Goal: Task Accomplishment & Management: Manage account settings

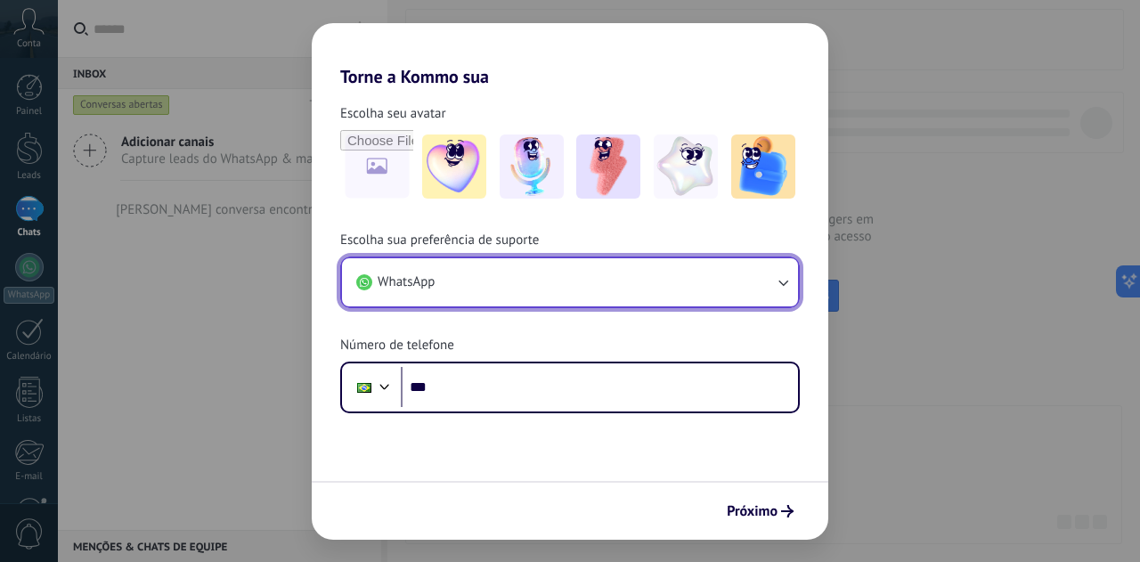
click at [501, 284] on button "WhatsApp" at bounding box center [570, 282] width 456 height 48
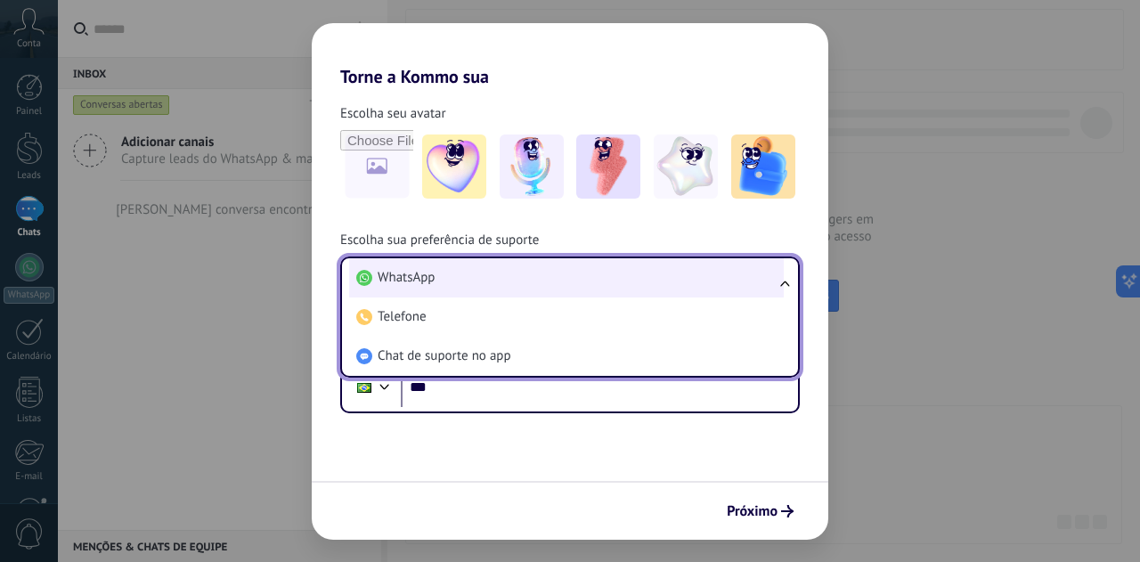
click at [501, 284] on li "WhatsApp" at bounding box center [566, 277] width 435 height 39
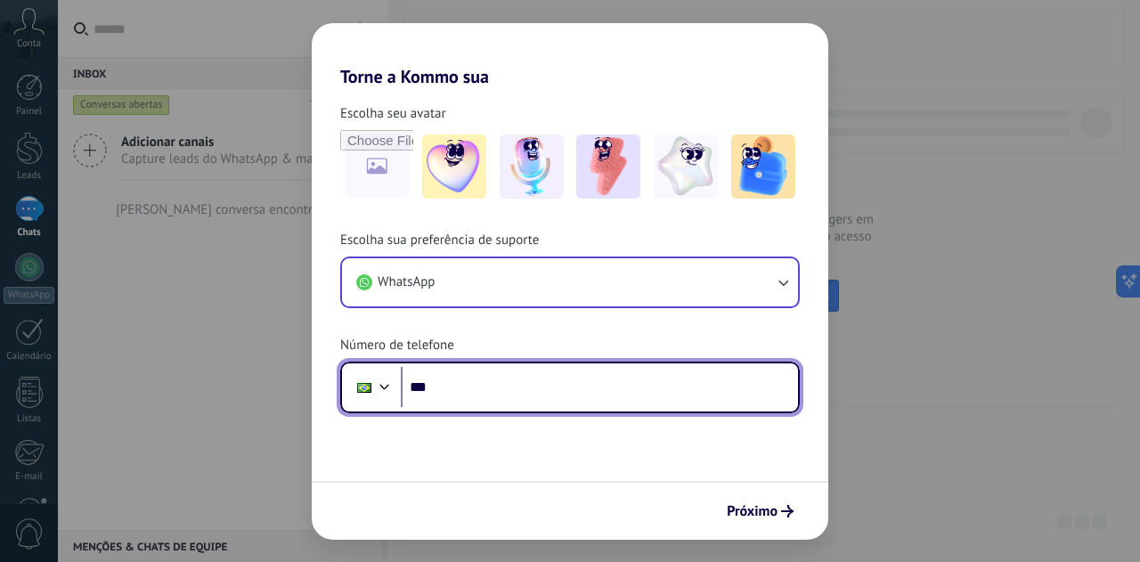
click at [452, 389] on input "***" at bounding box center [599, 387] width 397 height 41
type input "**********"
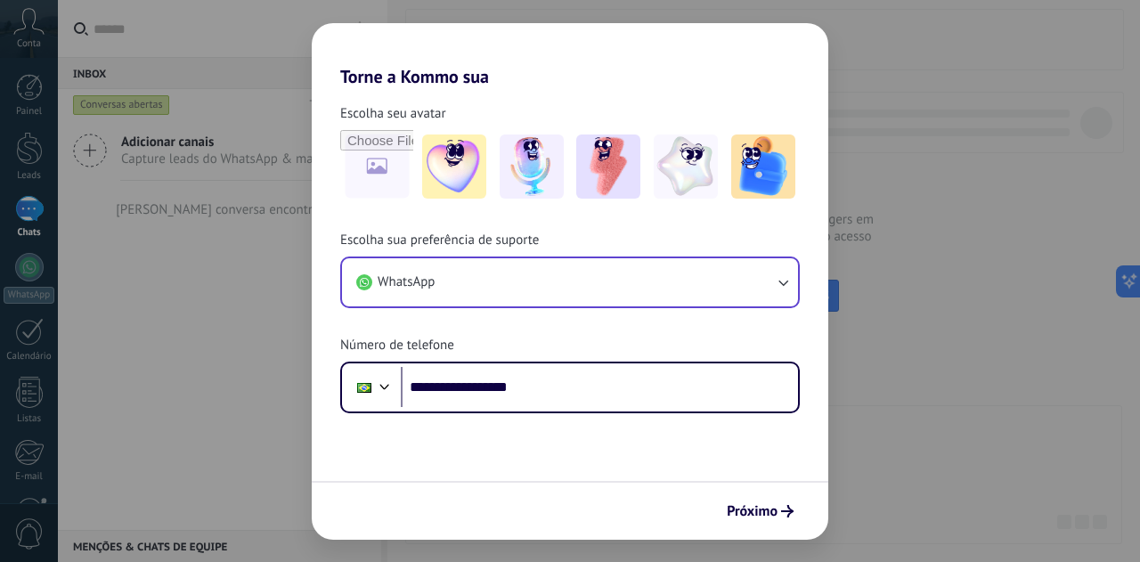
click at [558, 477] on form "**********" at bounding box center [570, 313] width 517 height 452
click at [389, 173] on input "file" at bounding box center [376, 166] width 69 height 69
type input "**********"
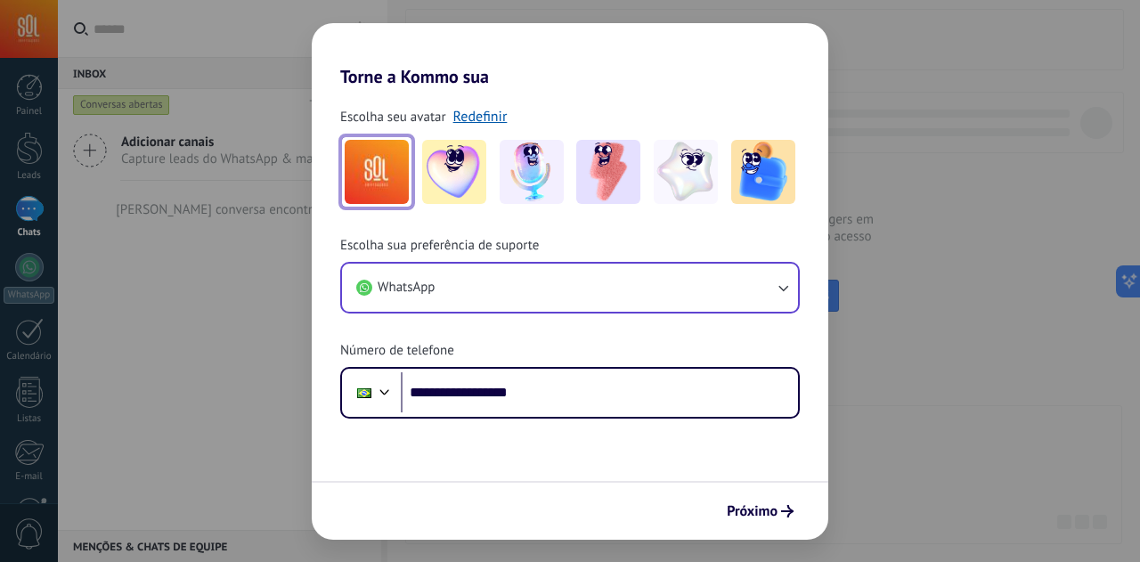
click at [376, 175] on img at bounding box center [377, 172] width 64 height 64
click at [477, 123] on link "Redefinir" at bounding box center [480, 117] width 54 height 18
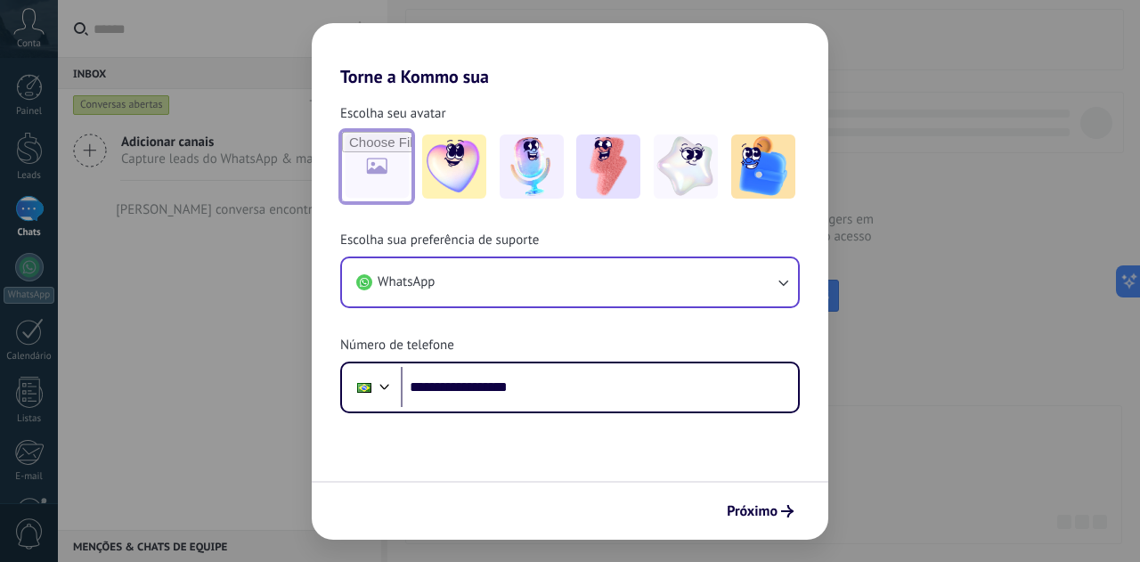
click at [384, 166] on input "file" at bounding box center [376, 166] width 69 height 69
type input "**********"
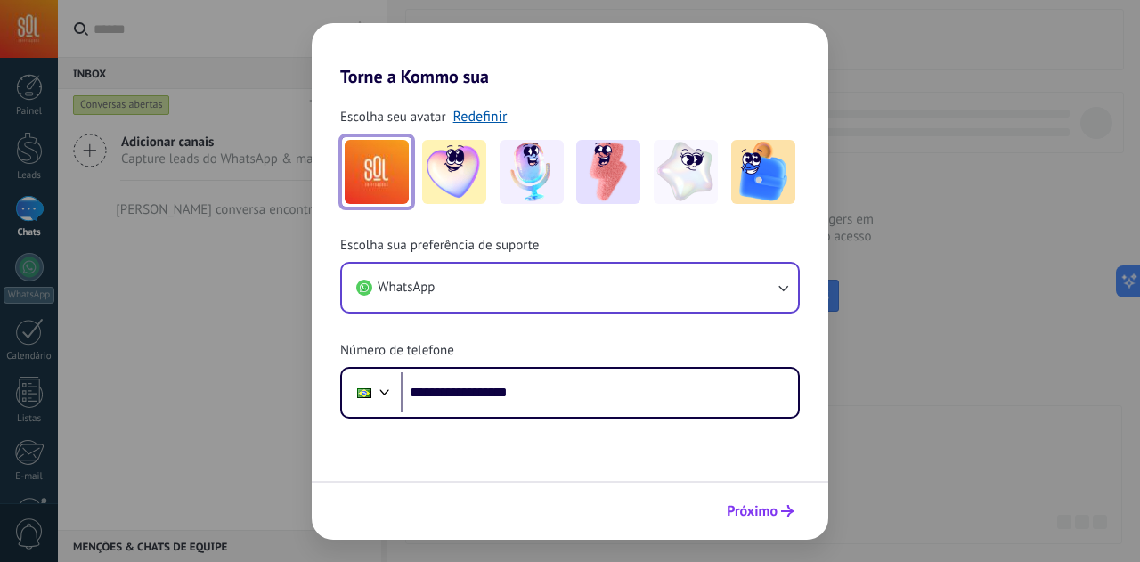
click at [778, 515] on span "Próximo" at bounding box center [760, 511] width 67 height 12
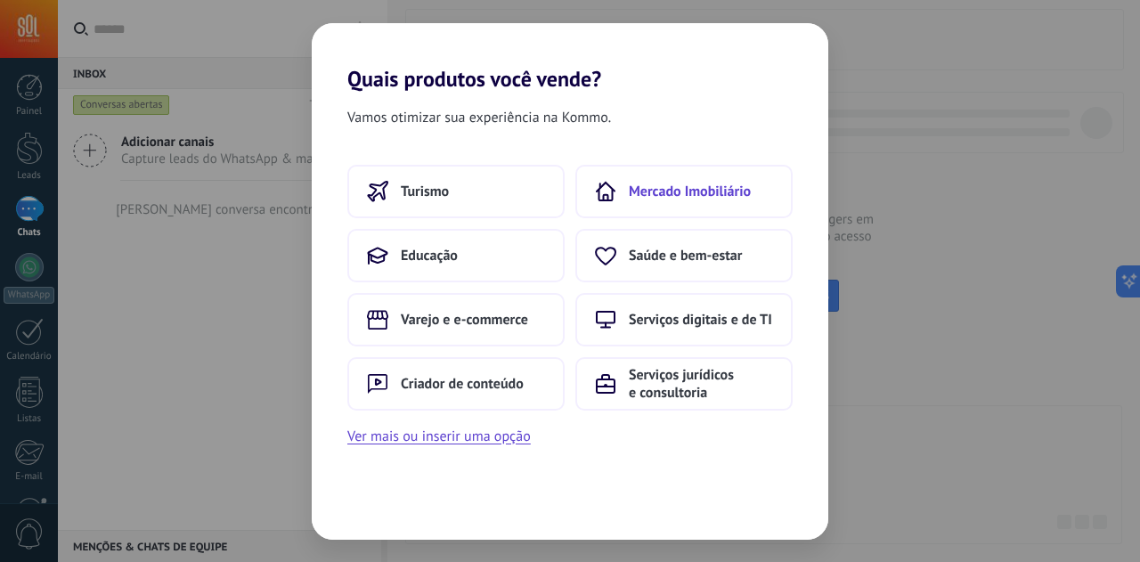
click at [654, 198] on span "Mercado Imobiliário" at bounding box center [690, 192] width 122 height 18
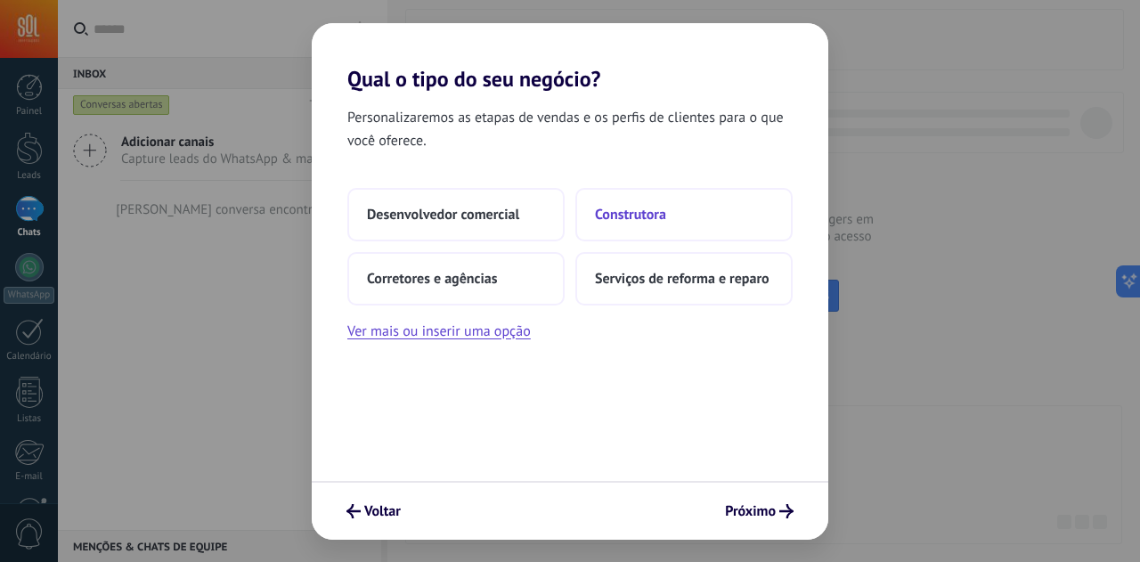
click at [692, 219] on button "Construtora" at bounding box center [683, 214] width 217 height 53
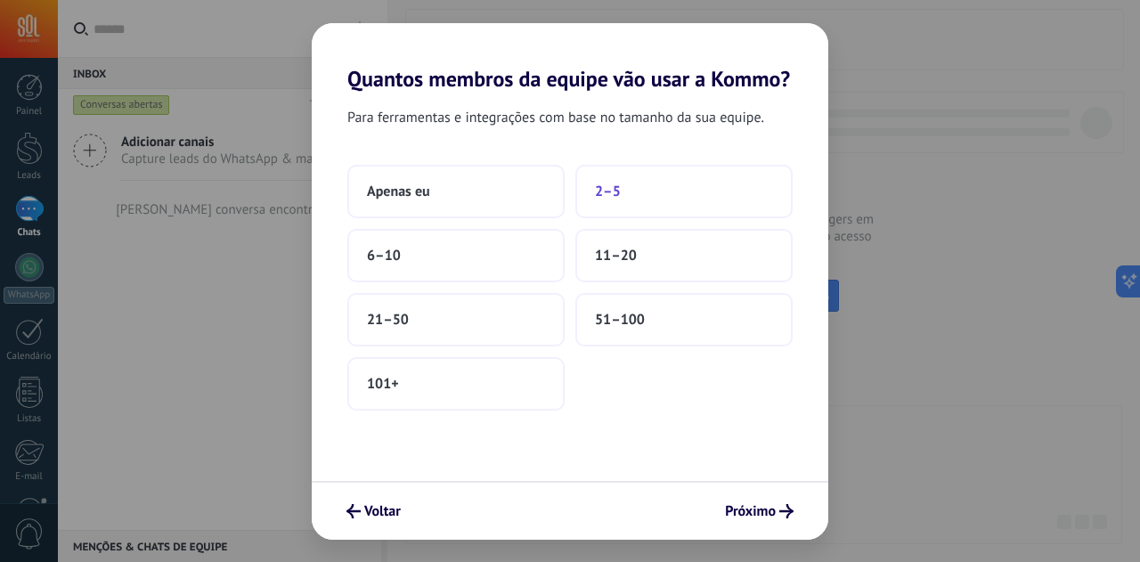
click at [595, 194] on button "2–5" at bounding box center [683, 191] width 217 height 53
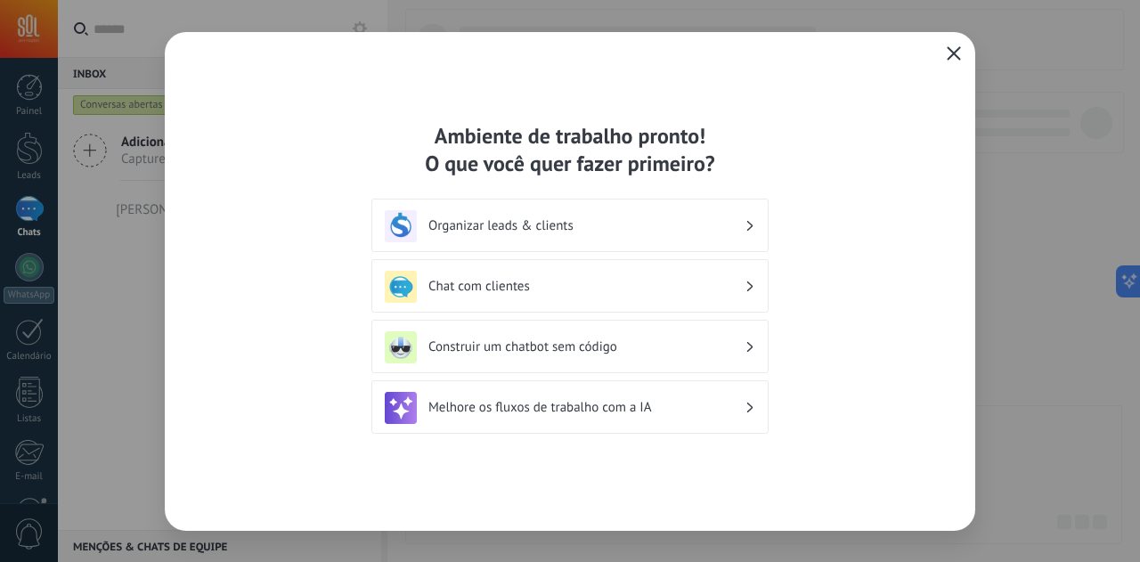
click at [524, 222] on h3 "Organizar leads & clients" at bounding box center [586, 225] width 316 height 17
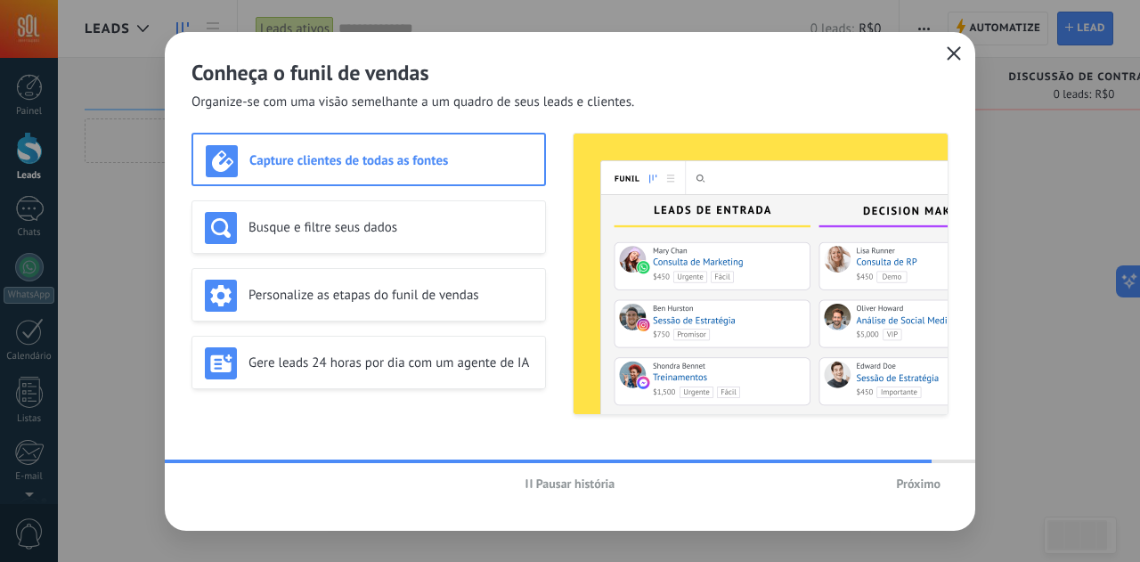
click at [910, 484] on span "Próximo" at bounding box center [918, 483] width 45 height 12
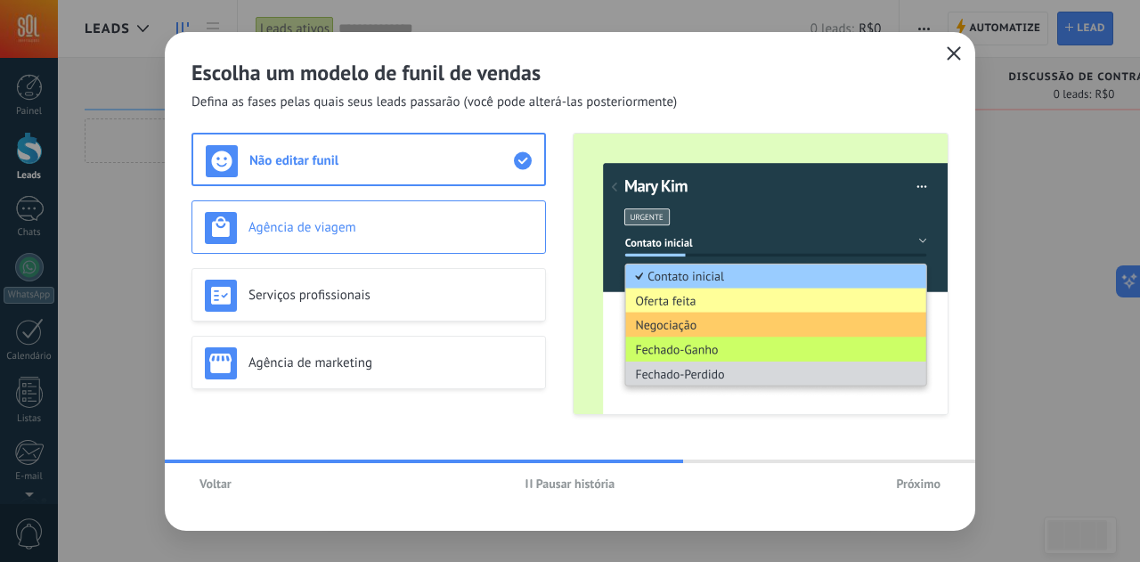
click at [337, 224] on h3 "Agência de viagem" at bounding box center [391, 227] width 284 height 17
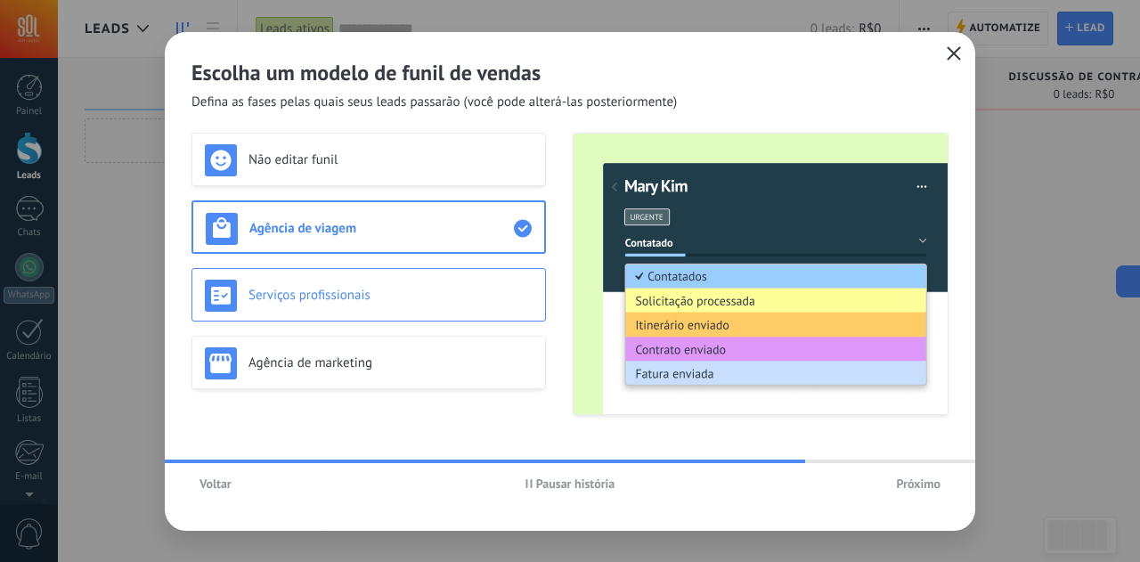
click at [348, 297] on h3 "Serviços profissionais" at bounding box center [391, 295] width 284 height 17
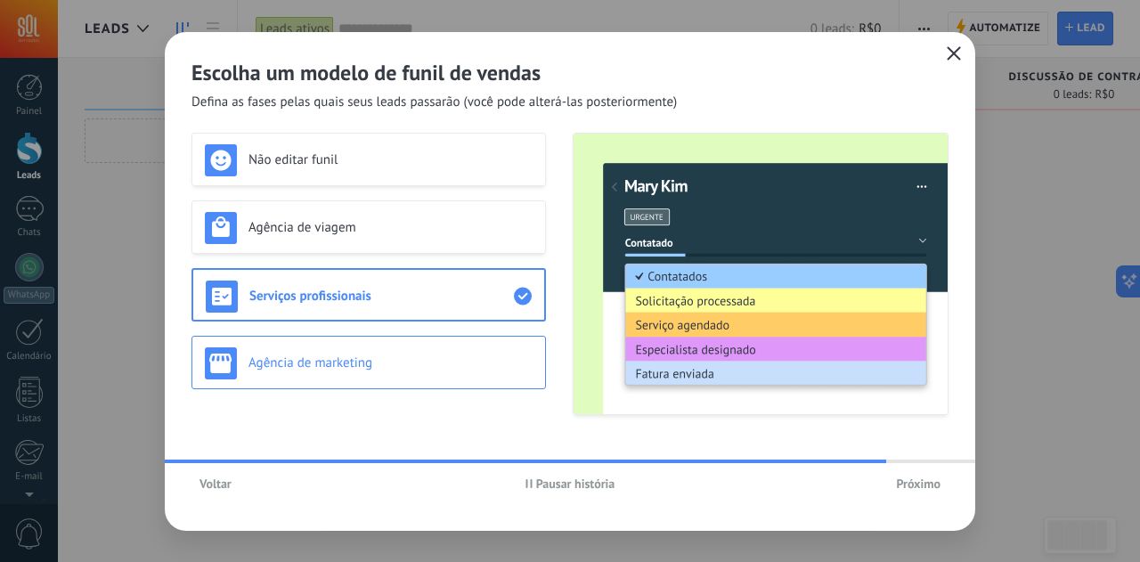
click at [346, 364] on h3 "Agência de marketing" at bounding box center [391, 363] width 284 height 17
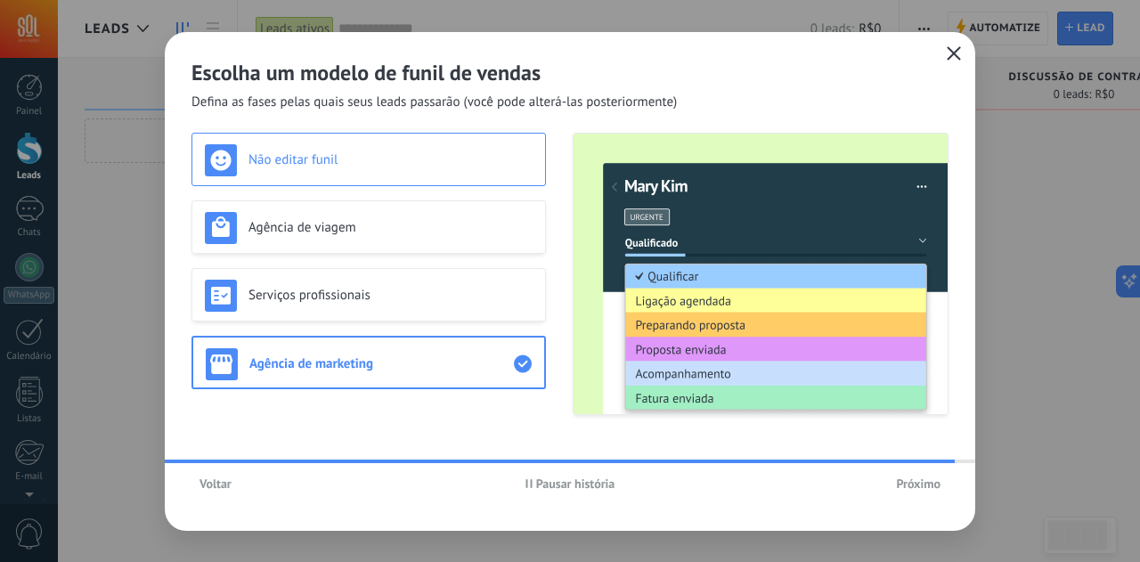
click at [322, 165] on h3 "Não editar funil" at bounding box center [391, 159] width 284 height 17
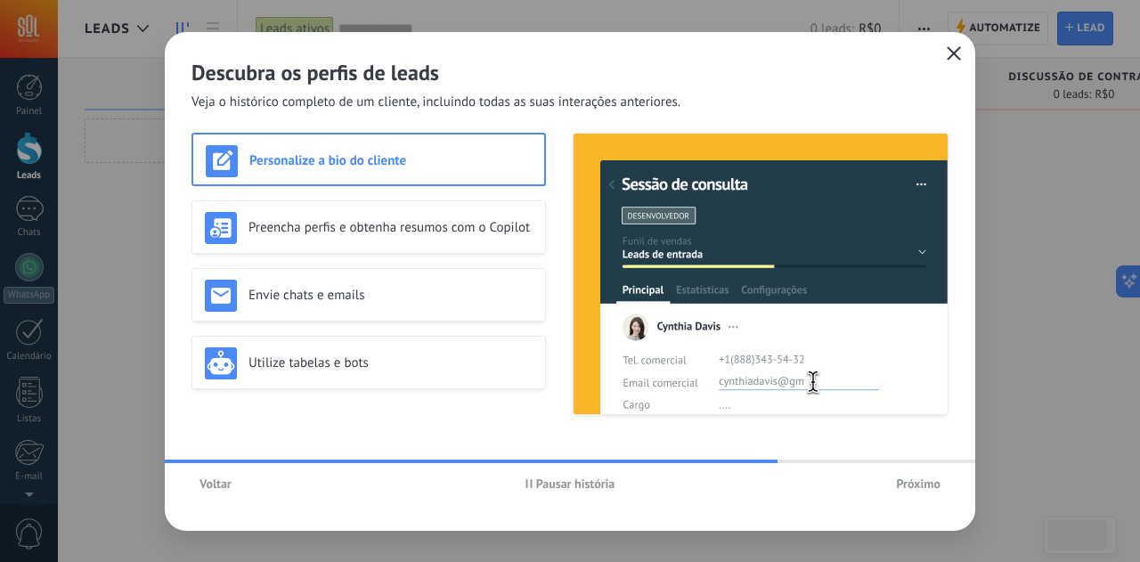
click at [909, 492] on button "Próximo" at bounding box center [918, 483] width 61 height 27
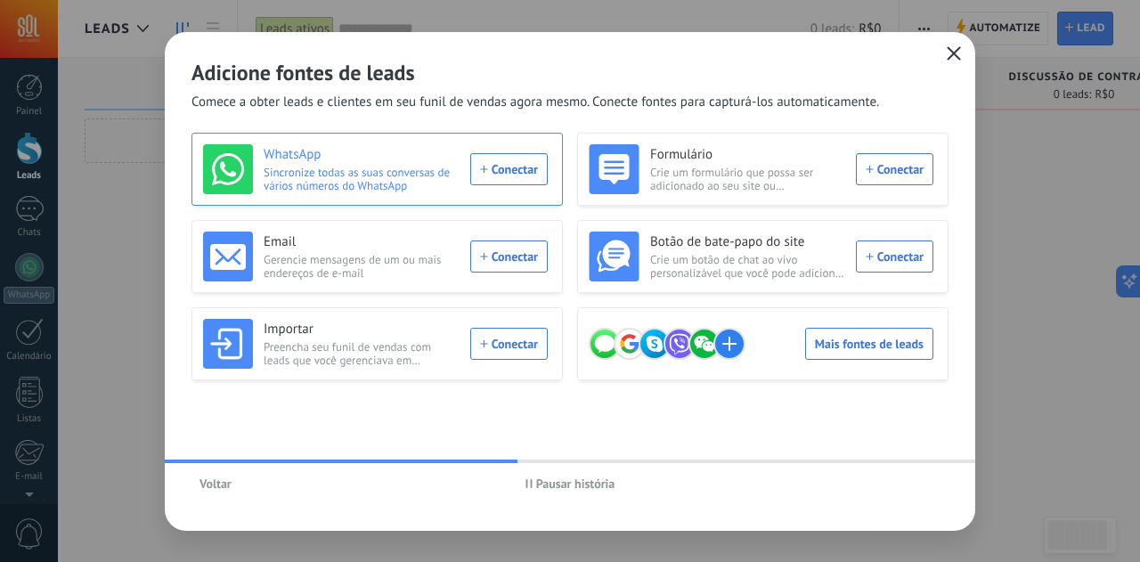
click at [502, 176] on div "WhatsApp Sincronize todas as suas conversas de vários números do WhatsApp Conec…" at bounding box center [375, 169] width 345 height 50
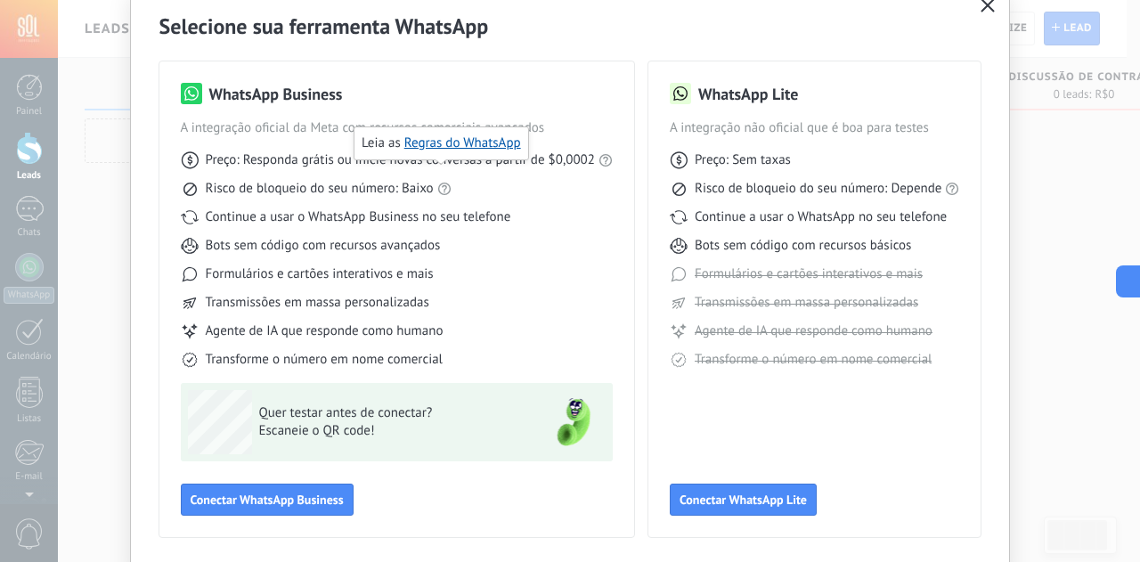
scroll to position [89, 0]
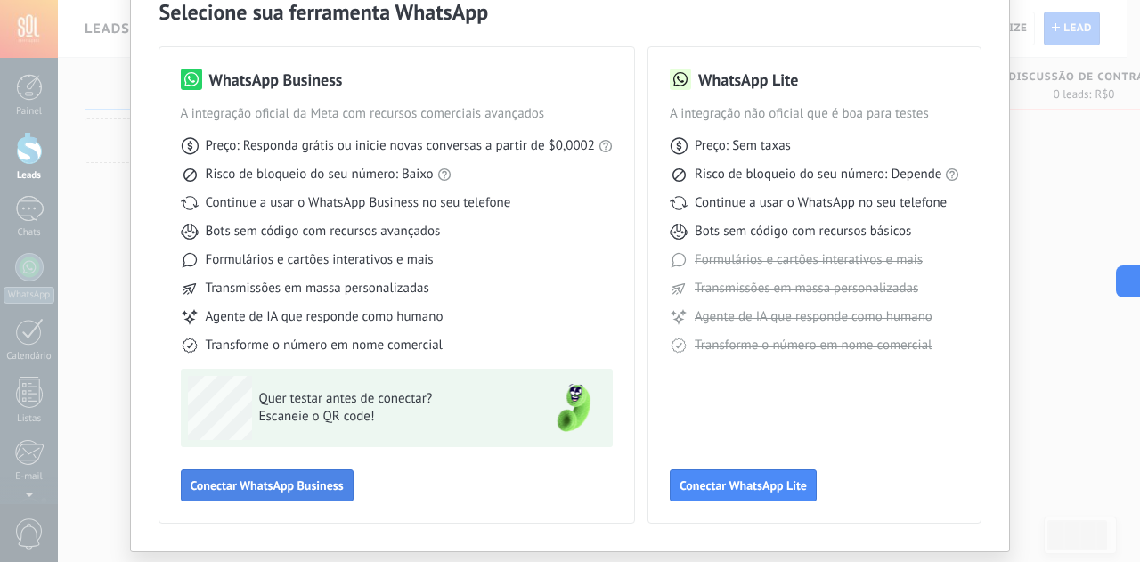
click at [295, 485] on span "Conectar WhatsApp Business" at bounding box center [267, 485] width 153 height 12
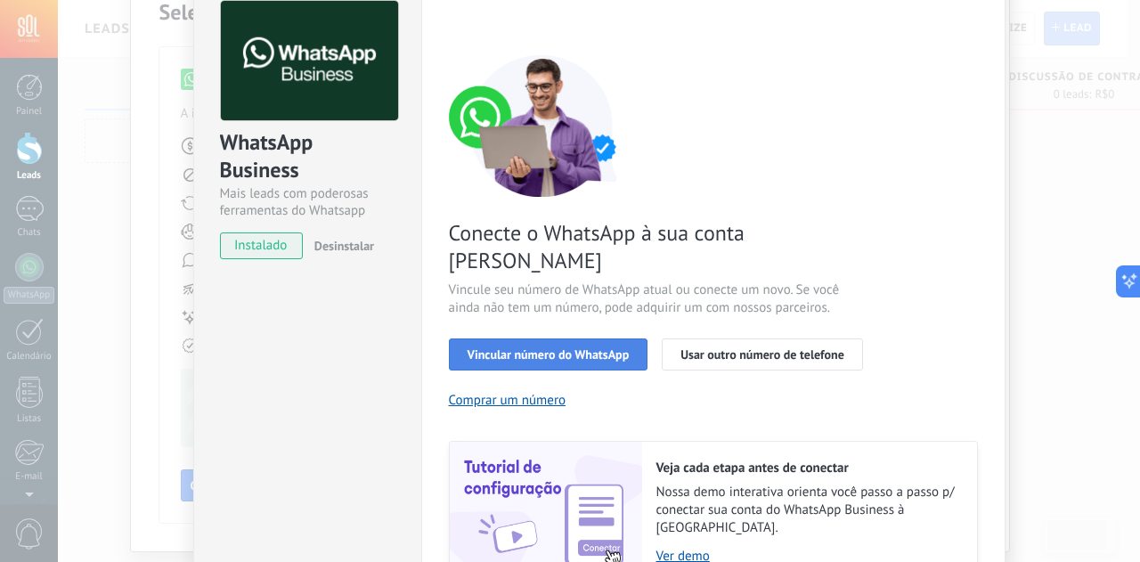
scroll to position [178, 0]
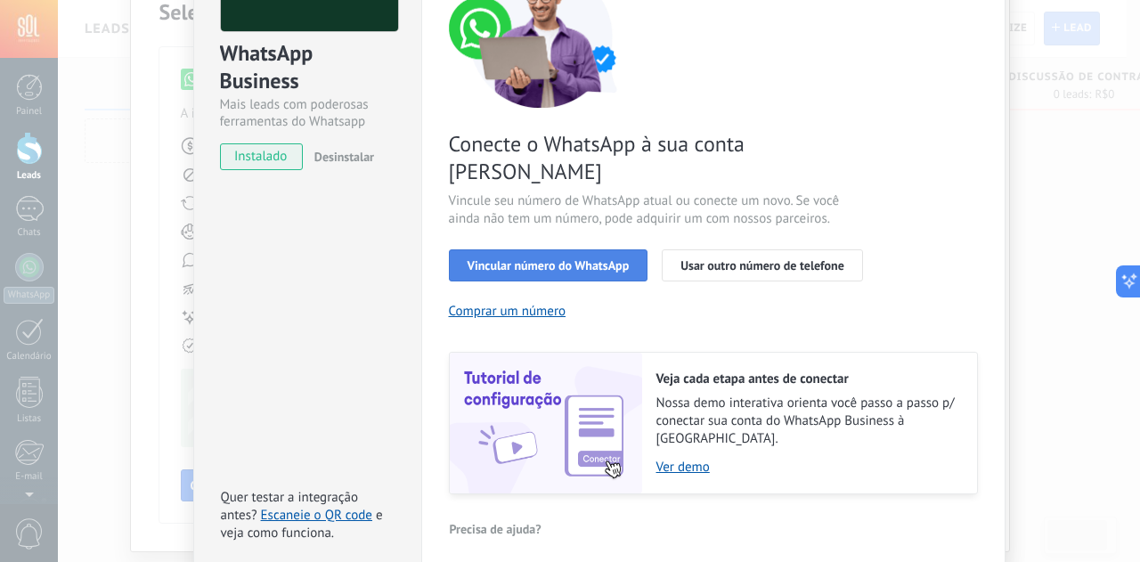
click at [574, 259] on span "Vincular número do WhatsApp" at bounding box center [549, 265] width 162 height 12
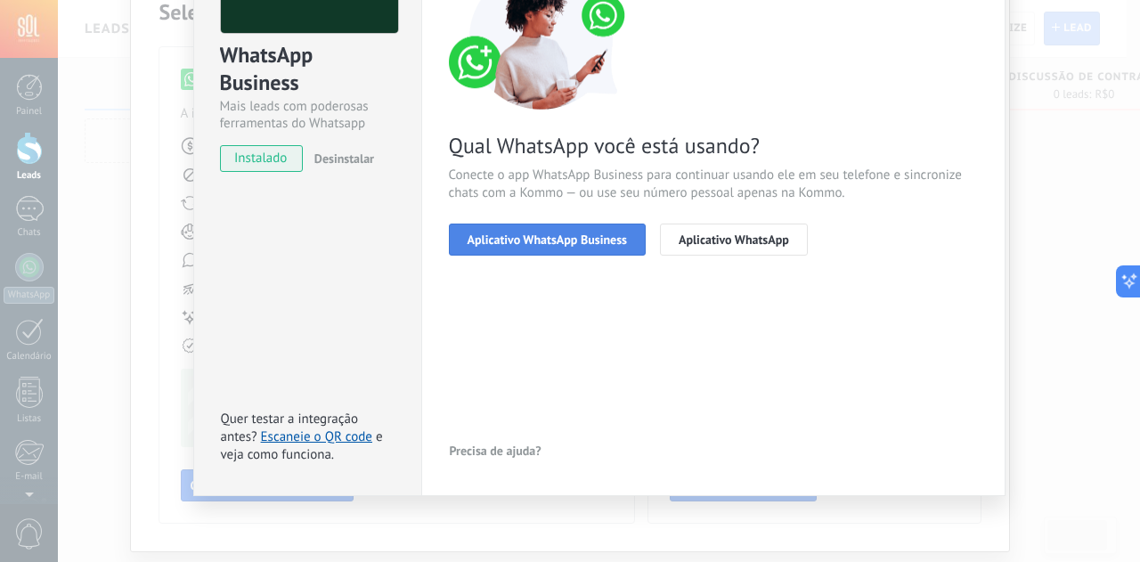
click at [556, 241] on span "Aplicativo WhatsApp Business" at bounding box center [547, 239] width 159 height 12
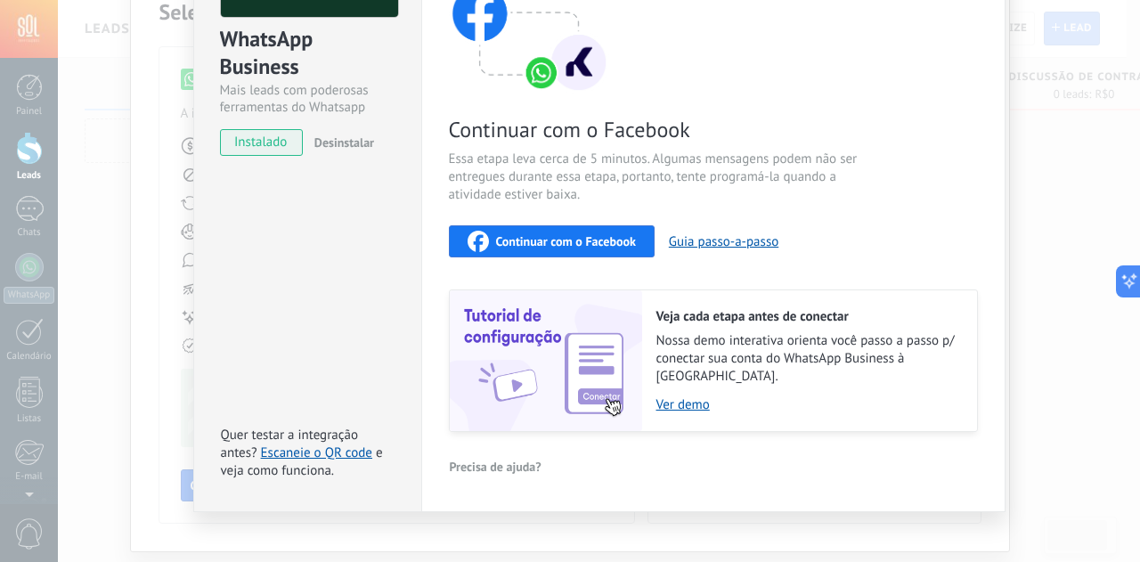
scroll to position [193, 0]
click at [574, 243] on span "Continuar com o Facebook" at bounding box center [566, 240] width 140 height 12
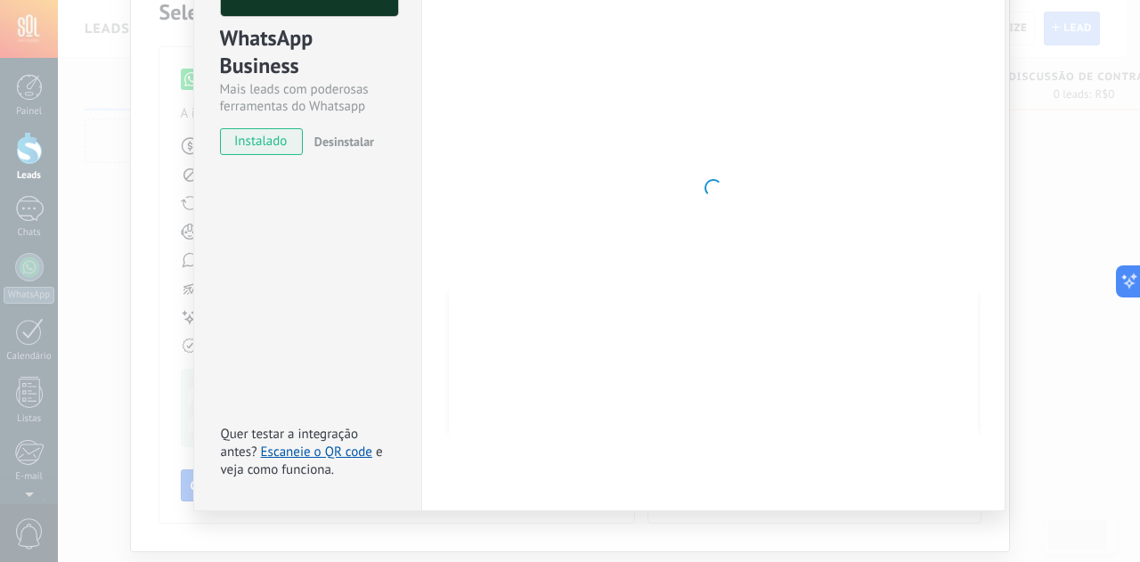
scroll to position [176, 0]
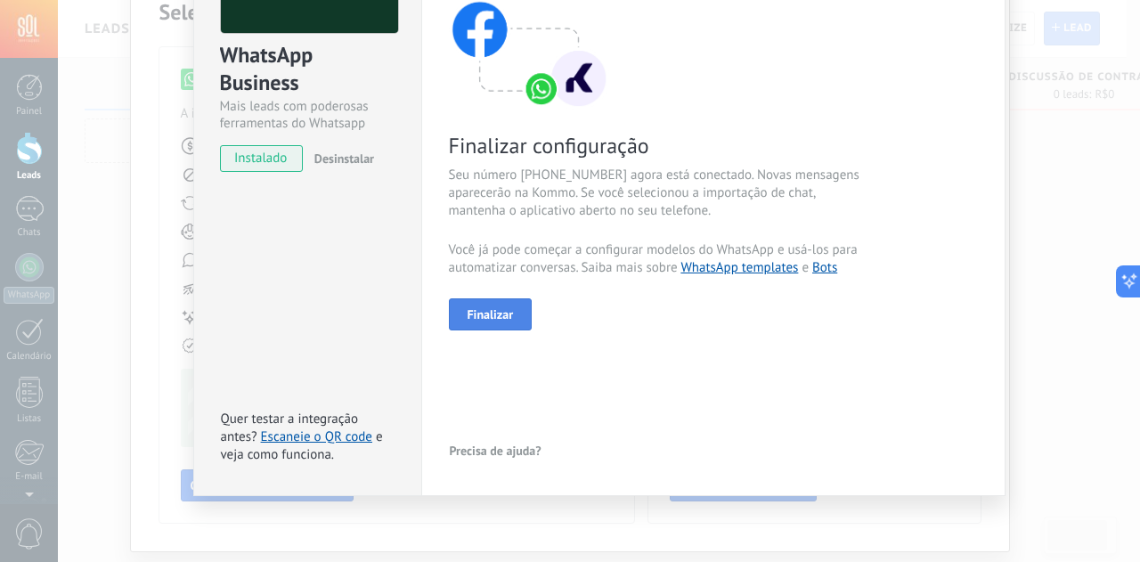
click at [499, 316] on span "Finalizar" at bounding box center [491, 314] width 46 height 12
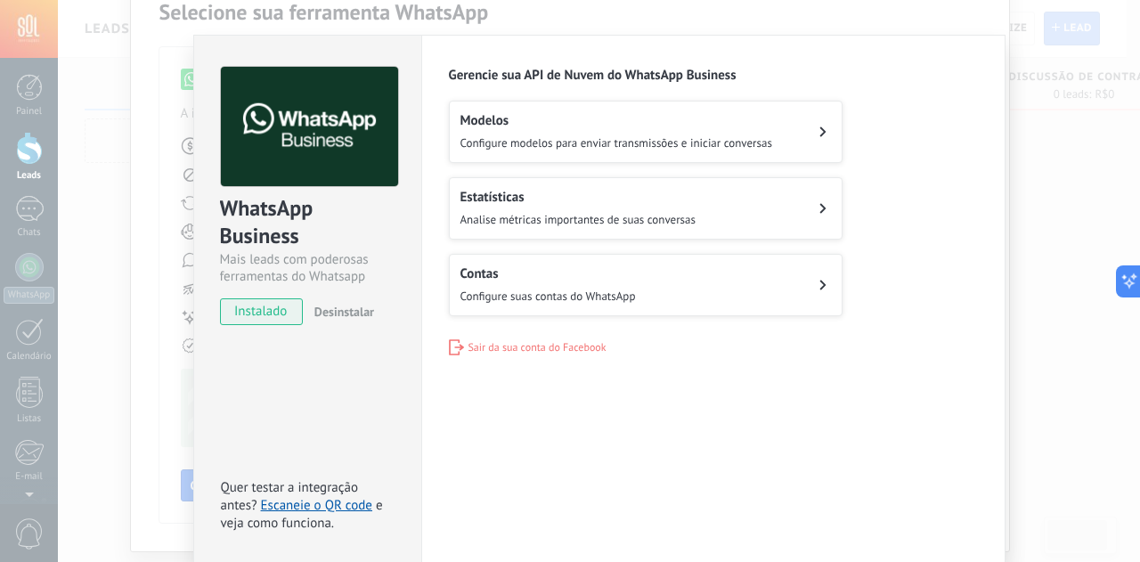
scroll to position [0, 0]
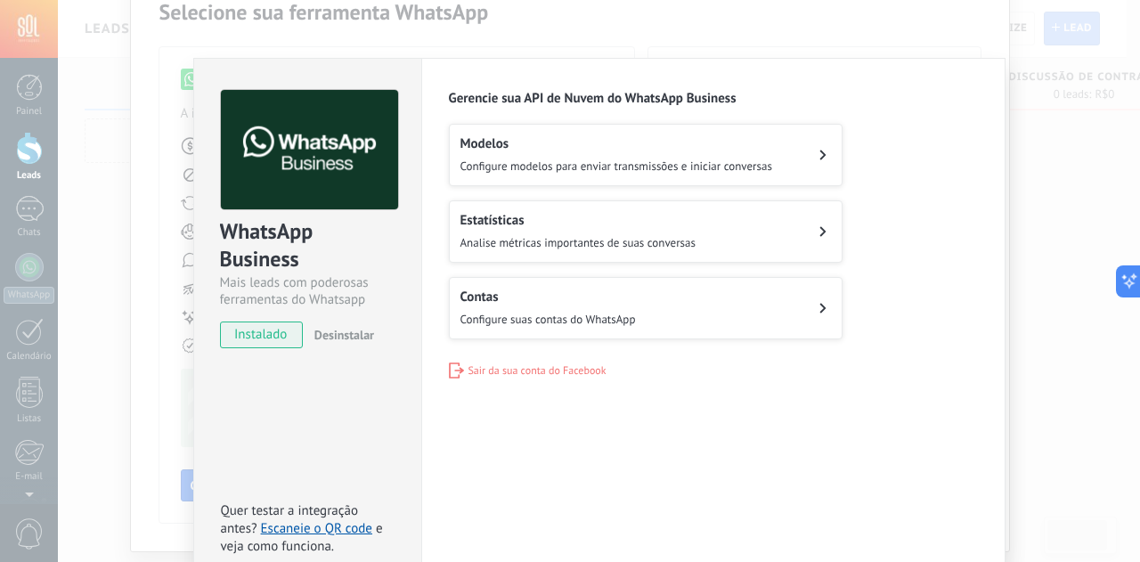
click at [561, 156] on div "Modelos Configure modelos para enviar transmissões e iniciar conversas" at bounding box center [617, 154] width 312 height 39
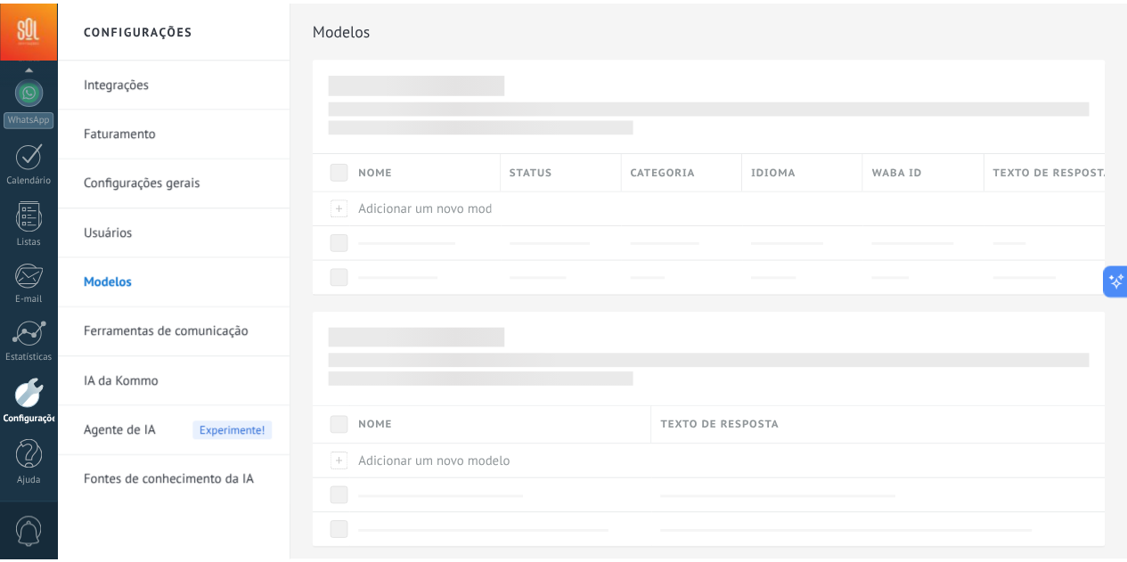
scroll to position [10, 0]
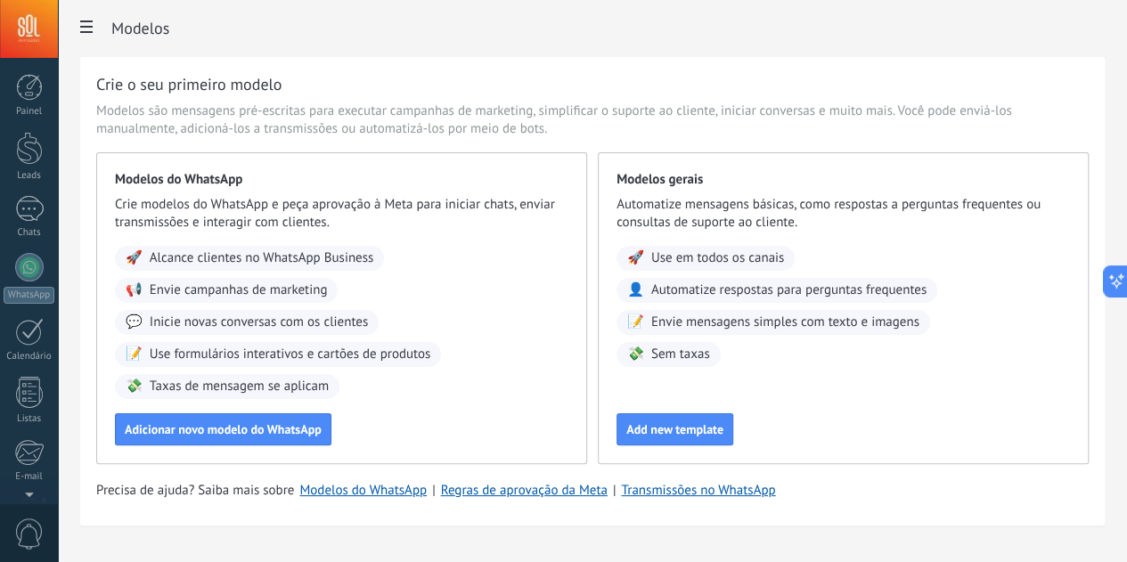
scroll to position [177, 0]
click at [31, 28] on div at bounding box center [29, 29] width 58 height 58
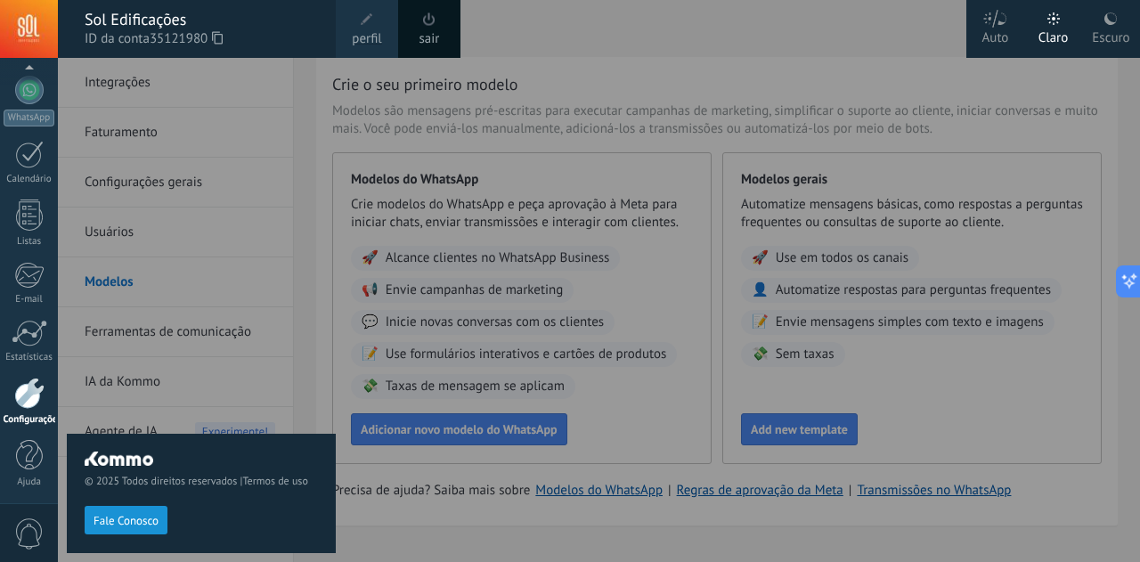
click at [31, 28] on div at bounding box center [29, 29] width 58 height 58
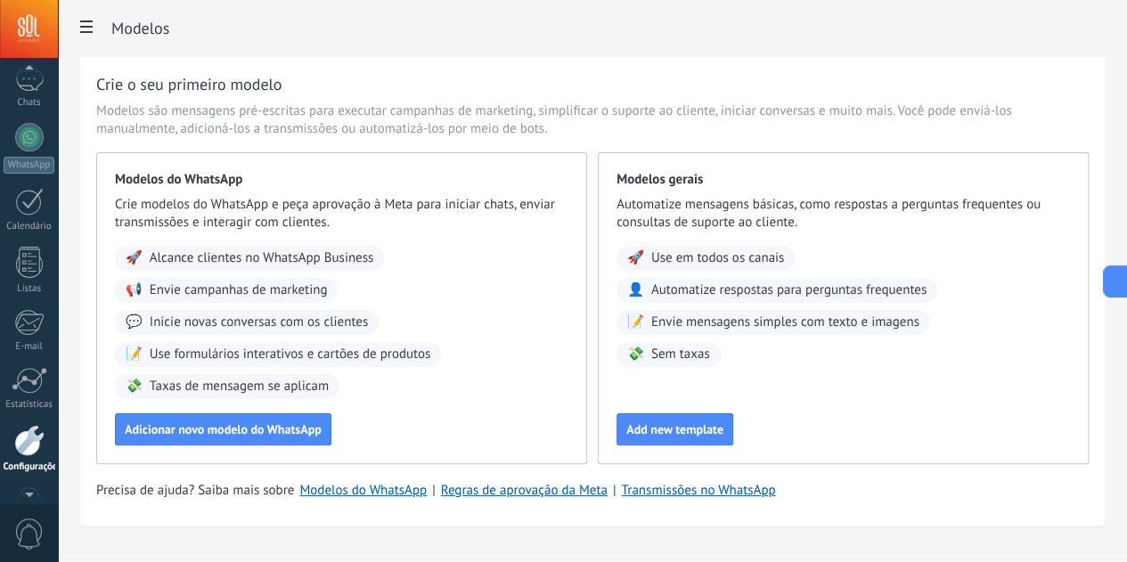
click at [31, 80] on div at bounding box center [29, 71] width 58 height 27
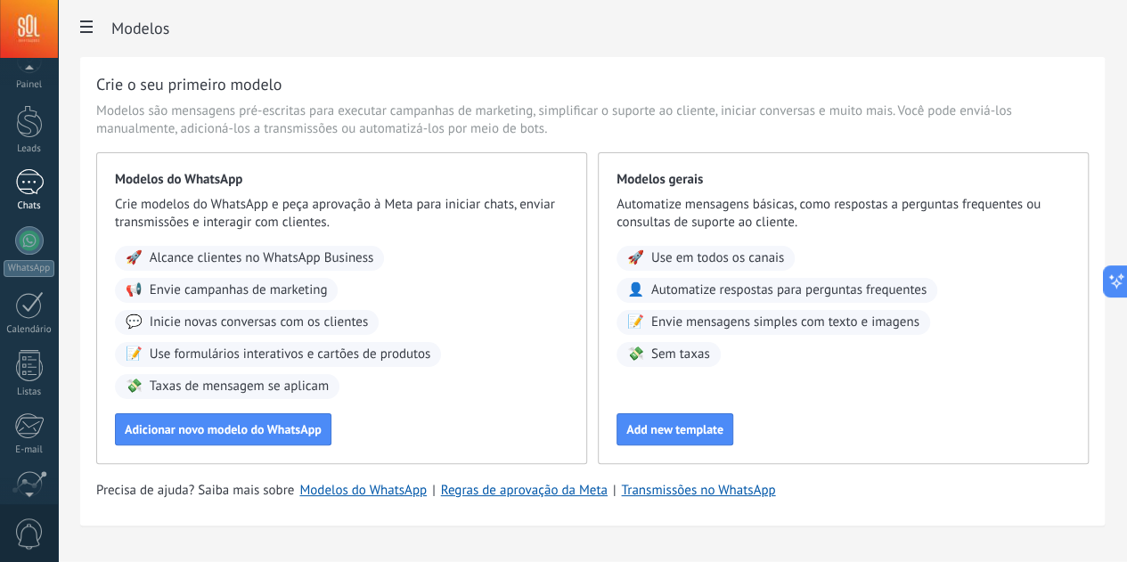
scroll to position [0, 0]
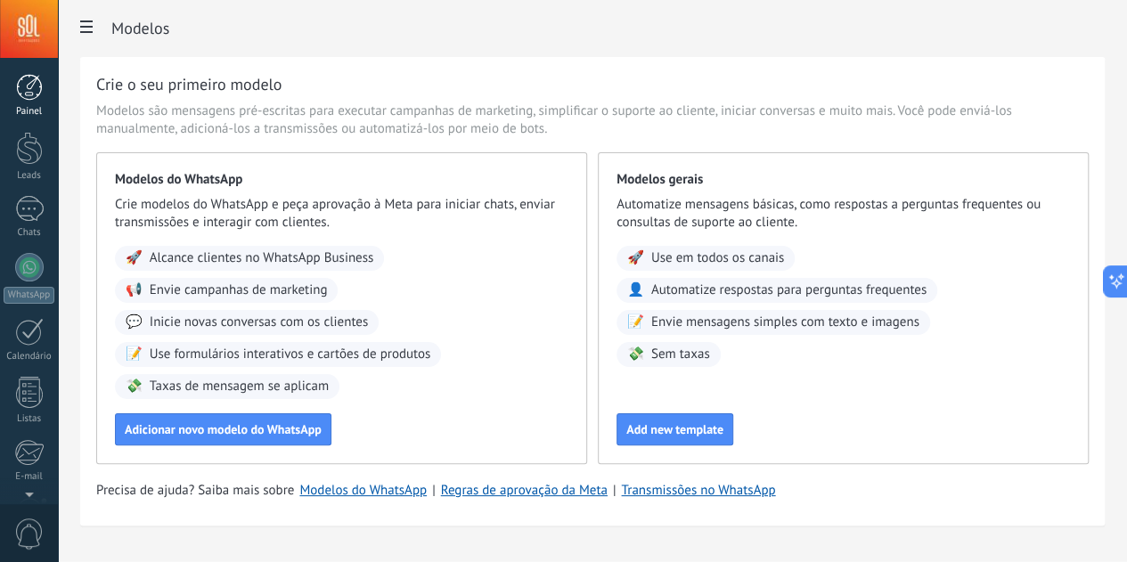
click at [33, 94] on div at bounding box center [29, 87] width 27 height 27
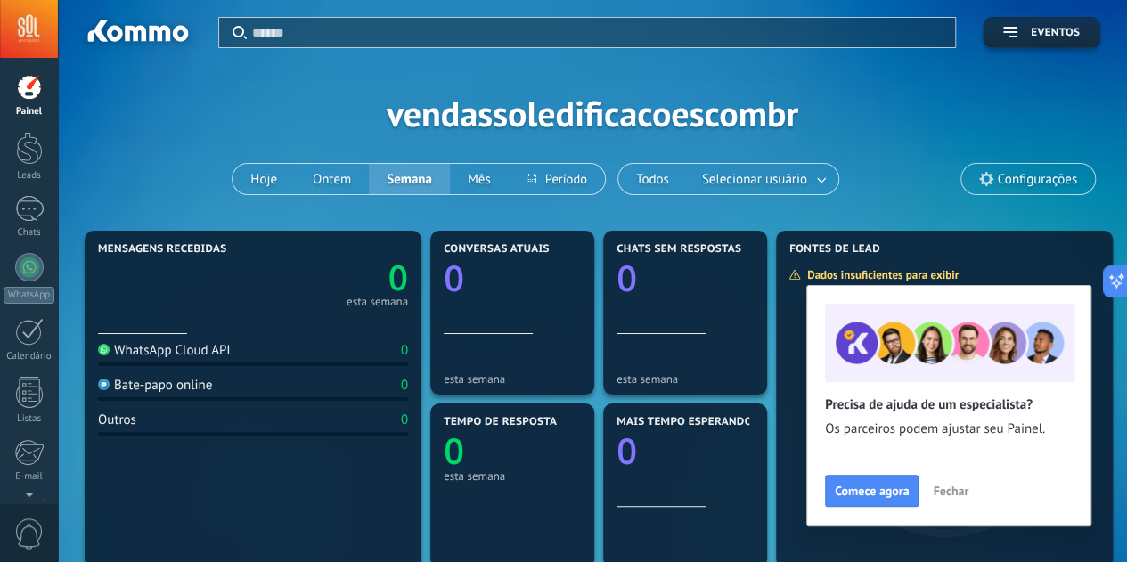
click at [946, 493] on span "Fechar" at bounding box center [951, 491] width 36 height 12
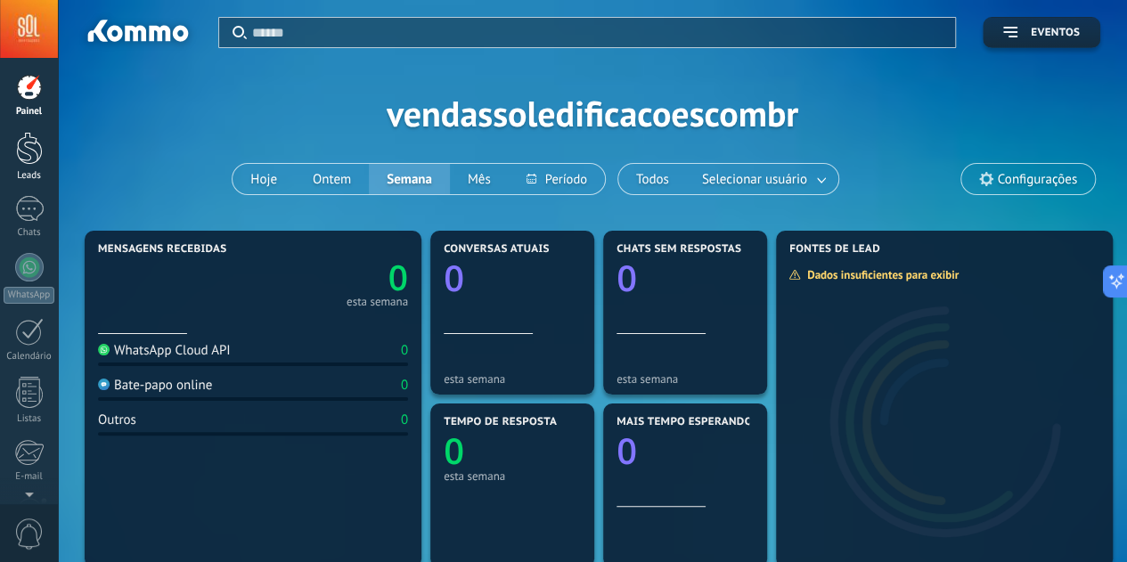
click at [37, 154] on div at bounding box center [29, 148] width 27 height 33
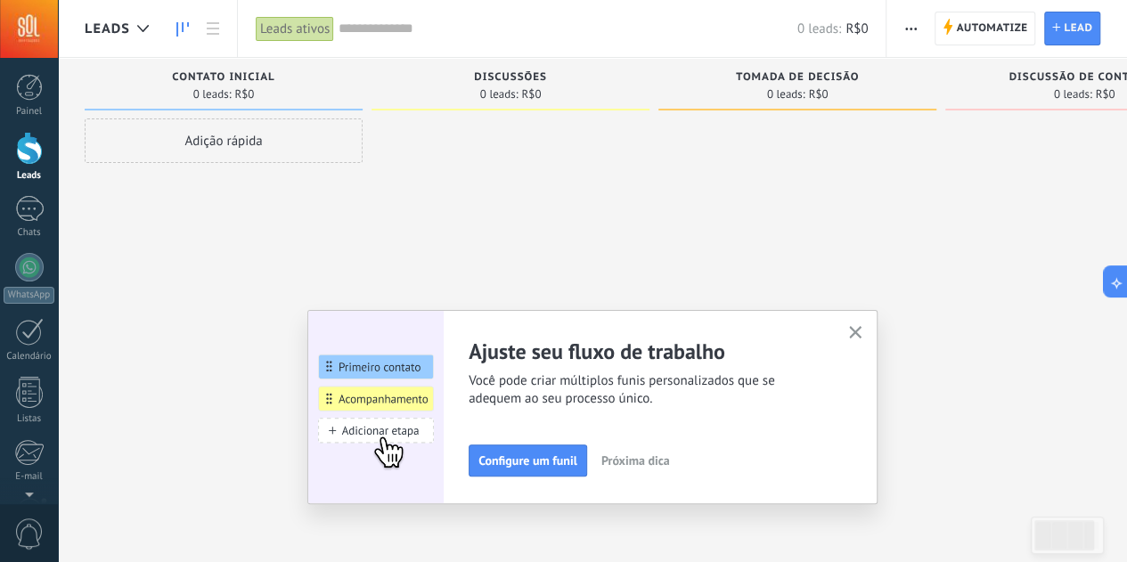
click at [862, 332] on use "button" at bounding box center [855, 332] width 13 height 13
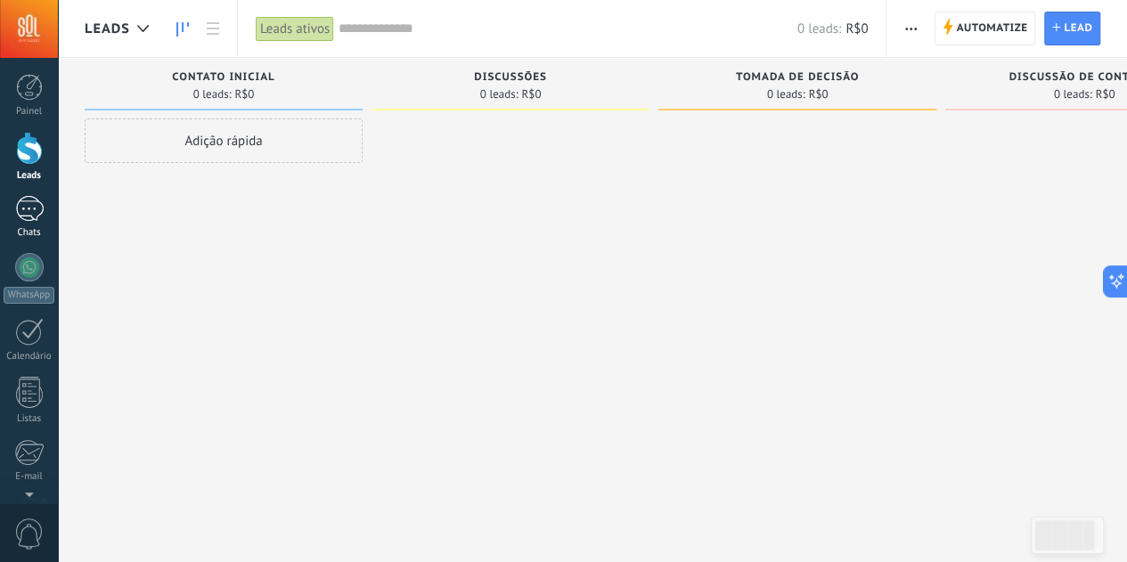
click at [41, 213] on div at bounding box center [29, 209] width 29 height 26
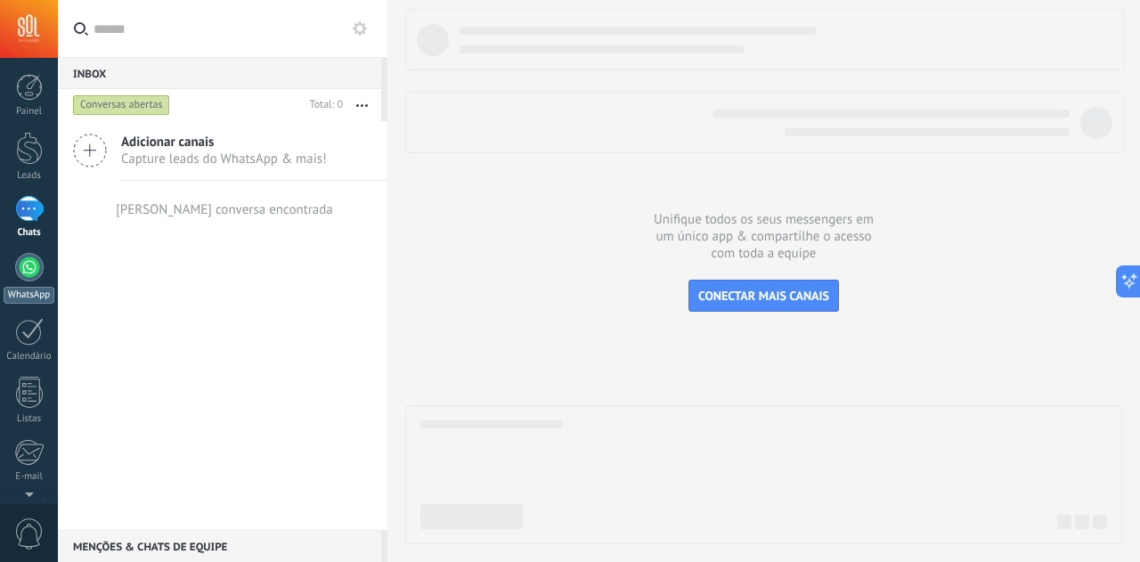
click at [50, 275] on link "WhatsApp" at bounding box center [29, 278] width 58 height 51
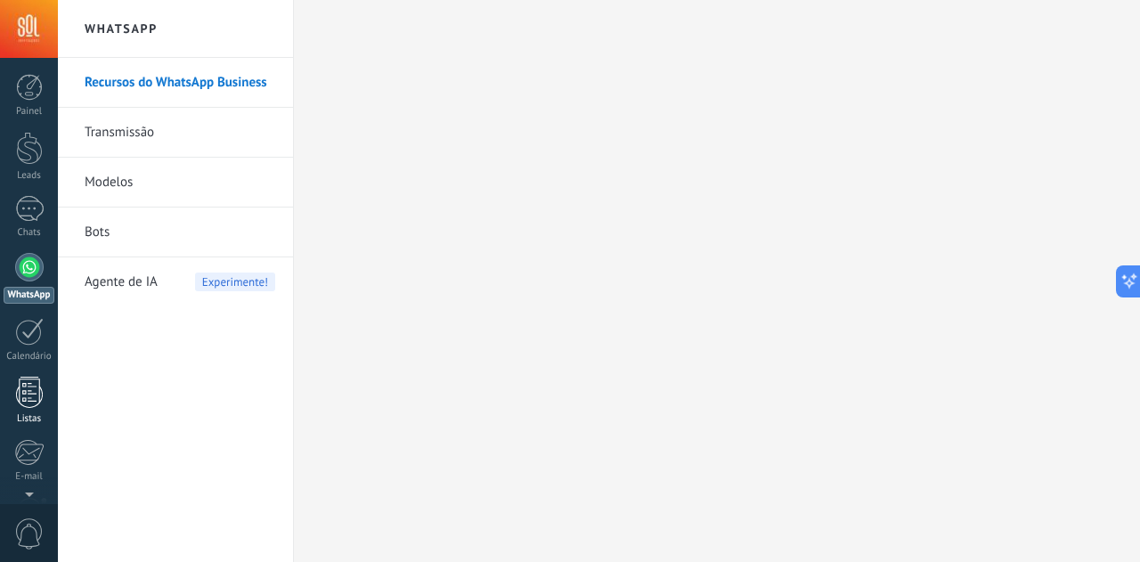
click at [31, 401] on div at bounding box center [29, 392] width 27 height 31
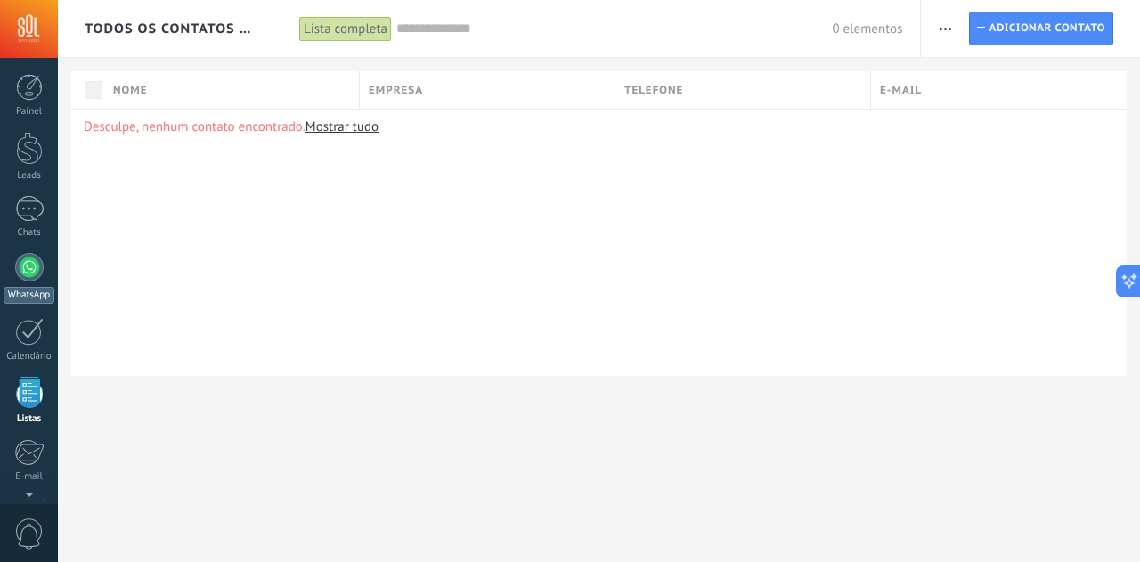
click at [18, 275] on div at bounding box center [29, 267] width 29 height 29
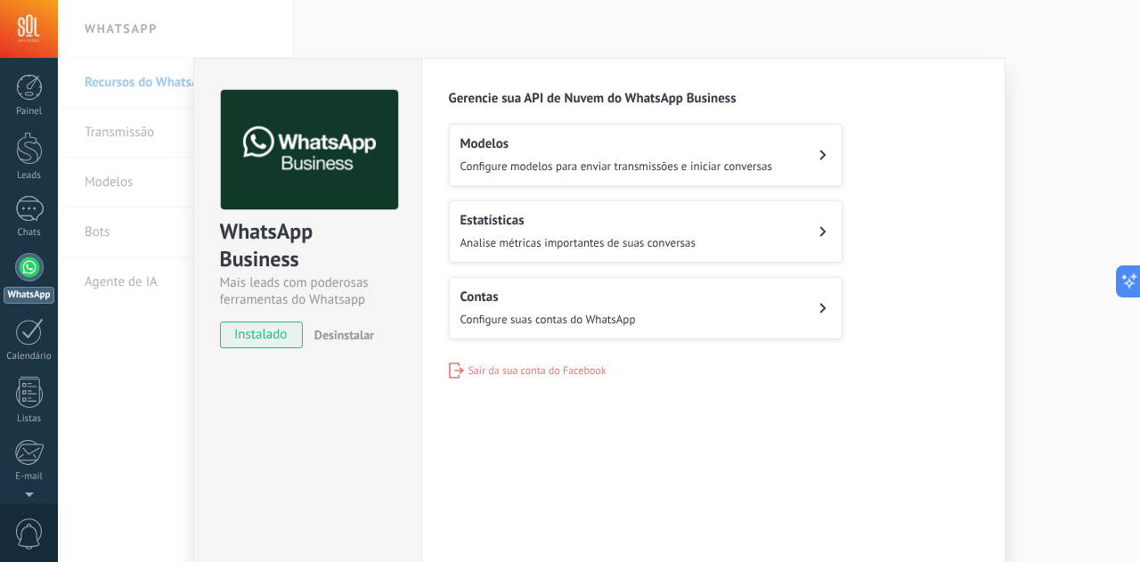
click at [506, 313] on span "Configure suas contas do WhatsApp" at bounding box center [548, 319] width 175 height 15
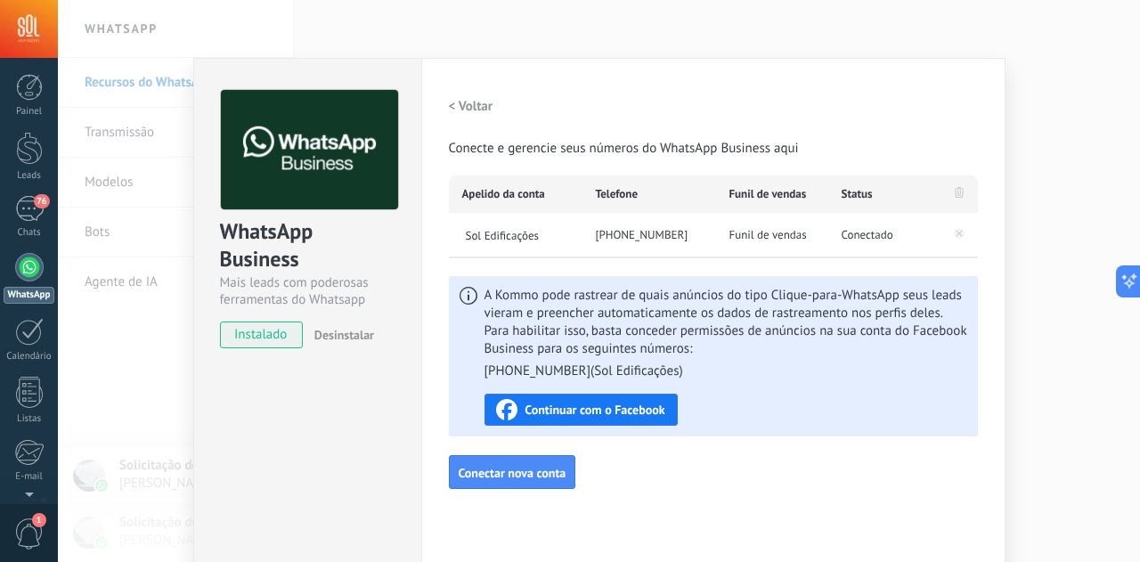
click at [533, 29] on div "WhatsApp Business Mais leads com poderosas ferramentas do Whatsapp instalado De…" at bounding box center [599, 281] width 1082 height 562
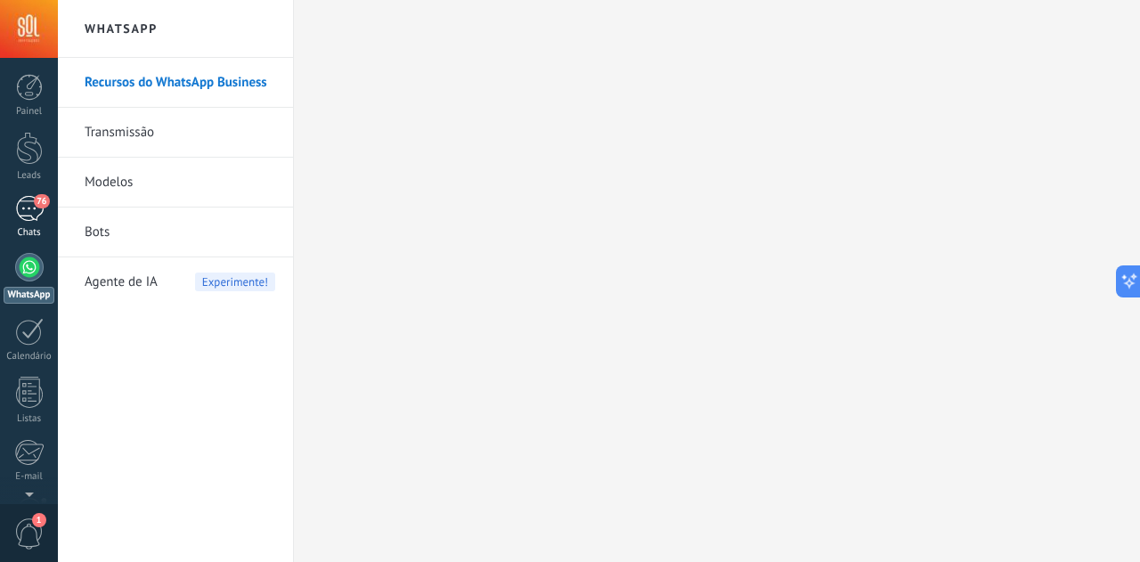
click at [32, 216] on div "76" at bounding box center [29, 209] width 29 height 26
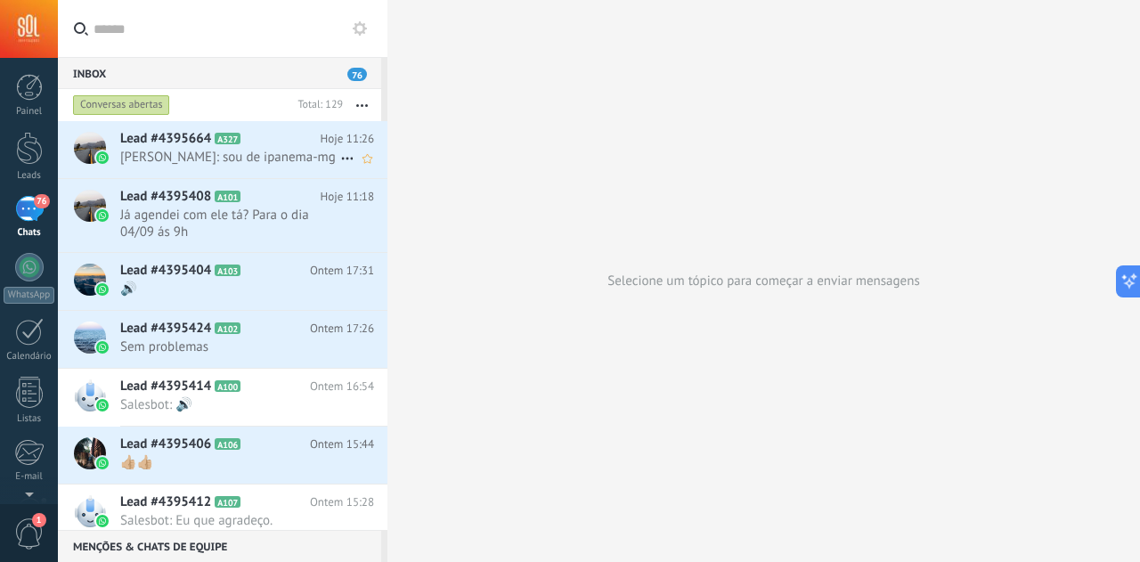
click at [203, 166] on span "[PERSON_NAME]: sou de ipanema-mg" at bounding box center [230, 157] width 220 height 17
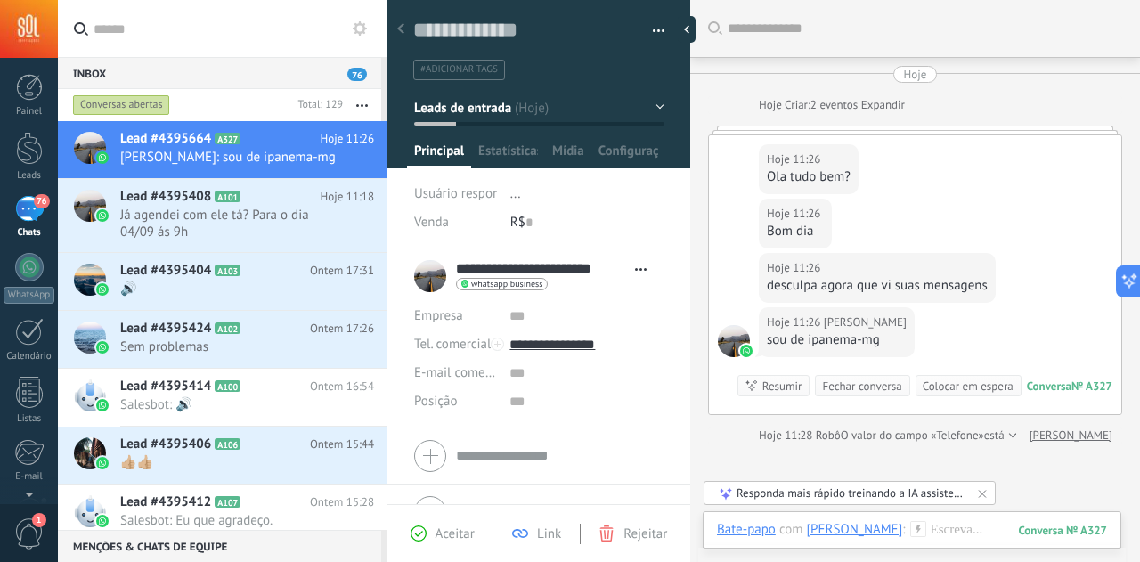
click at [843, 131] on div at bounding box center [915, 130] width 414 height 9
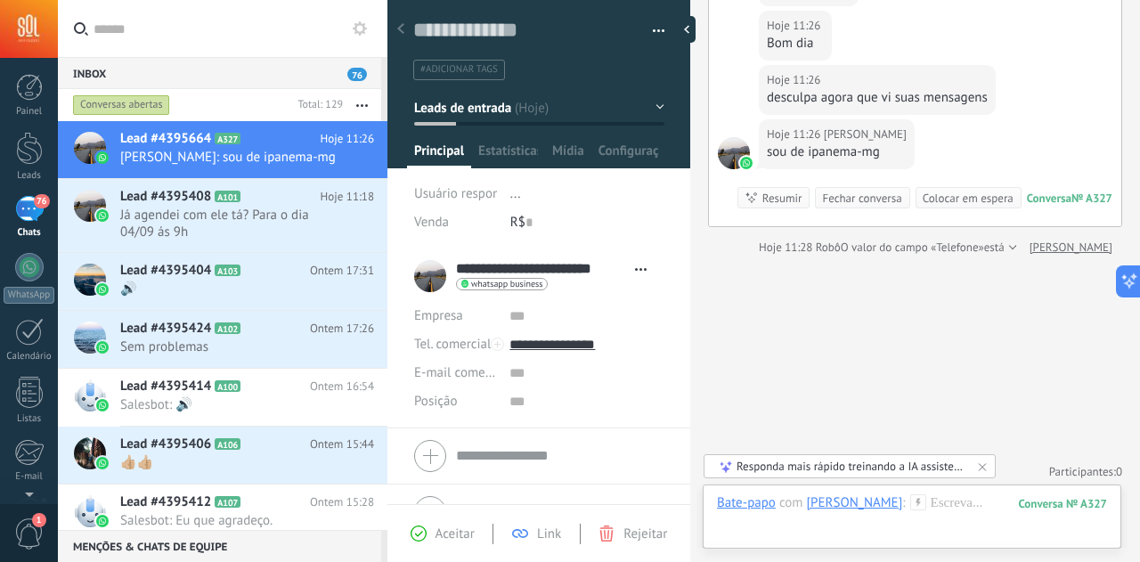
scroll to position [192, 0]
click at [641, 535] on span "Rejeitar" at bounding box center [646, 534] width 44 height 17
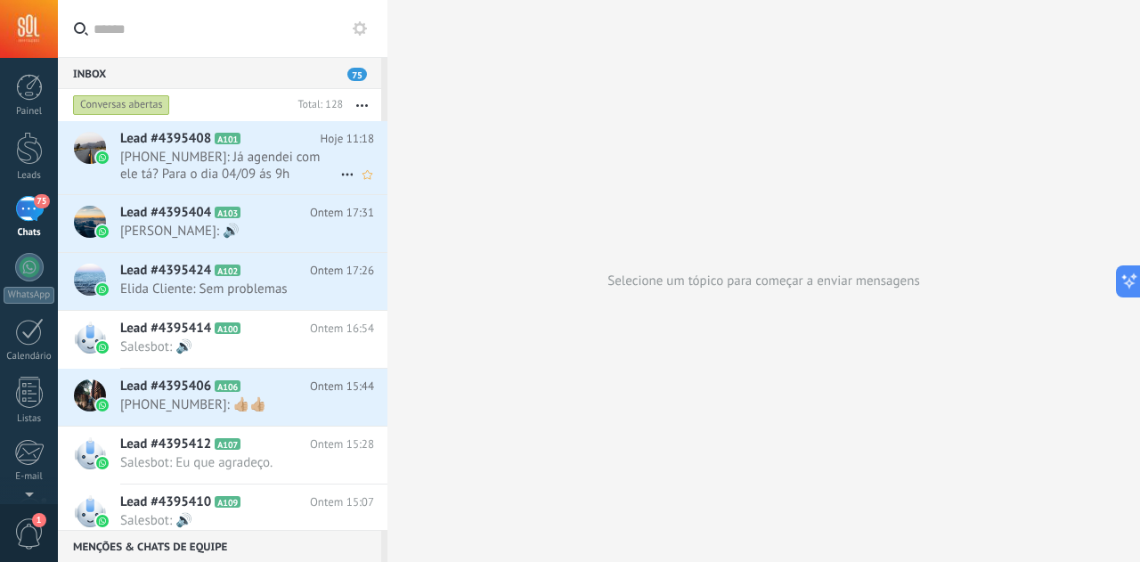
click at [243, 162] on span "[PHONE_NUMBER]: Já agendei com ele tá? Para o dia 04/09 ás 9h" at bounding box center [230, 166] width 220 height 34
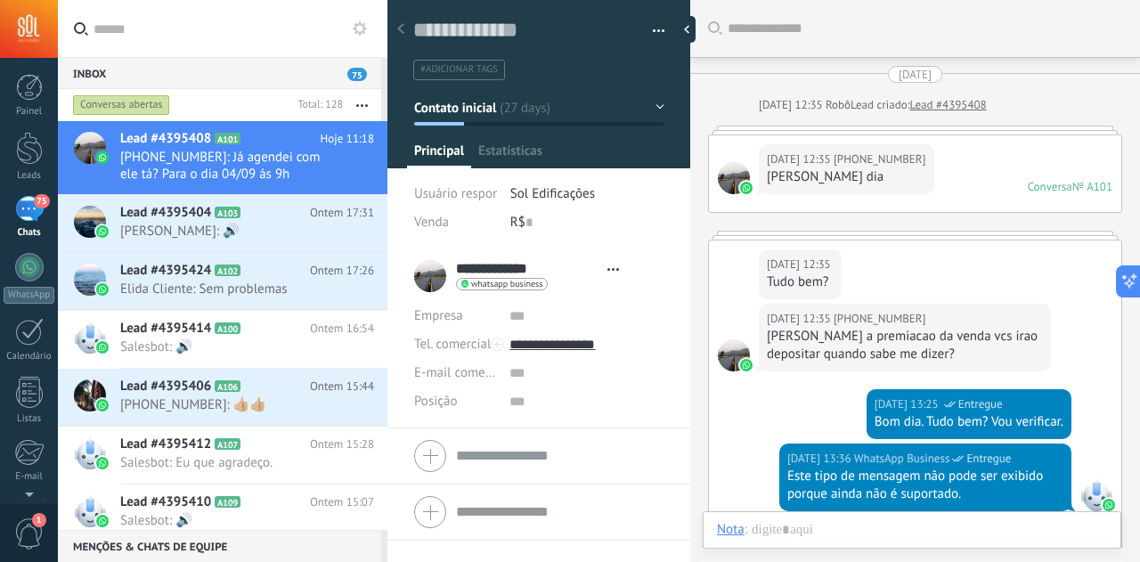
type textarea "**********"
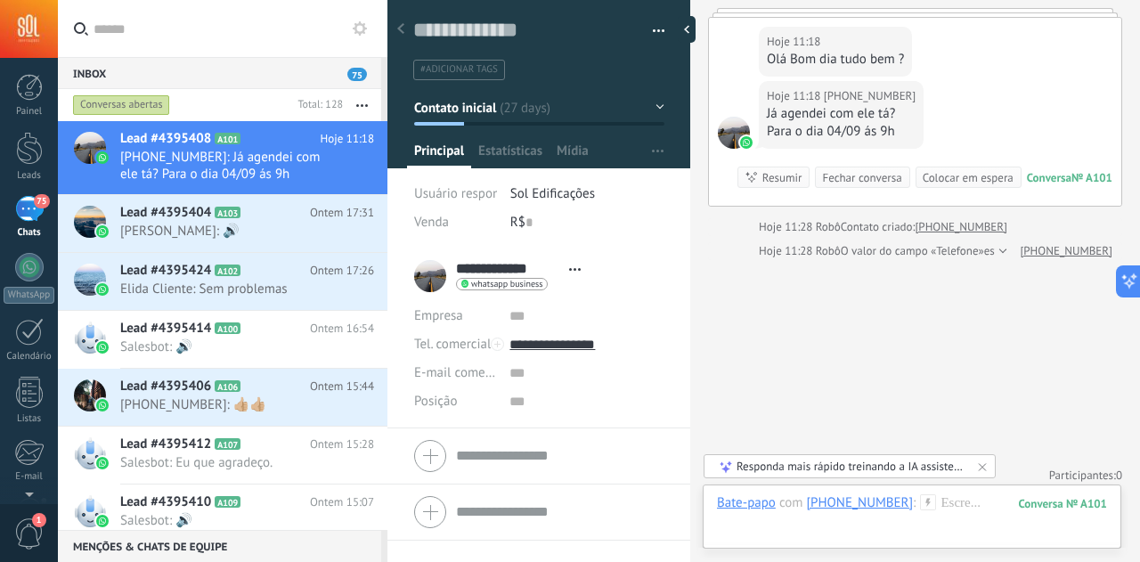
scroll to position [2135, 0]
click at [731, 526] on div at bounding box center [912, 520] width 390 height 53
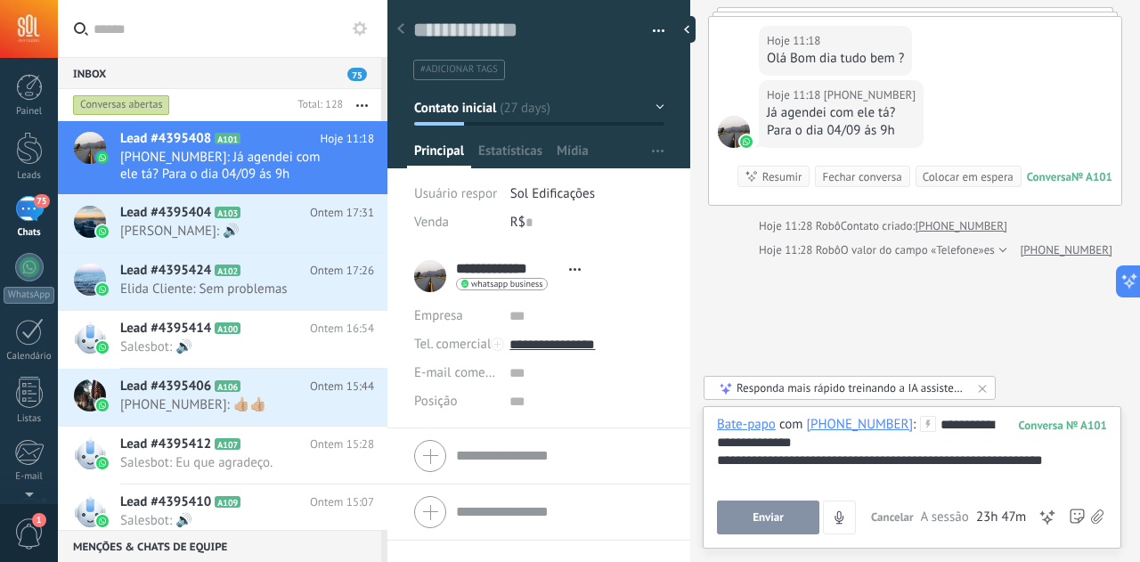
click at [794, 518] on button "Enviar" at bounding box center [768, 518] width 102 height 34
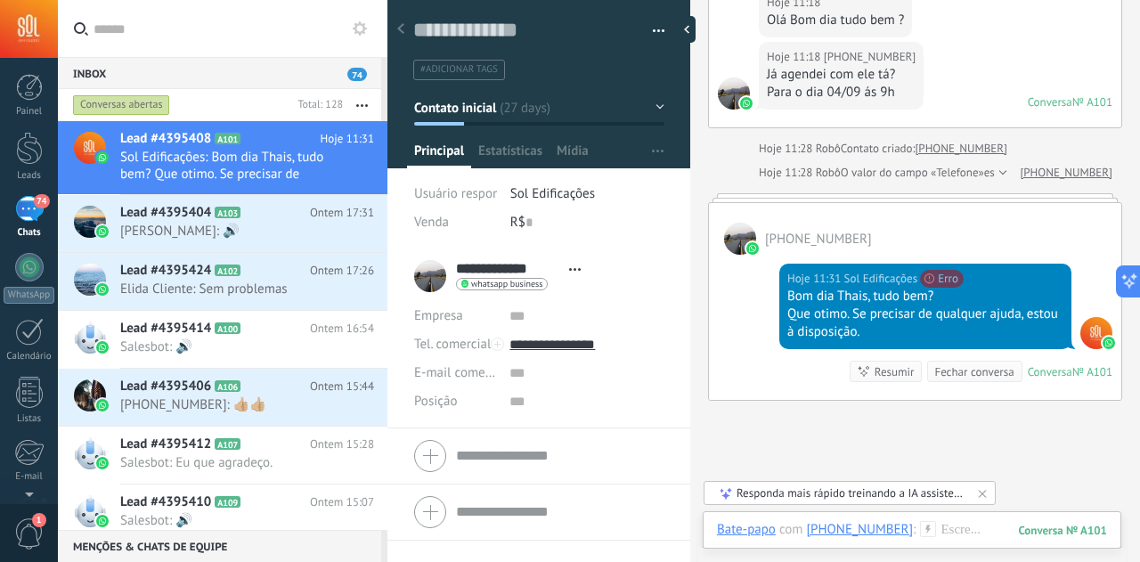
scroll to position [2084, 0]
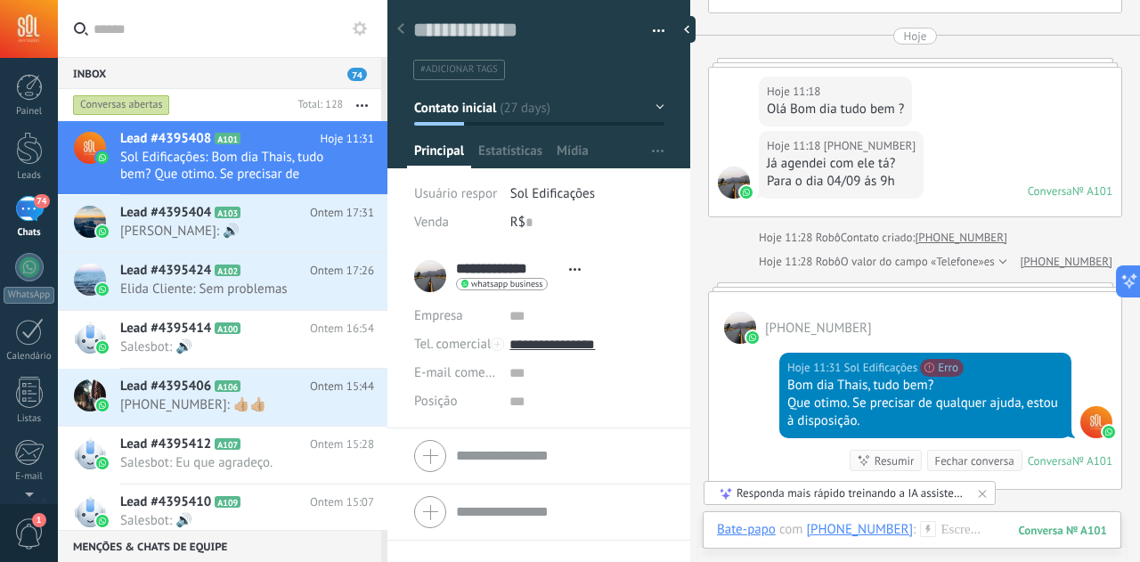
click at [650, 30] on button "button" at bounding box center [653, 31] width 26 height 27
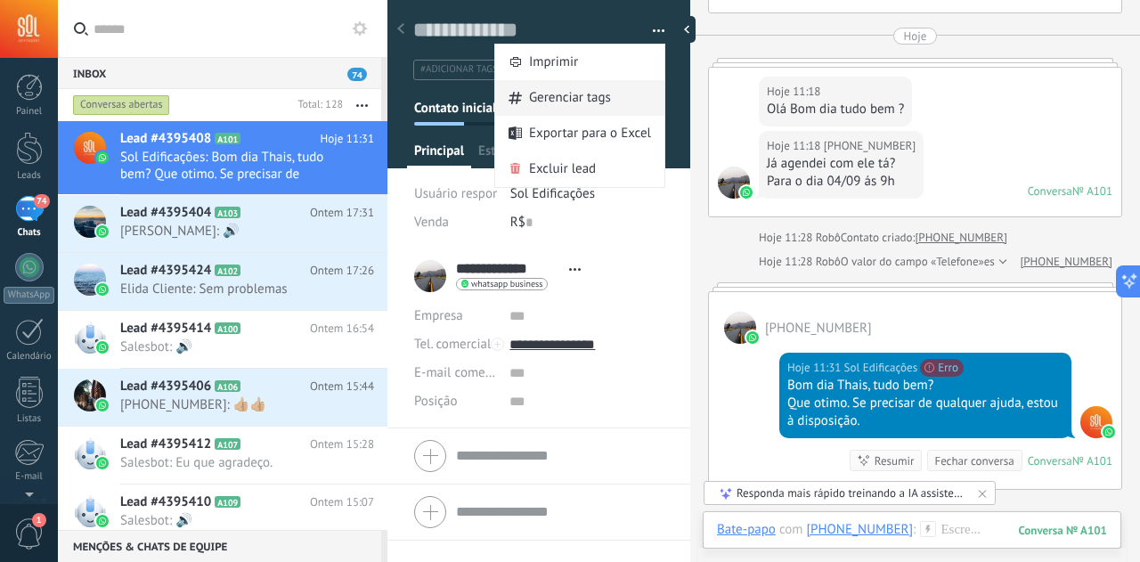
click at [602, 99] on span "Gerenciar tags" at bounding box center [570, 98] width 82 height 36
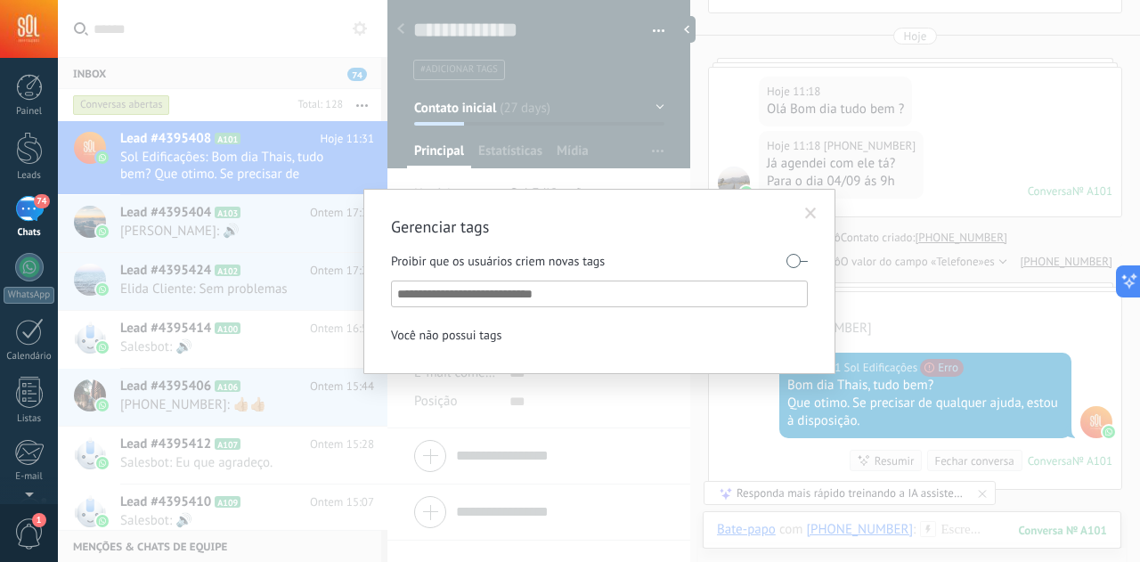
type input "*"
type input "********"
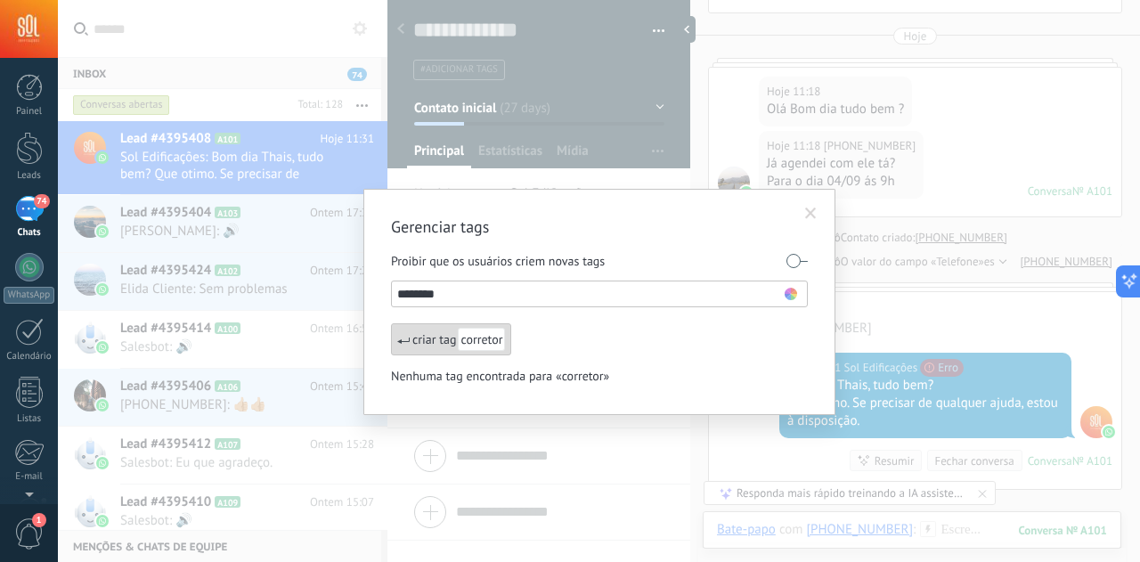
scroll to position [2114, 0]
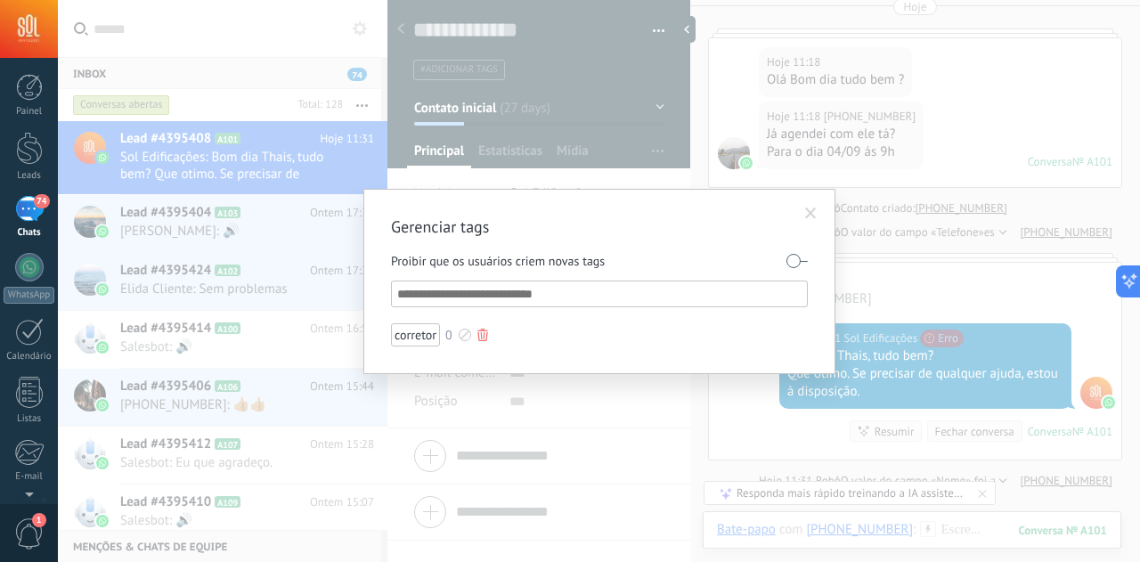
click at [416, 339] on div "corretor" at bounding box center [415, 334] width 49 height 23
click at [806, 216] on span at bounding box center [811, 214] width 12 height 12
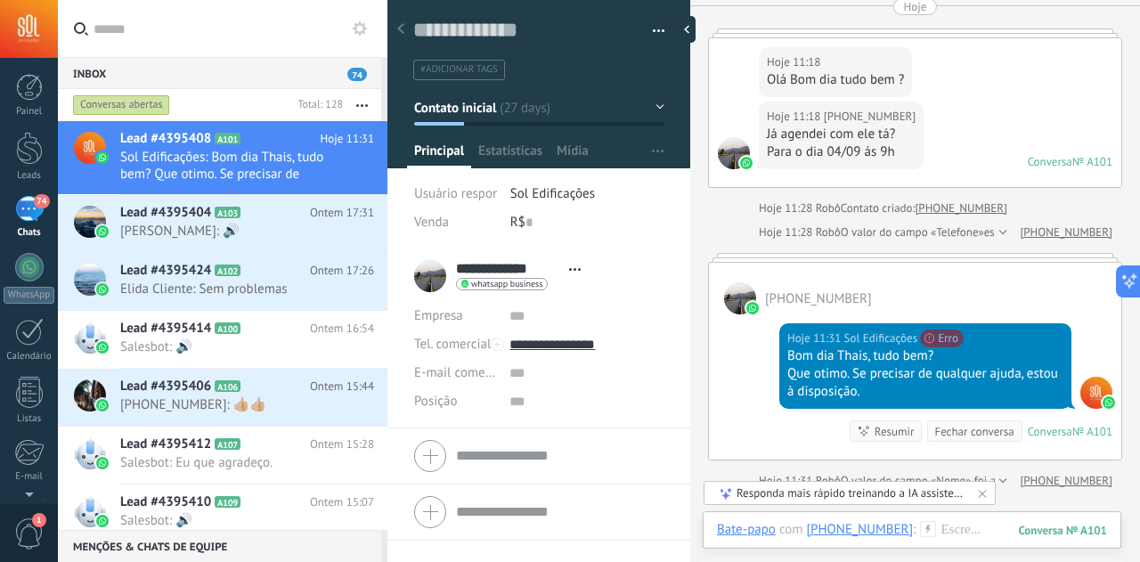
click at [109, 36] on input "text" at bounding box center [234, 28] width 280 height 57
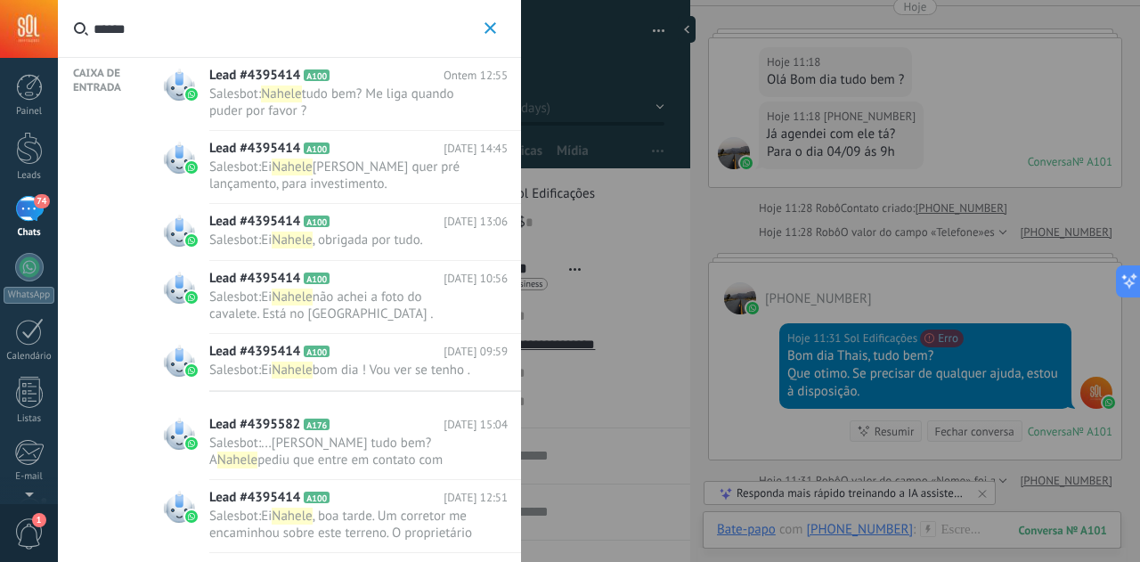
type input "******"
click at [318, 104] on span "Salesbot : Nahele tudo bem? Me liga quando puder por favor ?" at bounding box center [341, 103] width 265 height 34
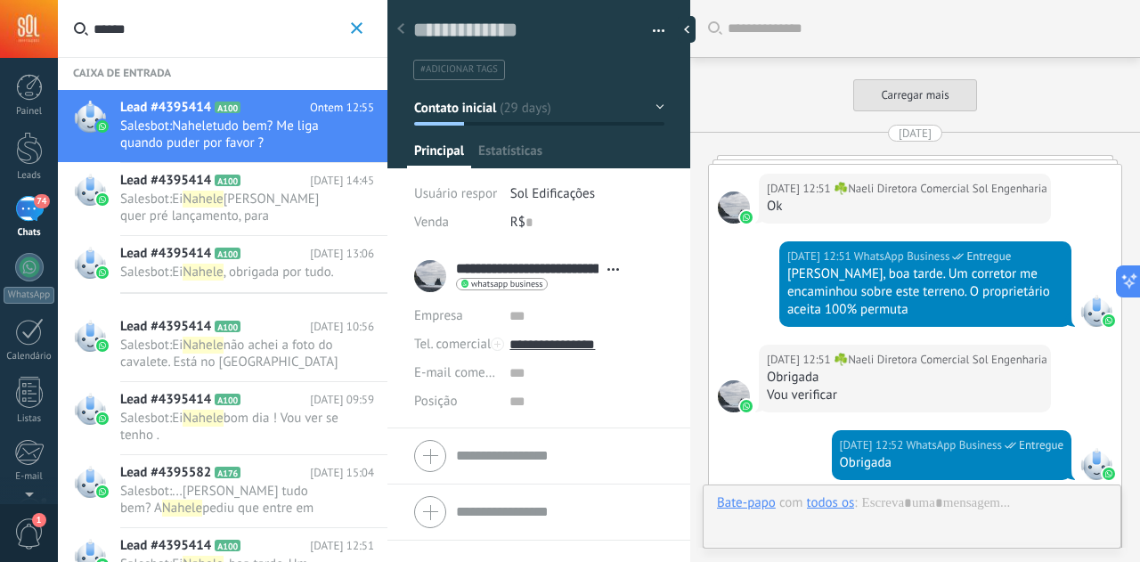
type textarea "**********"
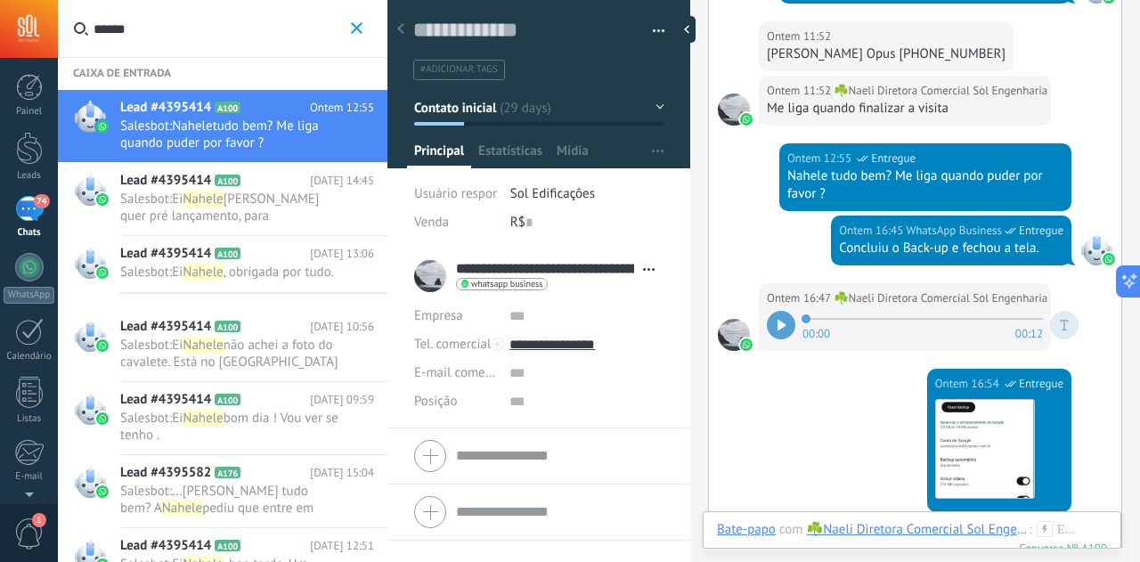
scroll to position [5405, 0]
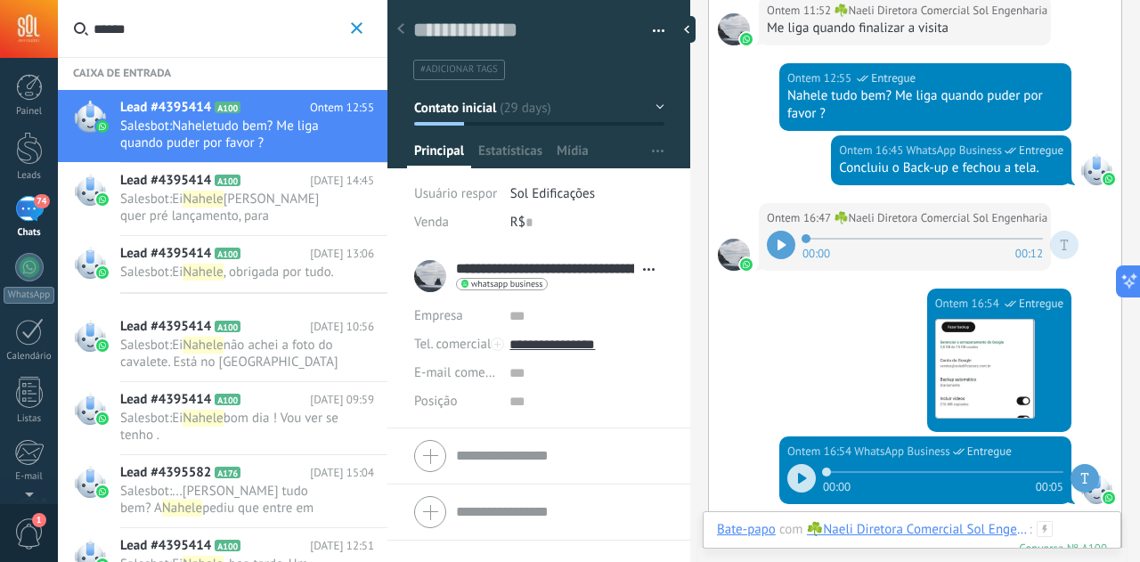
click at [1085, 530] on div at bounding box center [912, 547] width 390 height 53
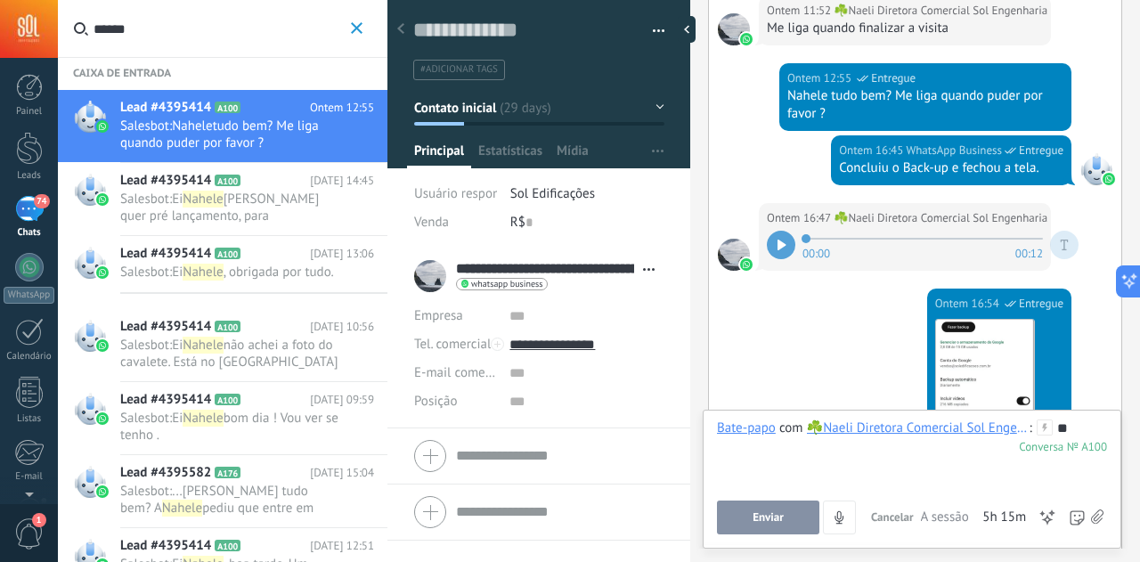
click at [757, 519] on span "Enviar" at bounding box center [768, 517] width 31 height 12
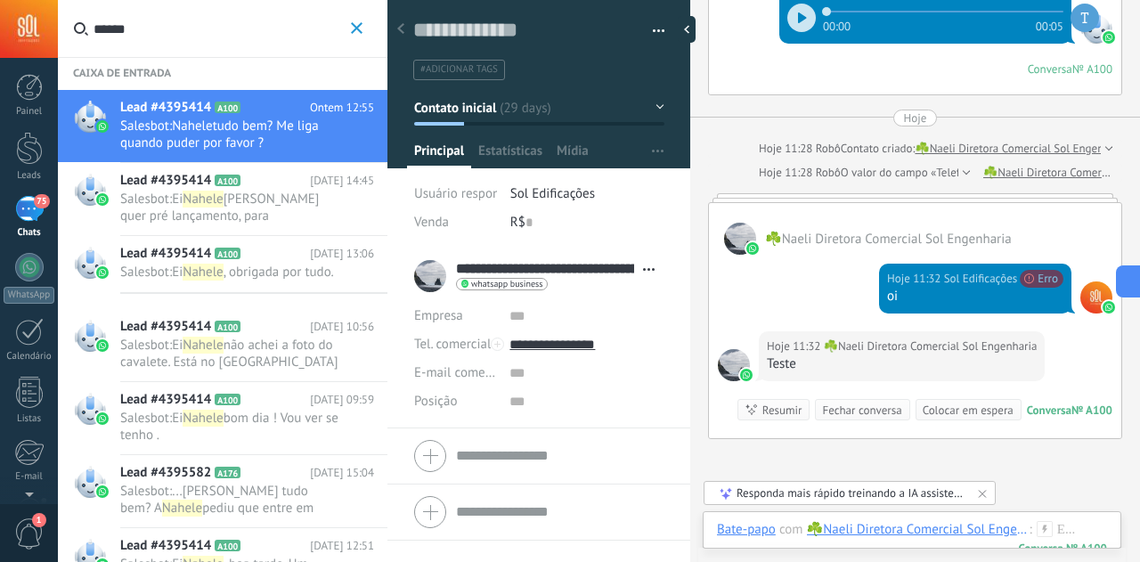
scroll to position [5896, 0]
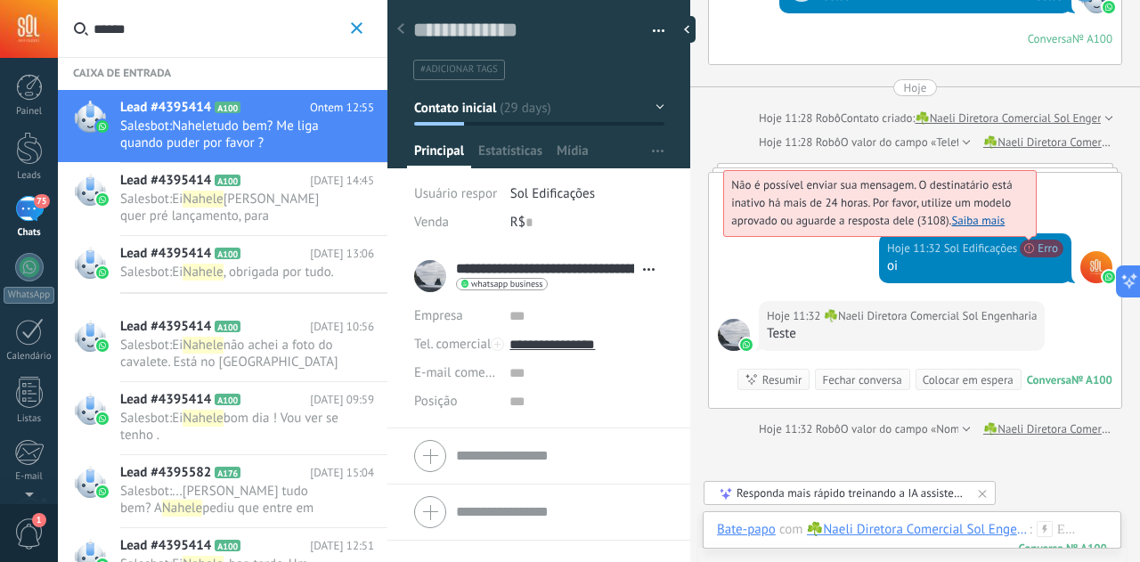
click at [1012, 228] on span "Não é possível enviar sua mensagem. O destinatário está inativo há mais de 24 h…" at bounding box center [871, 202] width 281 height 51
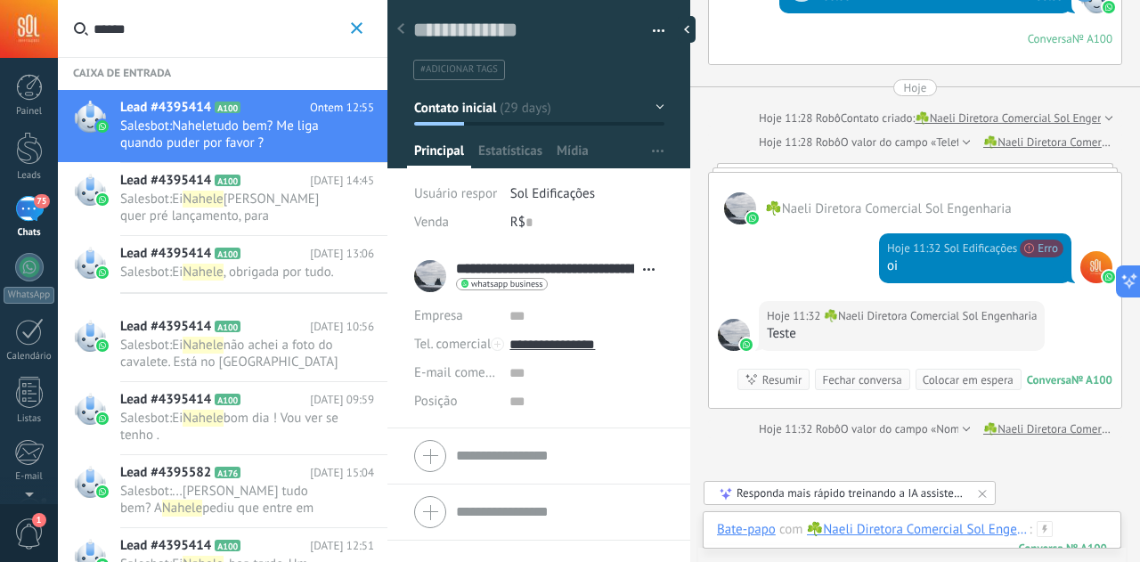
click at [1078, 526] on div at bounding box center [912, 547] width 390 height 53
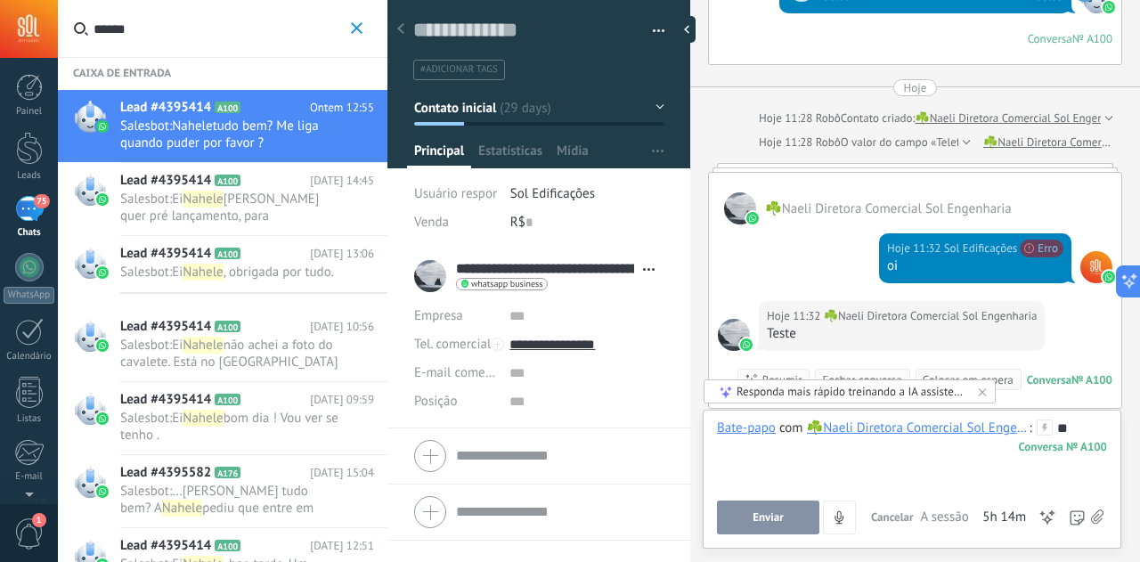
click at [770, 534] on button "Enviar" at bounding box center [768, 518] width 102 height 34
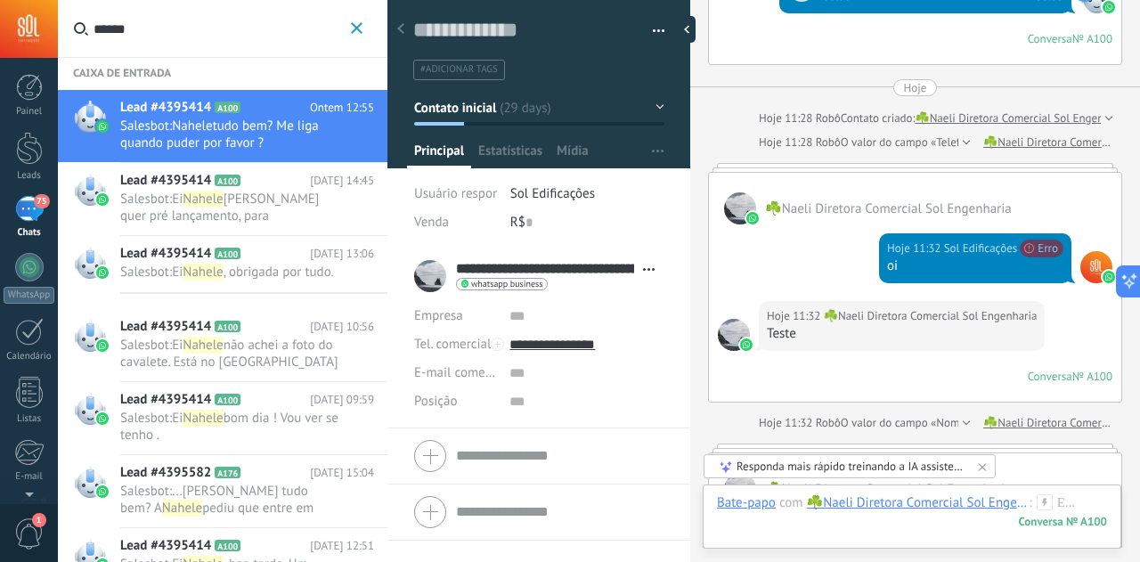
scroll to position [6066, 0]
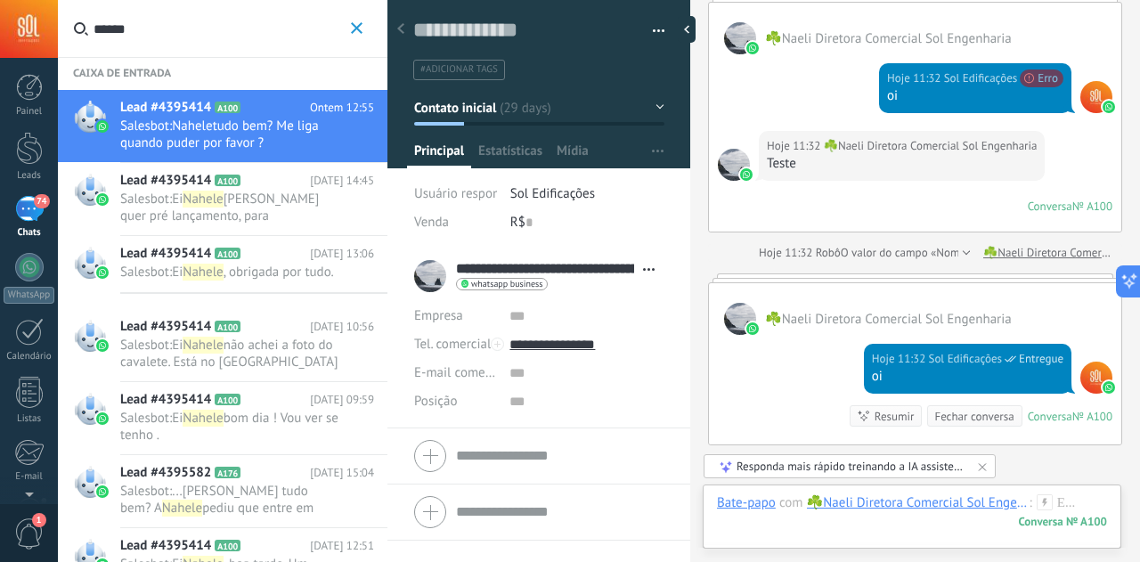
click at [521, 270] on input "**********" at bounding box center [545, 269] width 178 height 18
click at [547, 266] on input "**********" at bounding box center [560, 267] width 208 height 18
click at [548, 266] on input "**********" at bounding box center [560, 267] width 208 height 18
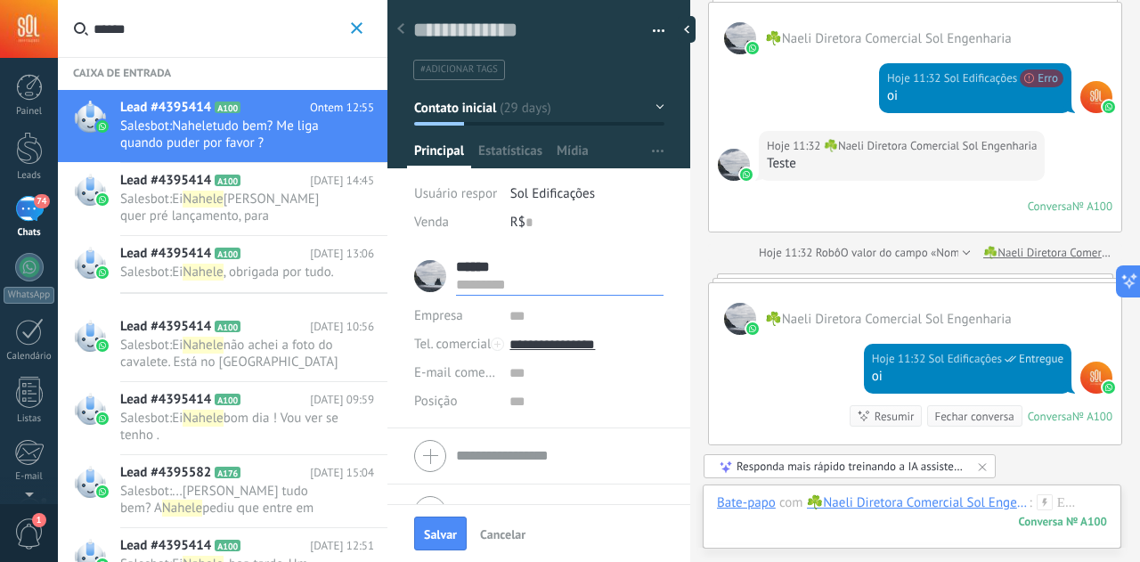
type input "******"
click at [556, 284] on input "text" at bounding box center [560, 285] width 208 height 18
click at [443, 529] on span "Salvar" at bounding box center [440, 534] width 33 height 12
type input "******"
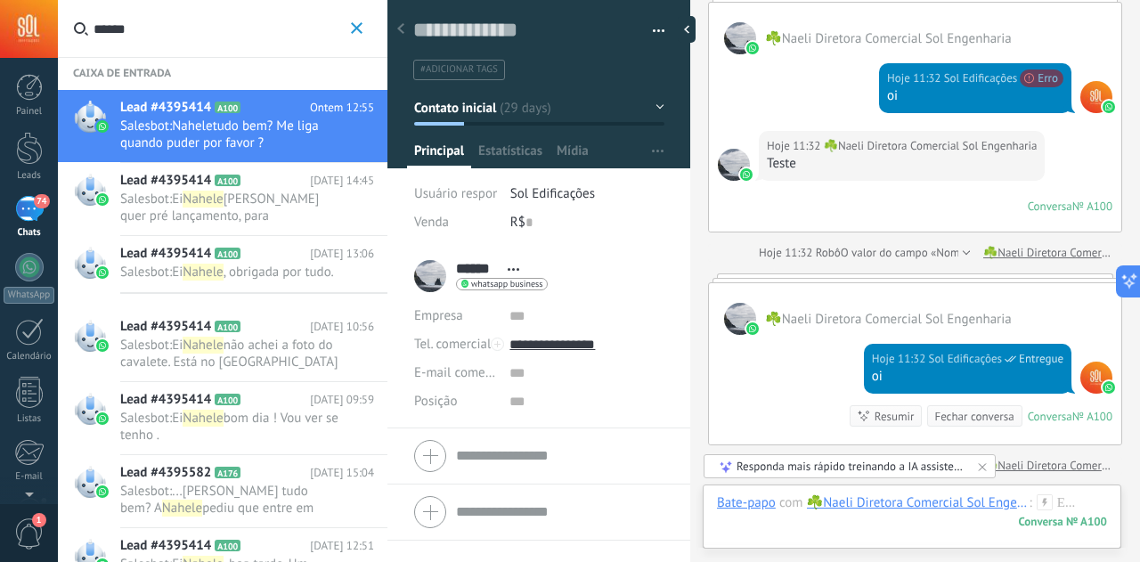
scroll to position [6096, 0]
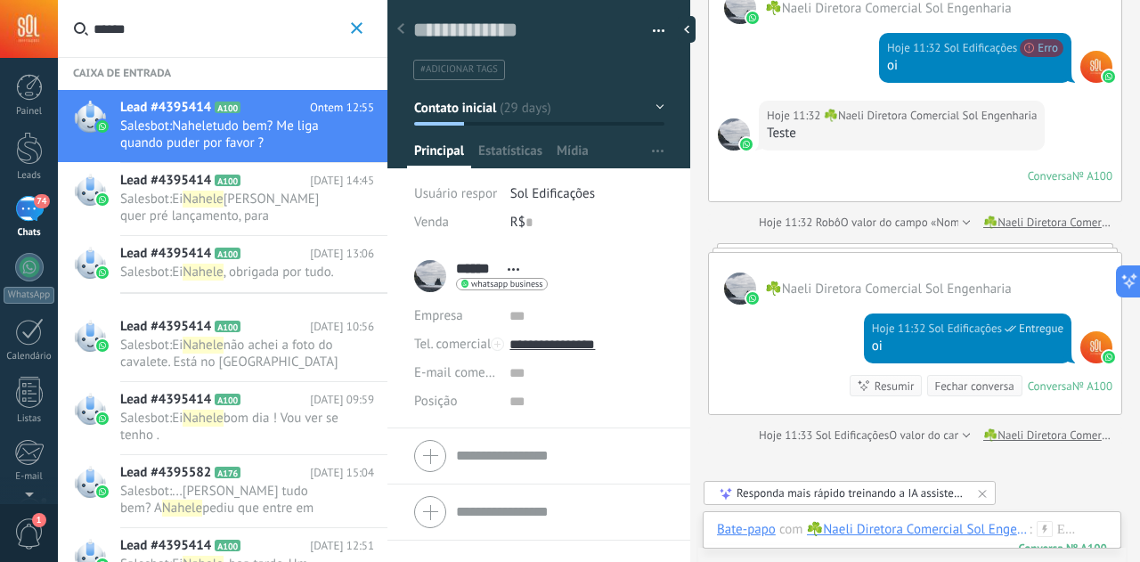
click at [281, 211] on span "[PERSON_NAME] quer pré lançamento, para investimento." at bounding box center [219, 216] width 199 height 51
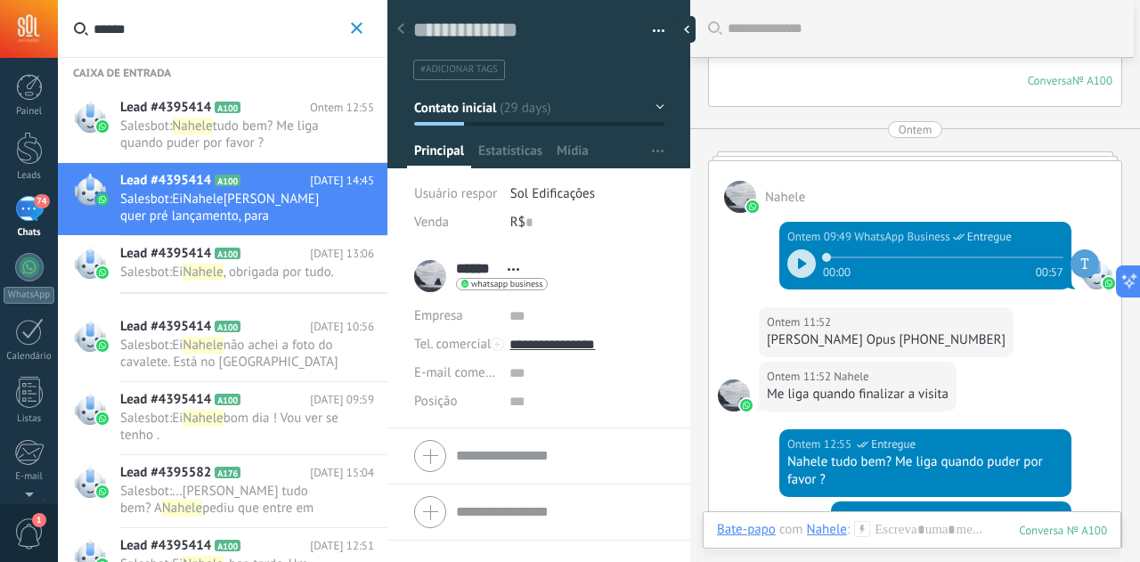
scroll to position [5608, 0]
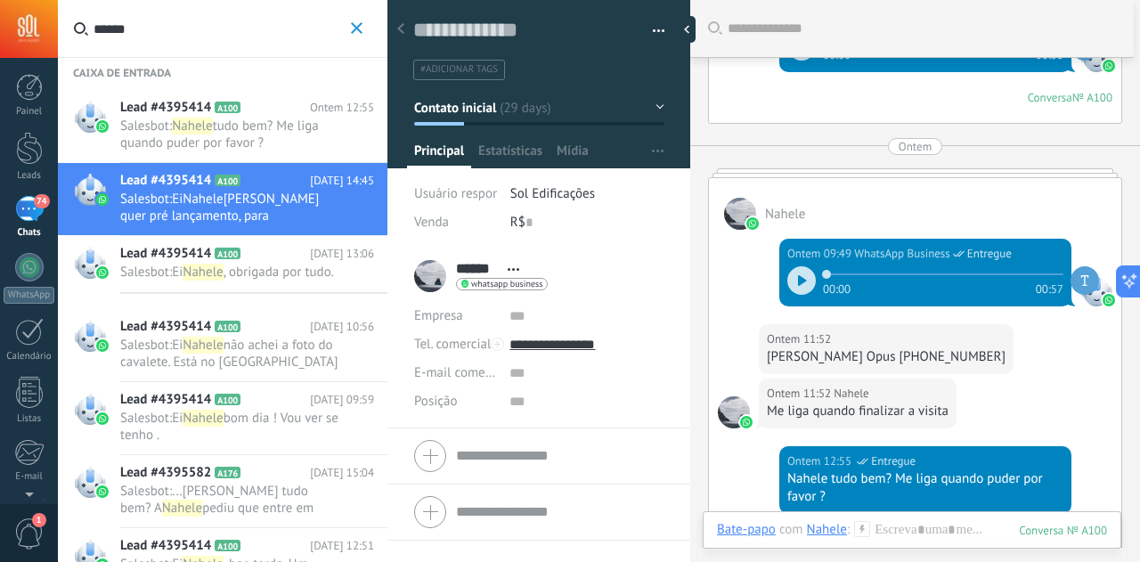
click at [212, 126] on span "Nahele" at bounding box center [192, 126] width 40 height 17
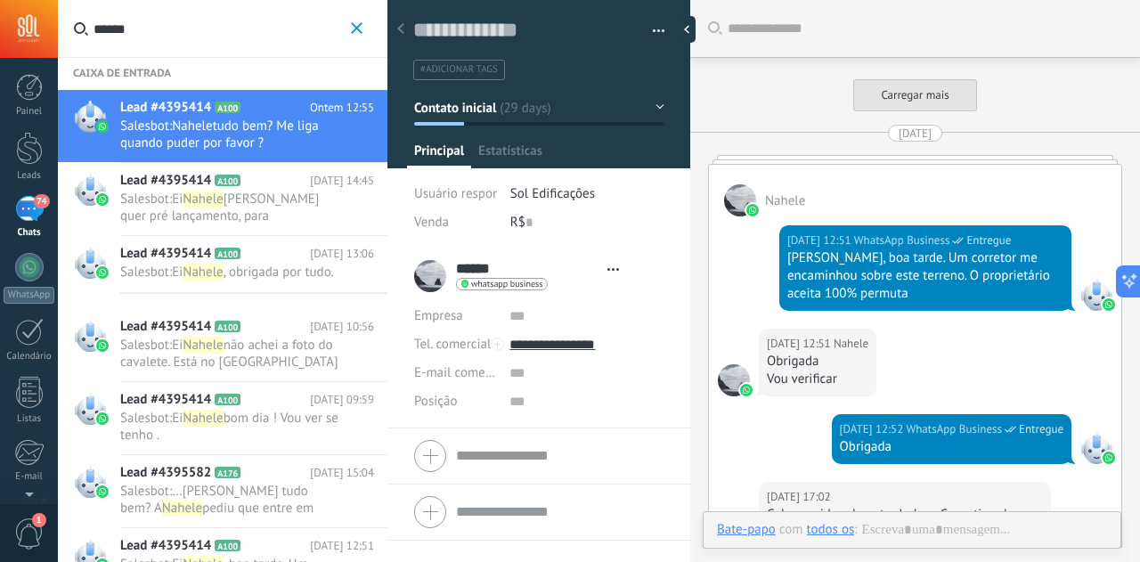
type textarea "**********"
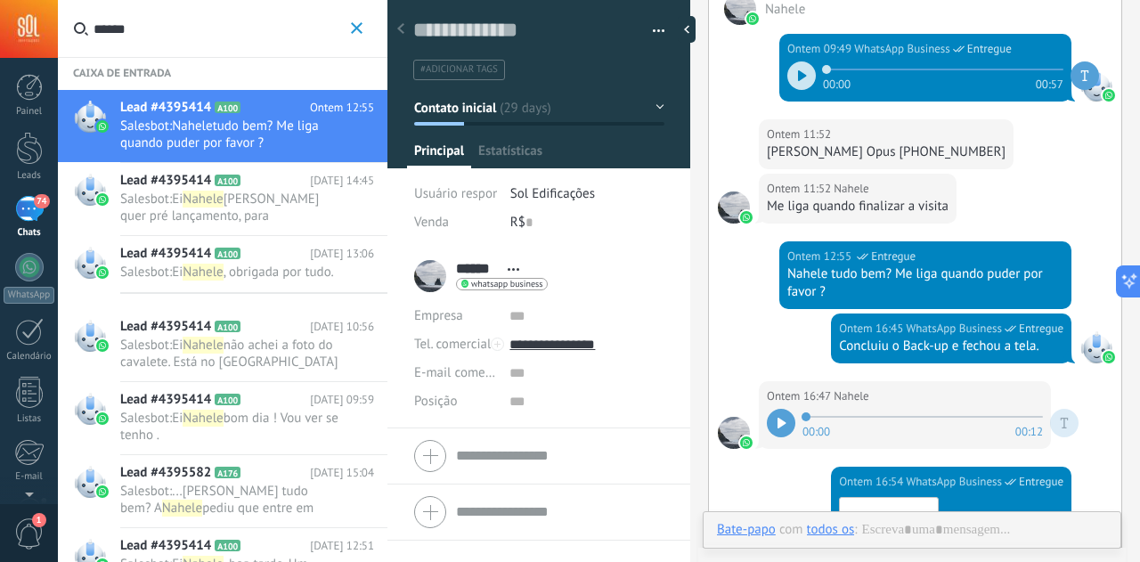
scroll to position [27, 0]
click at [358, 24] on icon "button" at bounding box center [357, 28] width 12 height 12
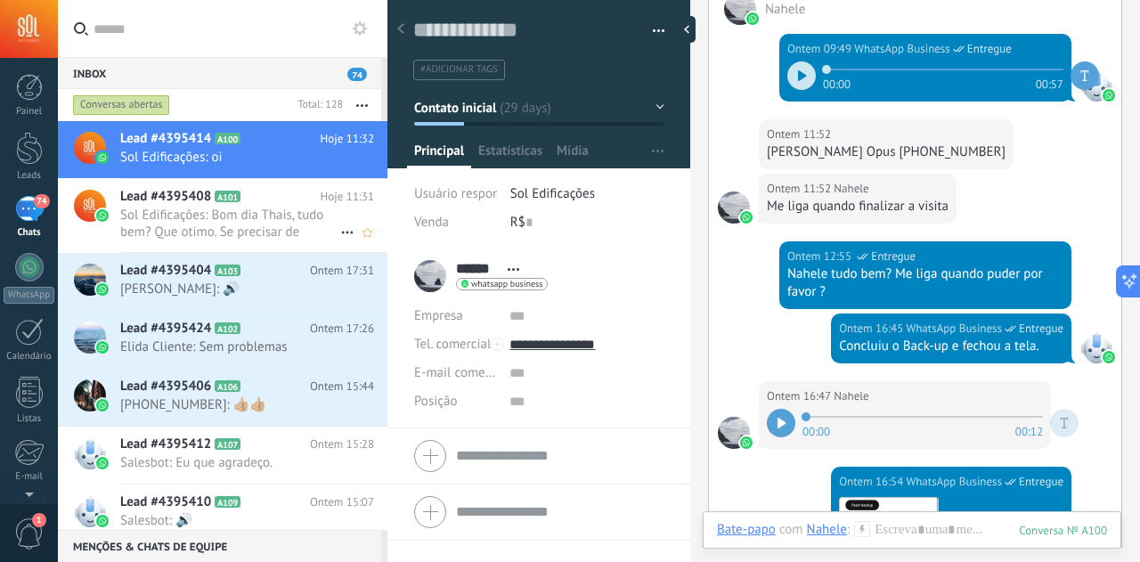
click at [299, 225] on span "Sol Edificações: Bom dia Thais, tudo bem? Que otimo. Se precisar de qualquer aj…" at bounding box center [230, 224] width 220 height 34
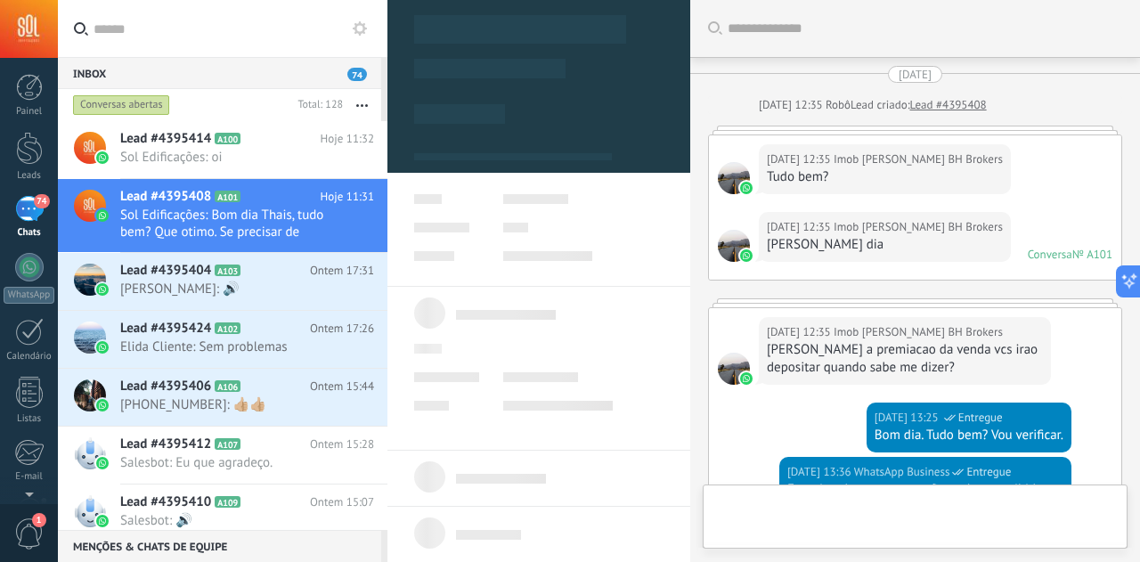
type textarea "**********"
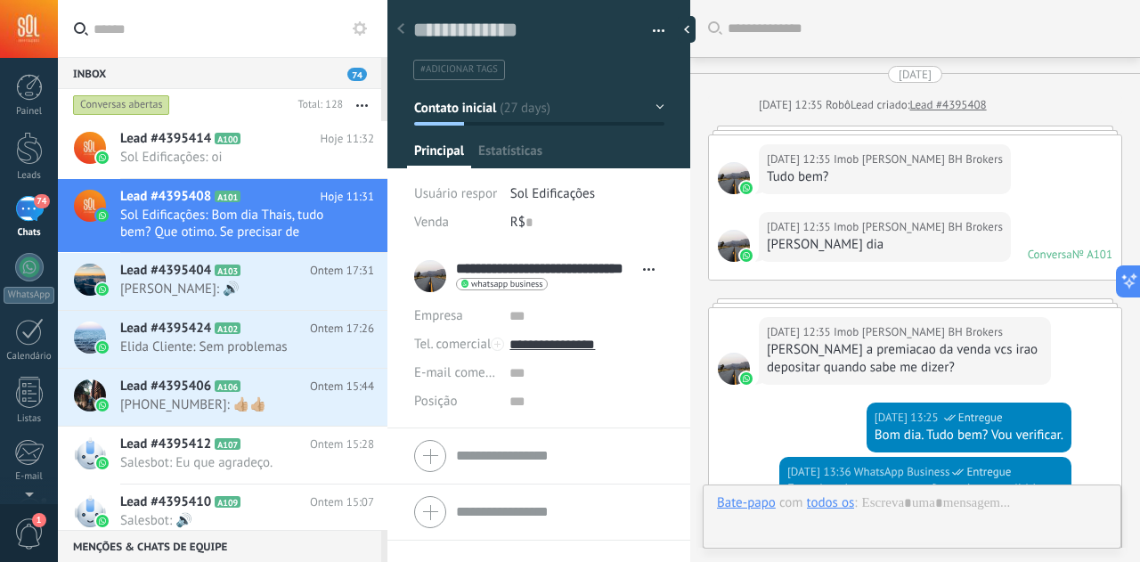
scroll to position [27, 0]
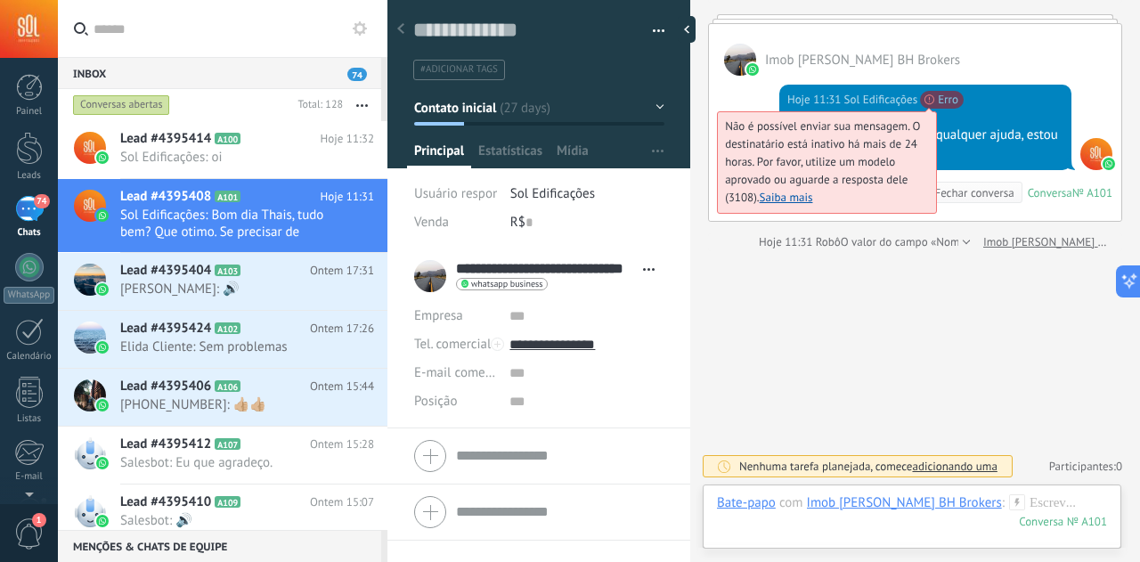
click at [920, 118] on span "Não é possível enviar sua mensagem. O destinatário está inativo há mais de 24 h…" at bounding box center [822, 161] width 195 height 86
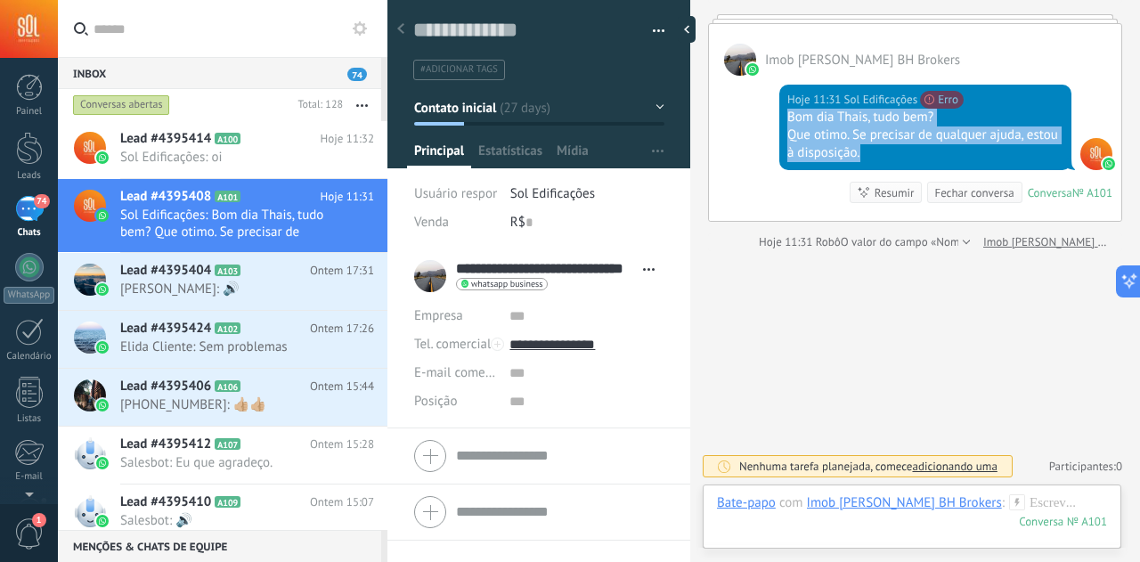
drag, startPoint x: 864, startPoint y: 158, endPoint x: 770, endPoint y: 119, distance: 101.9
click at [770, 119] on div "Hoje 11:31 Sol Edificações Não é possível enviar sua mensagem. O destinatário e…" at bounding box center [915, 148] width 412 height 145
copy div "Bom dia Thais, tudo bem? Que otimo. Se precisar de qualquer ajuda, estou à disp…"
click at [866, 527] on div at bounding box center [912, 520] width 390 height 53
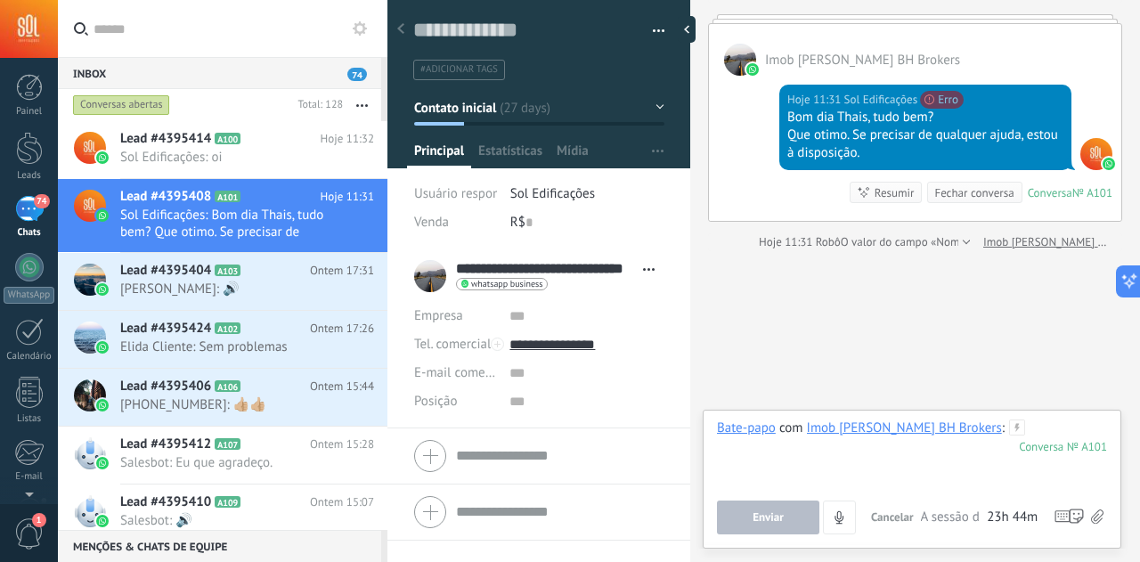
click at [935, 465] on div at bounding box center [915, 454] width 397 height 68
paste div
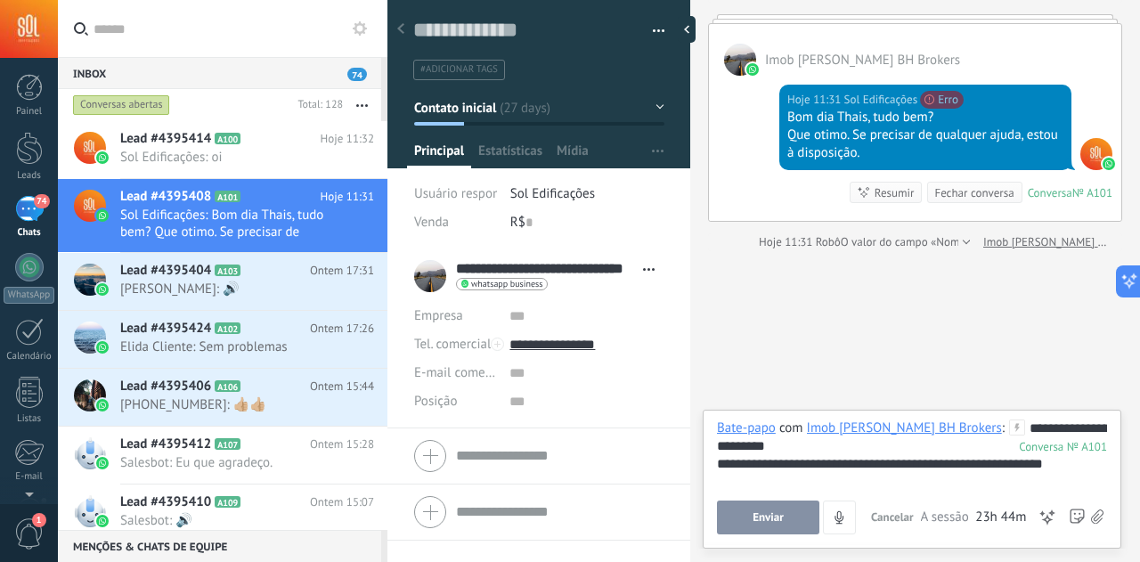
click at [787, 521] on button "Enviar" at bounding box center [768, 518] width 102 height 34
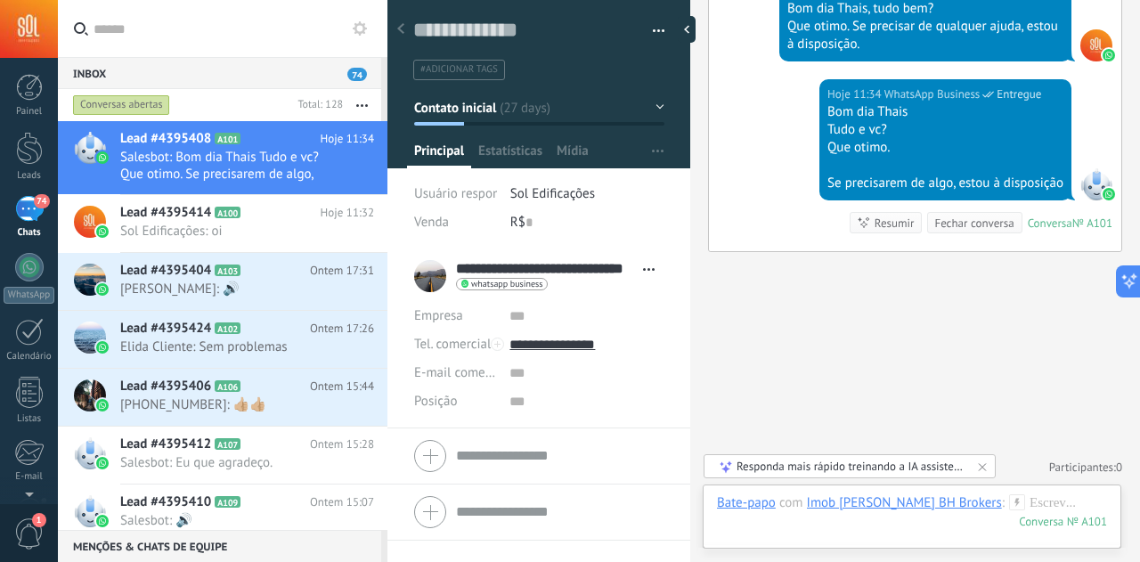
scroll to position [2759, 0]
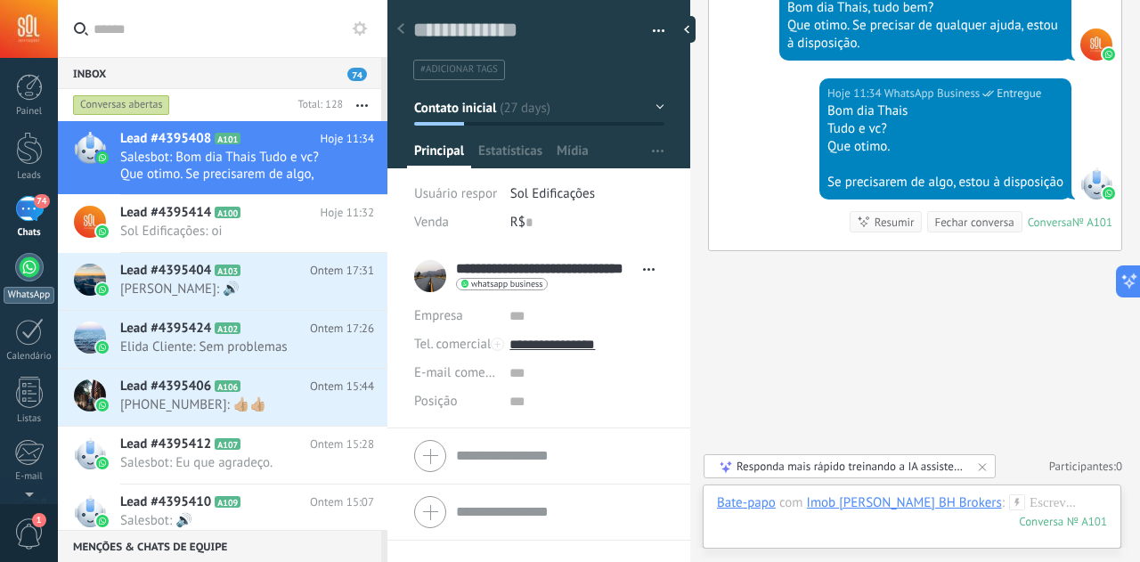
click at [27, 281] on div at bounding box center [29, 267] width 29 height 29
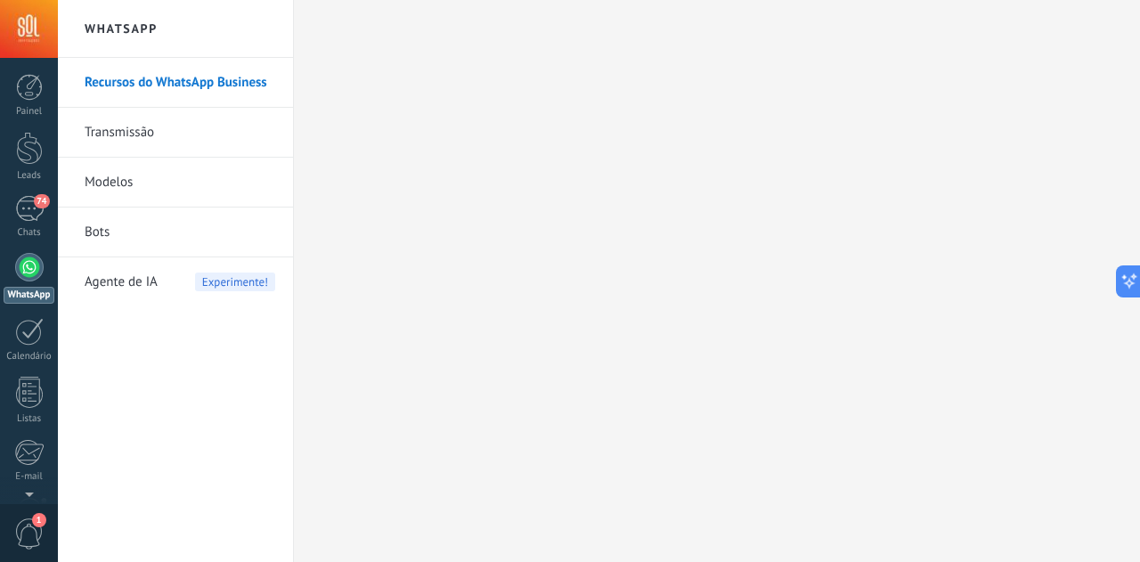
click at [115, 183] on link "Modelos" at bounding box center [180, 183] width 191 height 50
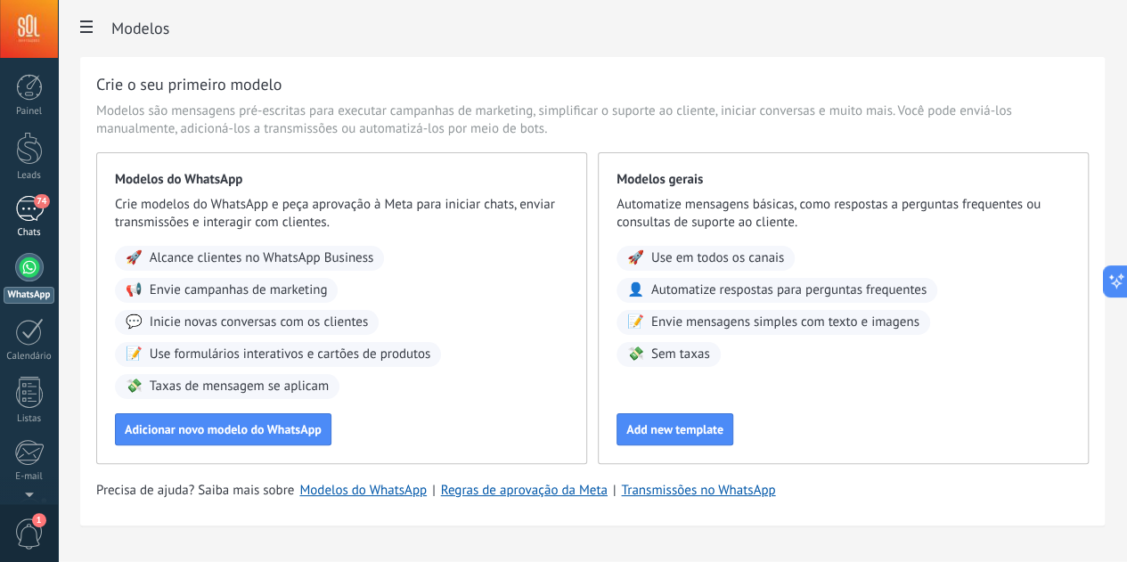
click at [38, 218] on div "74" at bounding box center [29, 209] width 29 height 26
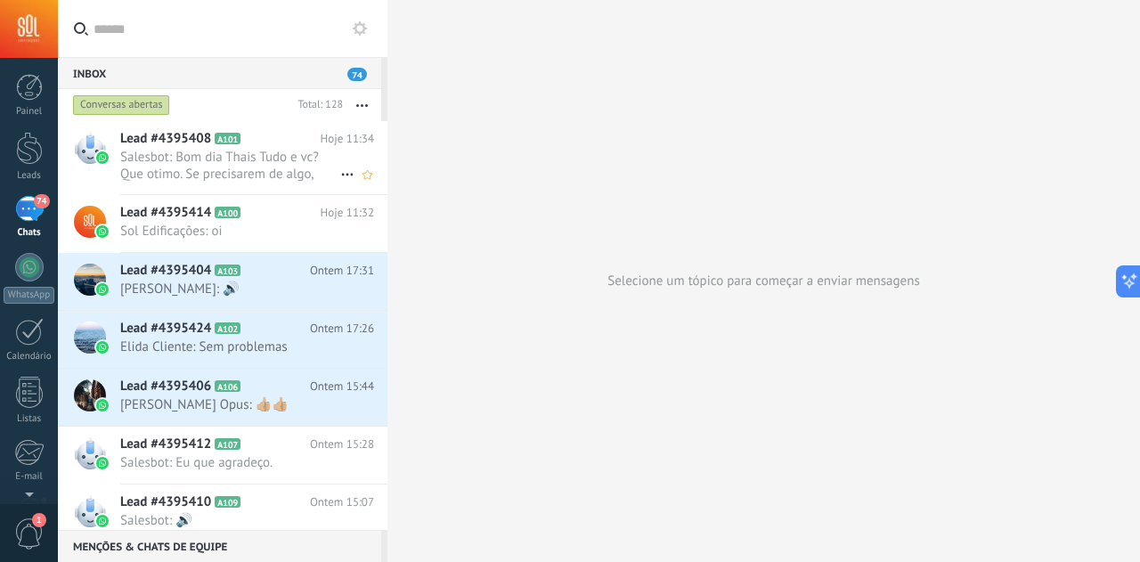
click at [264, 170] on span "Salesbot: Bom dia Thais Tudo e vc? Que otimo. Se precisarem de algo, estou à di…" at bounding box center [230, 166] width 220 height 34
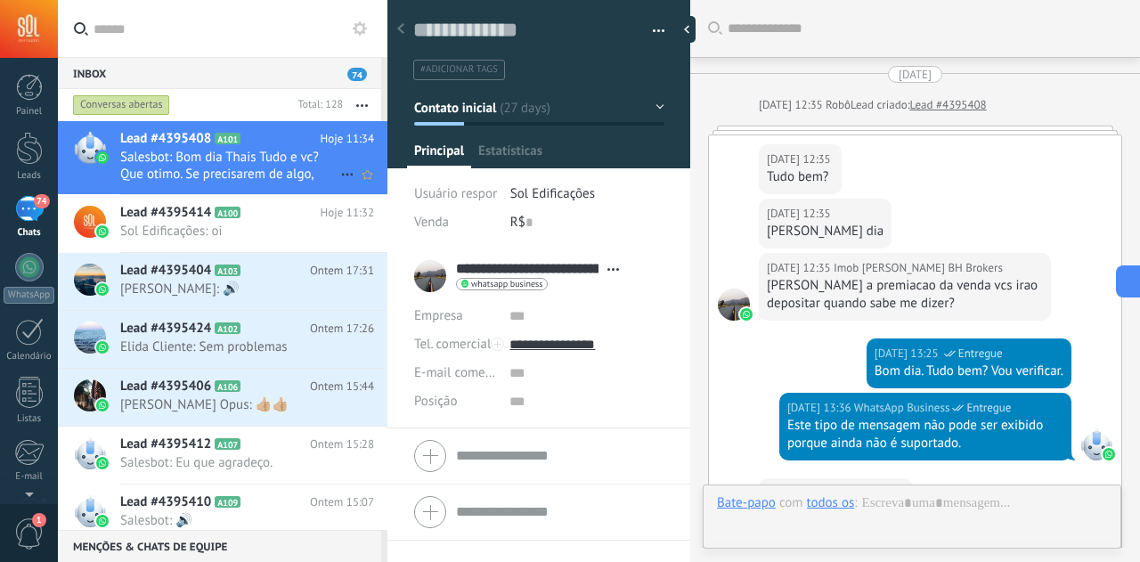
type textarea "**********"
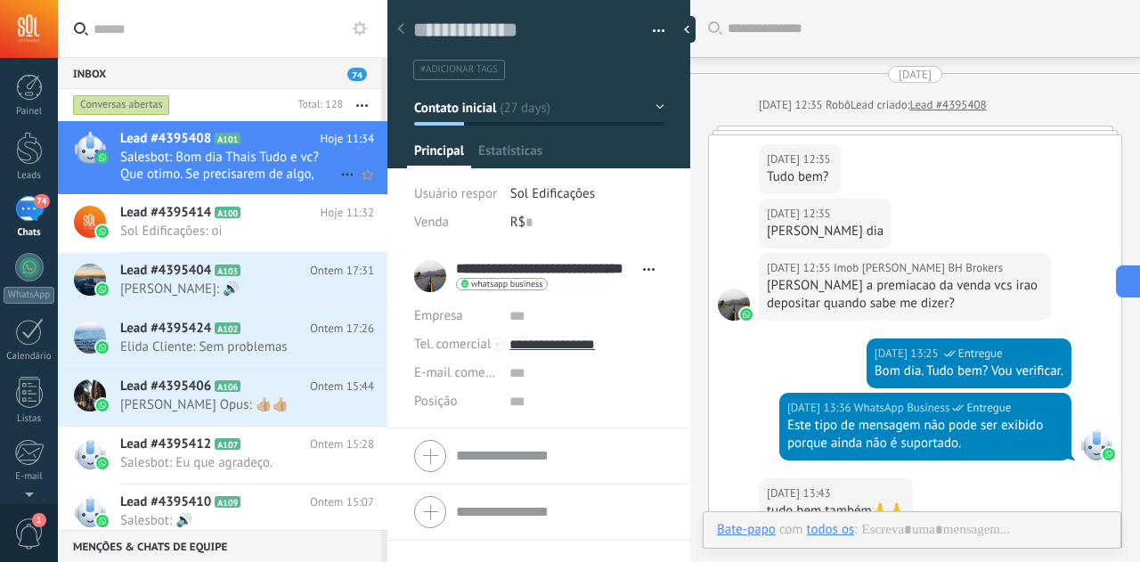
scroll to position [2547, 0]
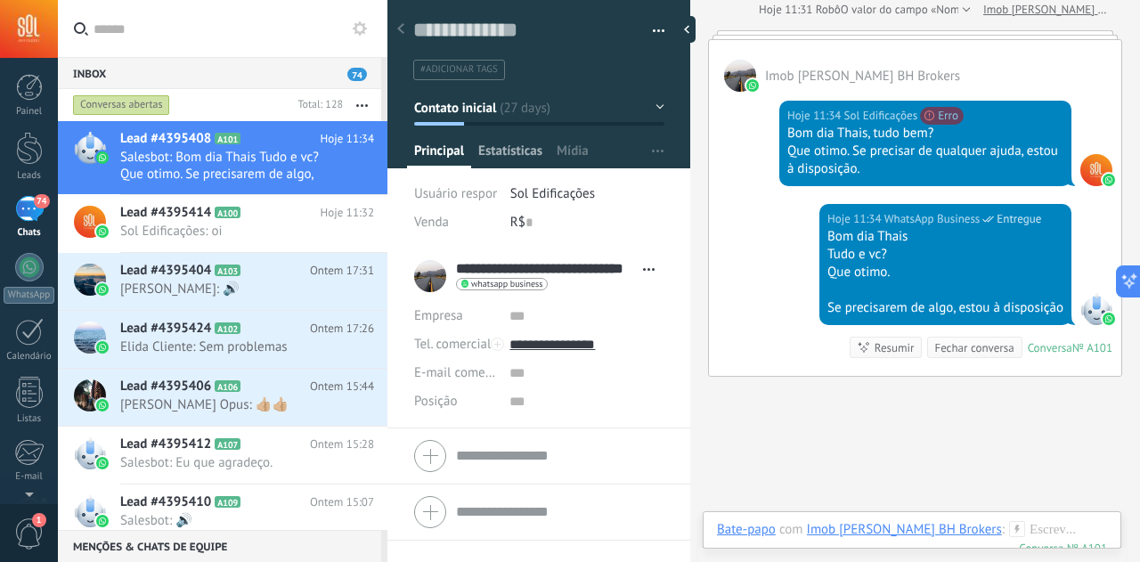
click at [502, 155] on span "Estatísticas" at bounding box center [510, 156] width 64 height 26
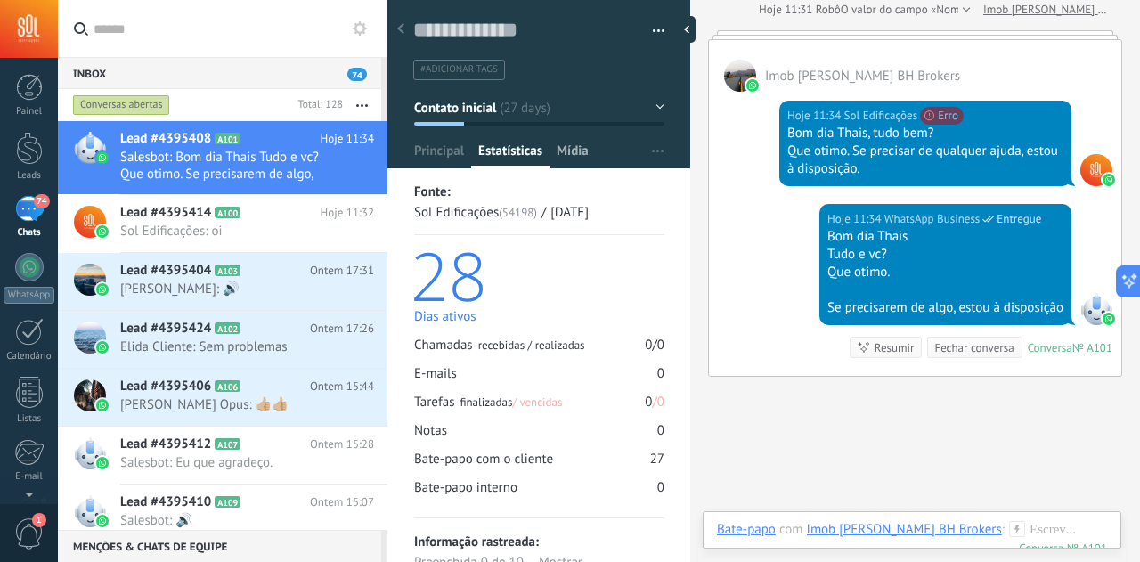
click at [591, 149] on div "Mídia" at bounding box center [573, 156] width 46 height 26
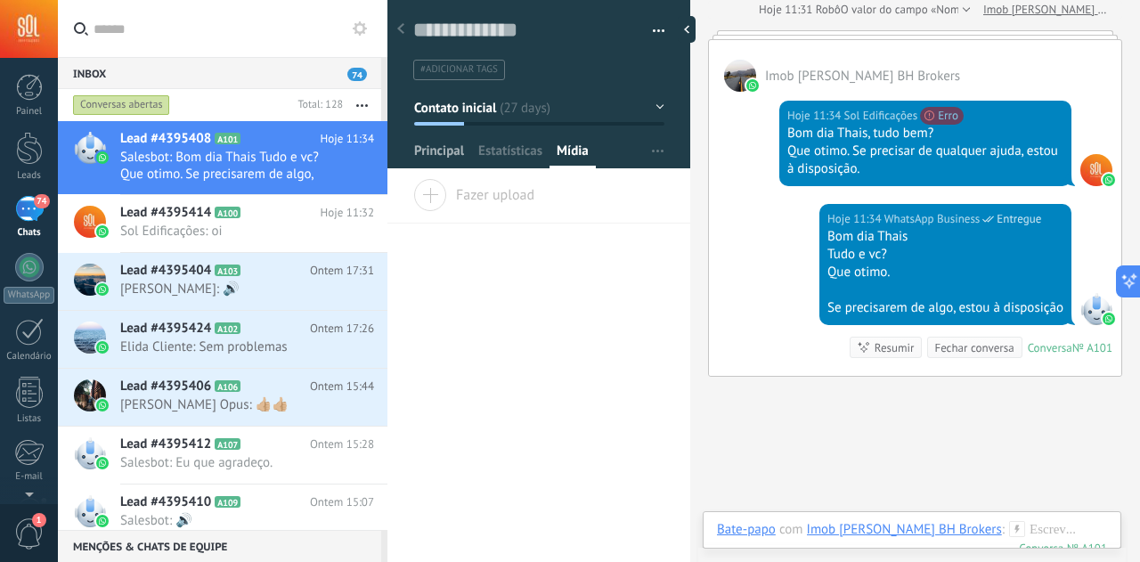
click at [437, 154] on span "Principal" at bounding box center [439, 156] width 50 height 26
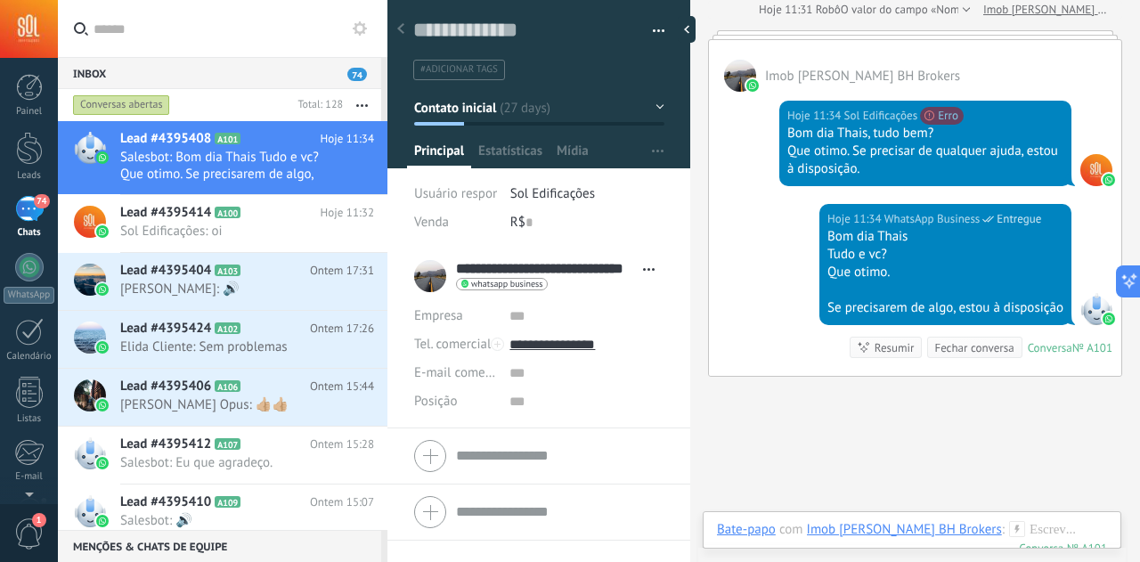
click at [535, 108] on button "Contato inicial" at bounding box center [539, 108] width 250 height 32
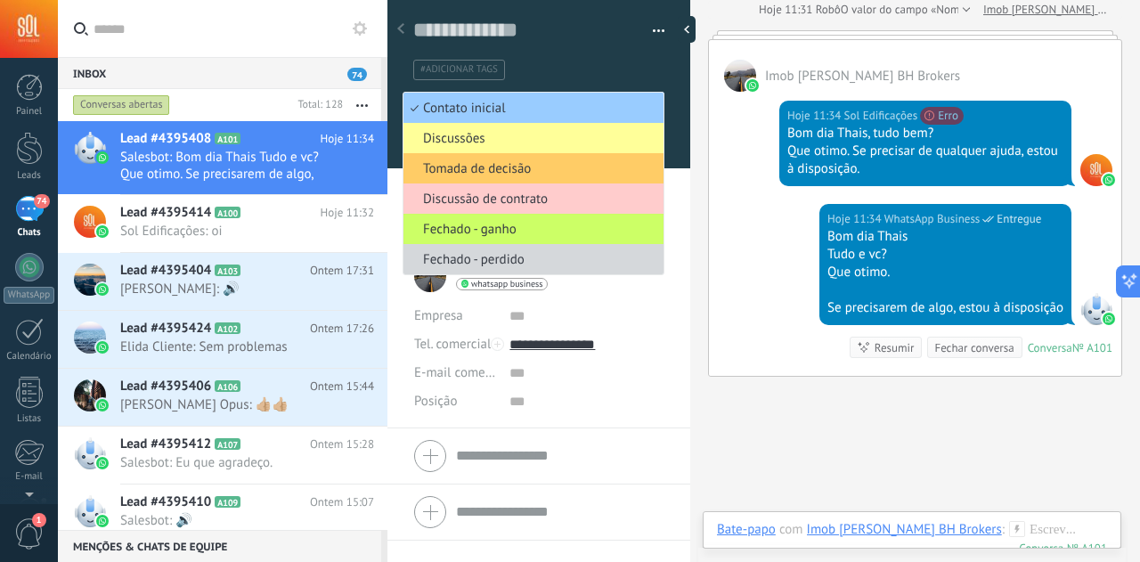
click at [579, 65] on ul "#adicionar tags" at bounding box center [536, 70] width 249 height 24
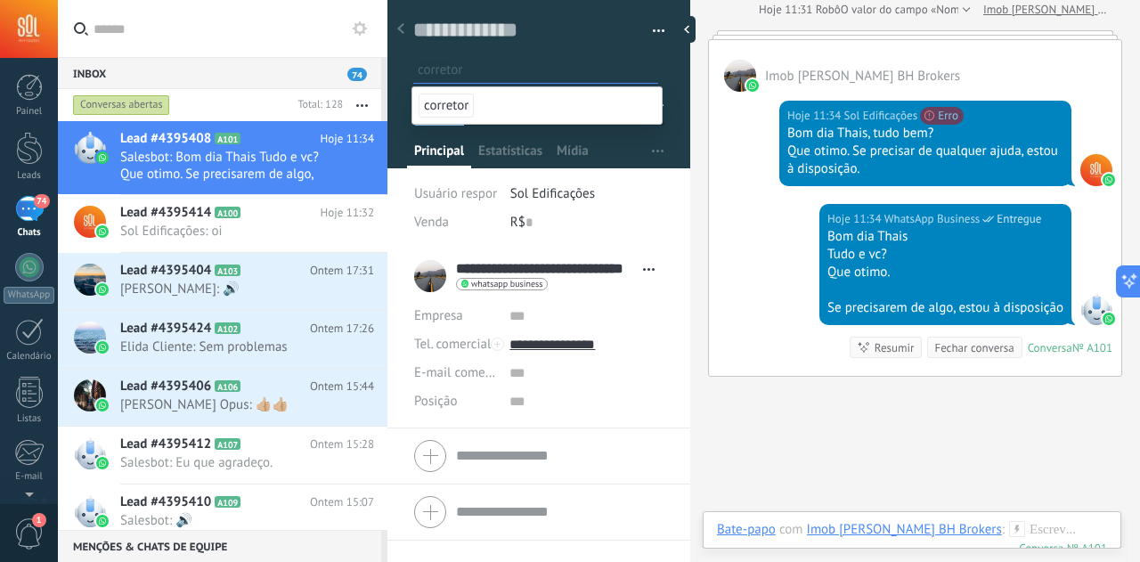
click at [463, 105] on span "corretor" at bounding box center [446, 106] width 55 height 24
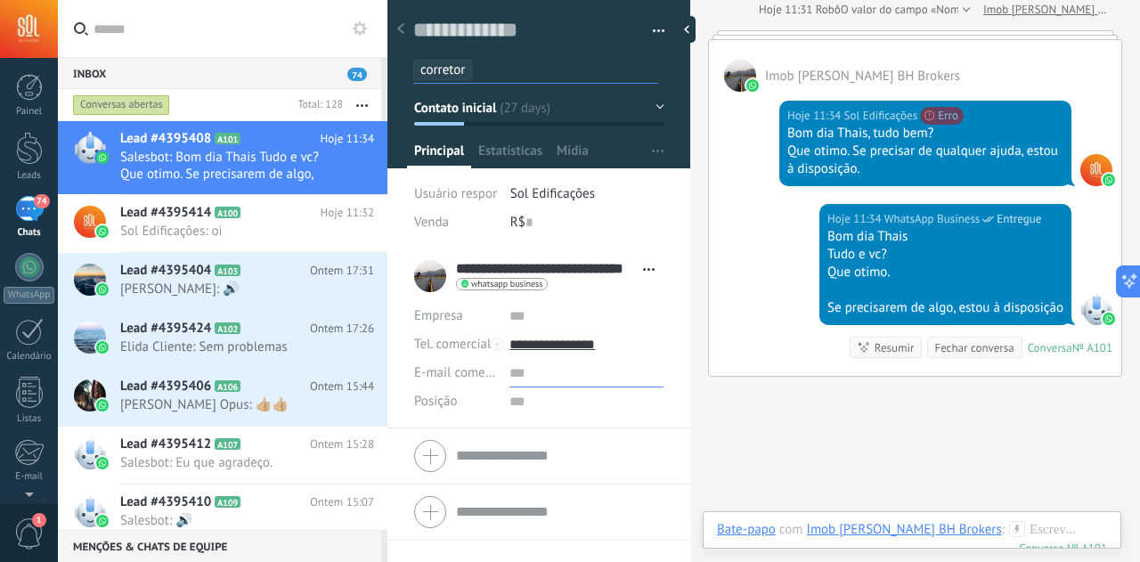
click at [511, 376] on input "text" at bounding box center [586, 373] width 154 height 29
click at [533, 398] on input "text" at bounding box center [586, 401] width 154 height 29
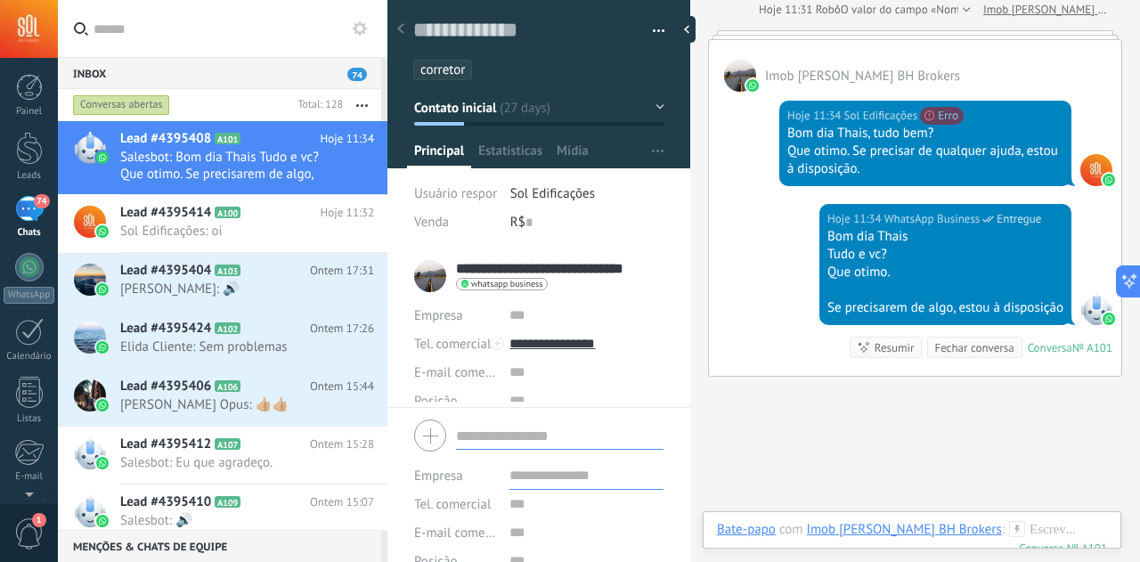
click at [544, 452] on div at bounding box center [538, 435] width 249 height 45
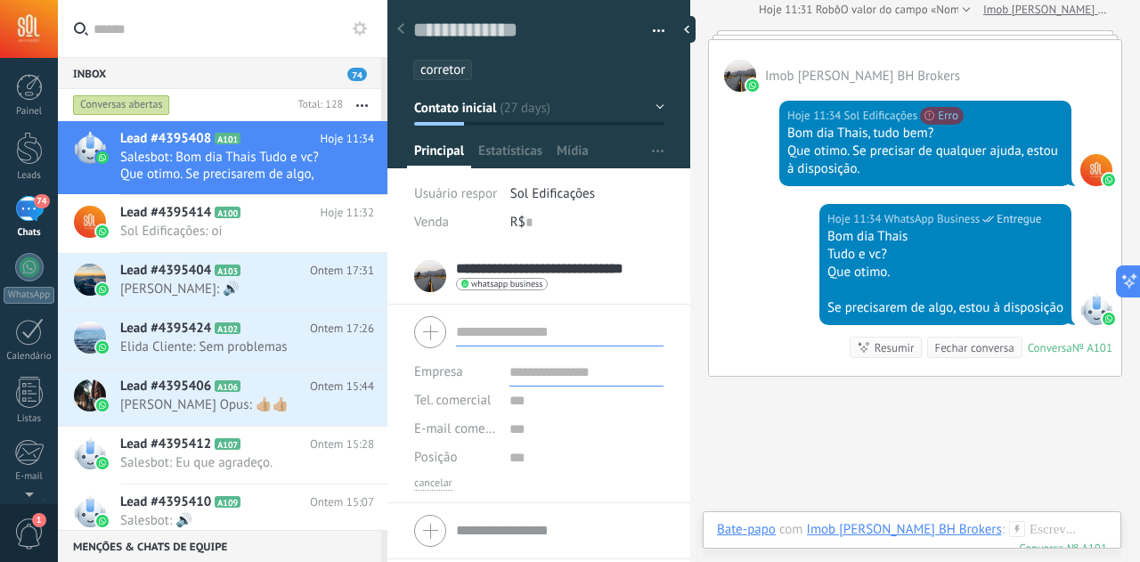
click at [520, 330] on input "text" at bounding box center [560, 332] width 208 height 29
click at [568, 273] on input "**********" at bounding box center [557, 269] width 203 height 18
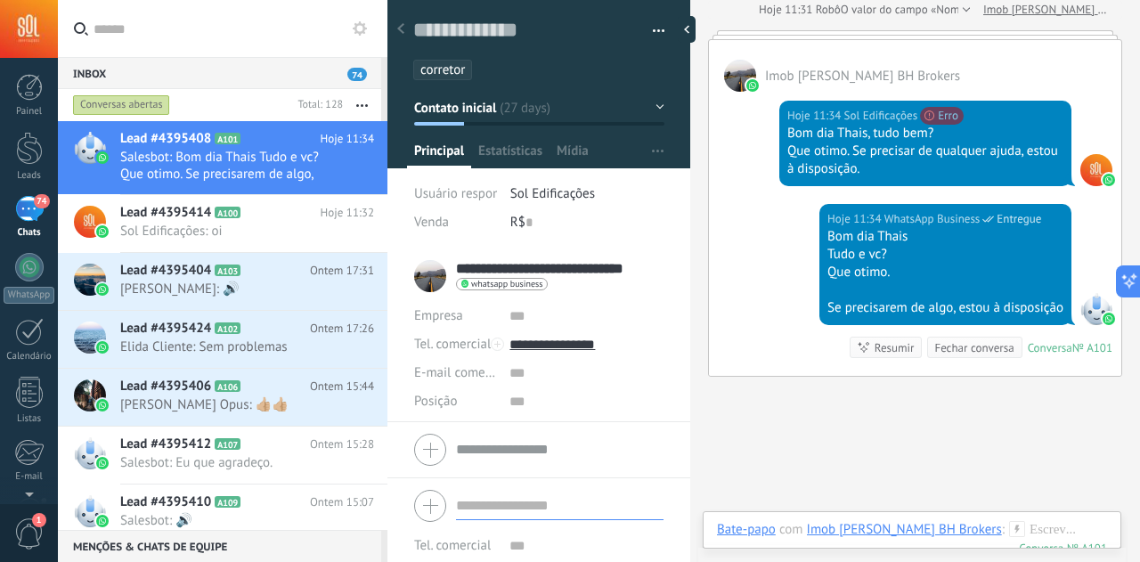
click at [493, 511] on div at bounding box center [538, 506] width 249 height 45
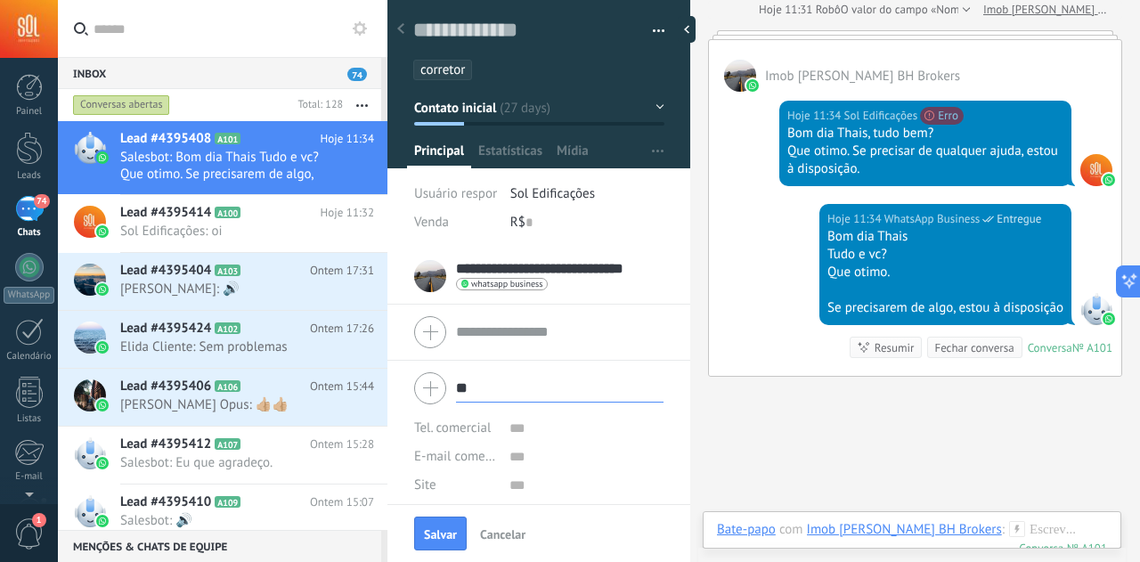
type input "*"
type input "**********"
click at [452, 524] on button "Salvar" at bounding box center [440, 534] width 53 height 34
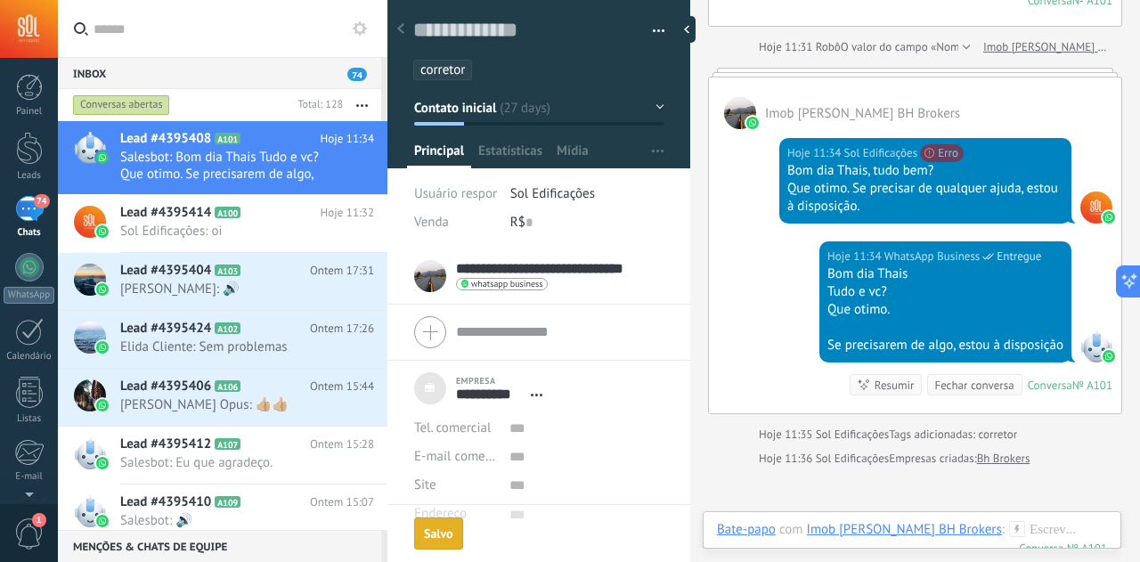
scroll to position [2786, 0]
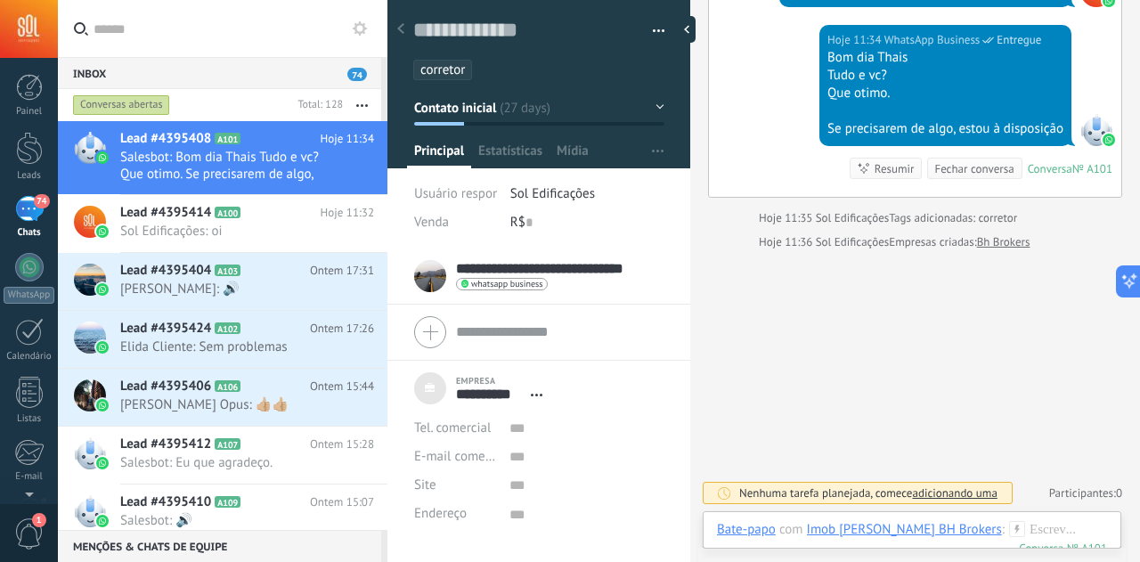
click at [544, 196] on span "Sol Edificações" at bounding box center [552, 193] width 85 height 17
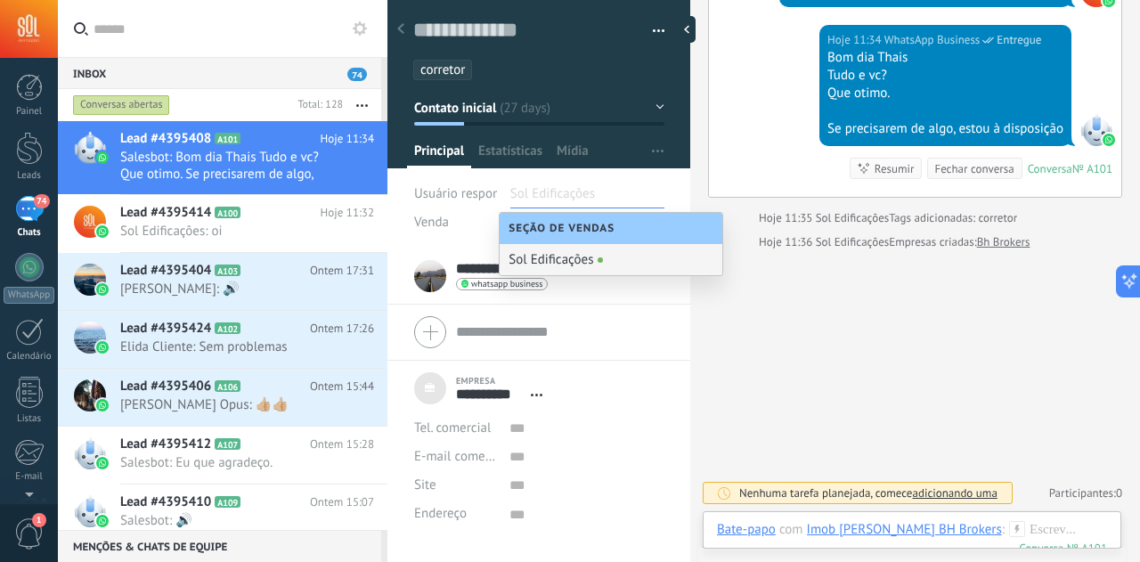
click at [452, 196] on span "Usuário responsável" at bounding box center [471, 193] width 115 height 17
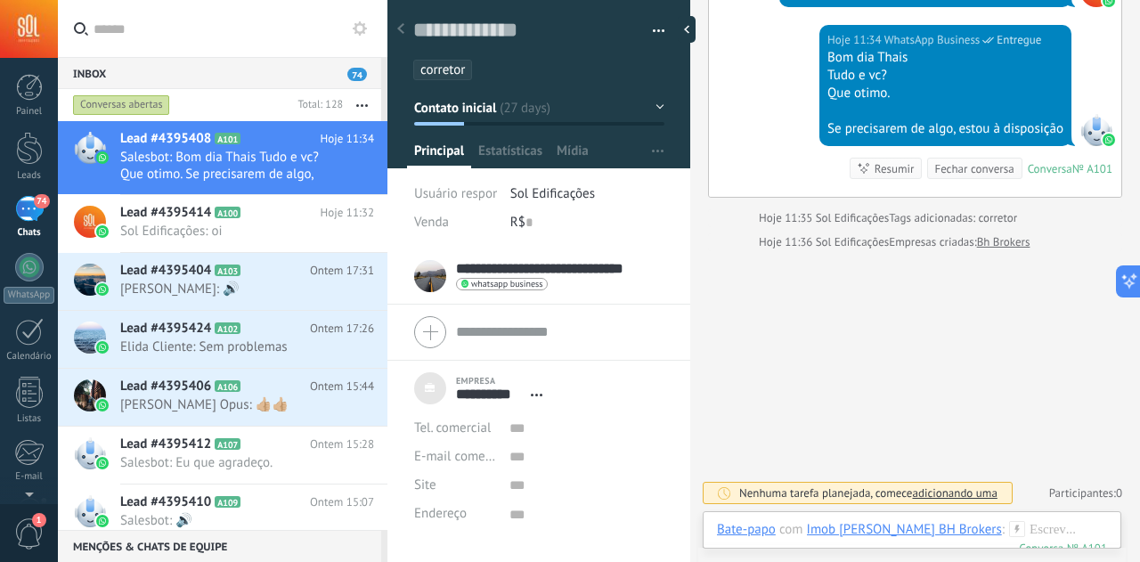
click at [405, 28] on div at bounding box center [400, 29] width 25 height 35
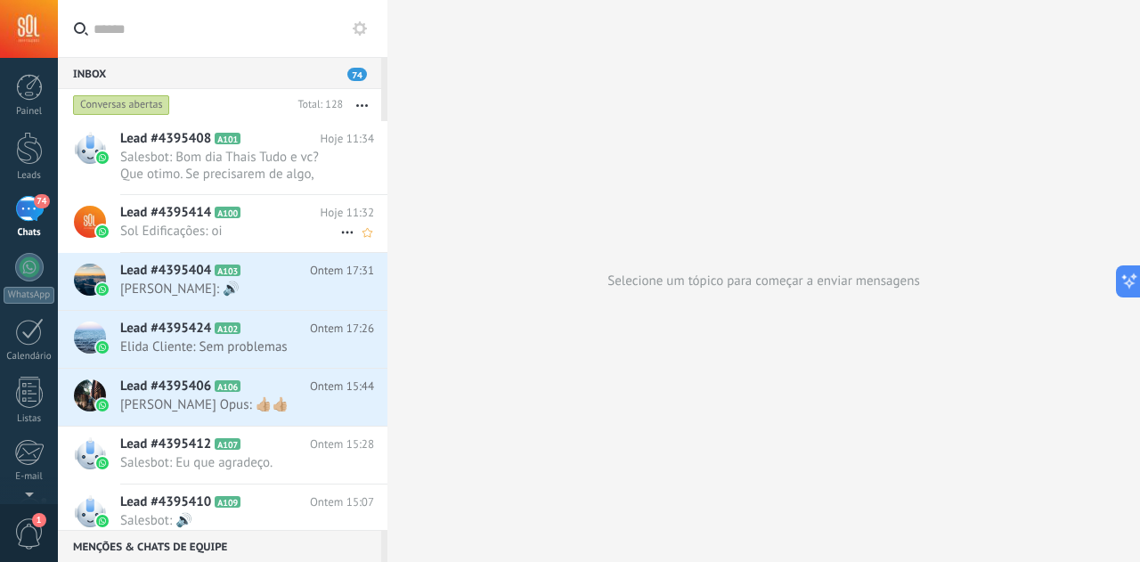
click at [219, 230] on span "Sol Edificações: oi" at bounding box center [230, 231] width 220 height 17
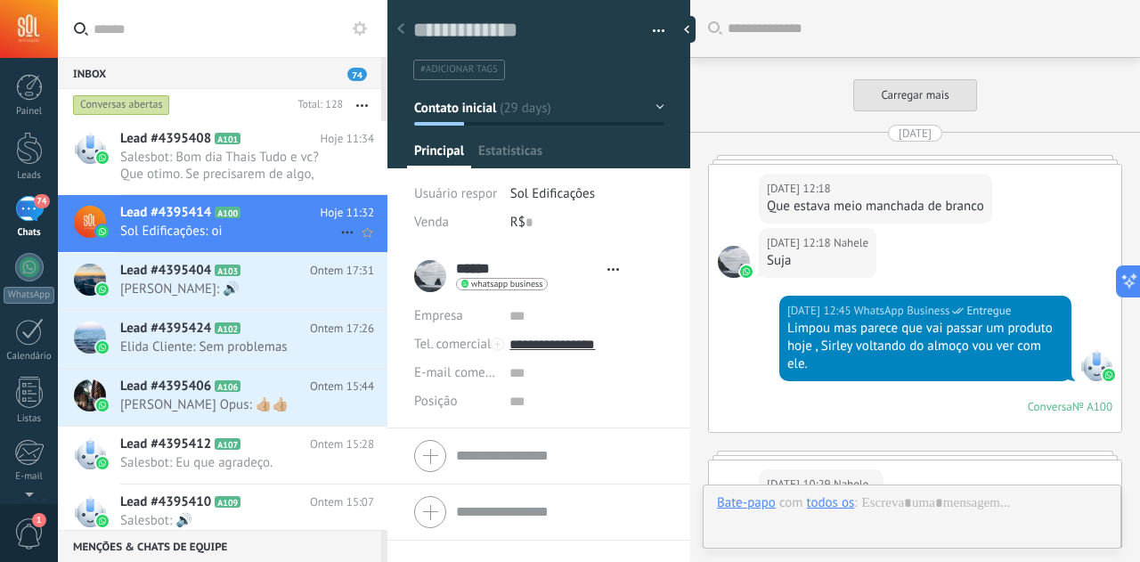
type textarea "**********"
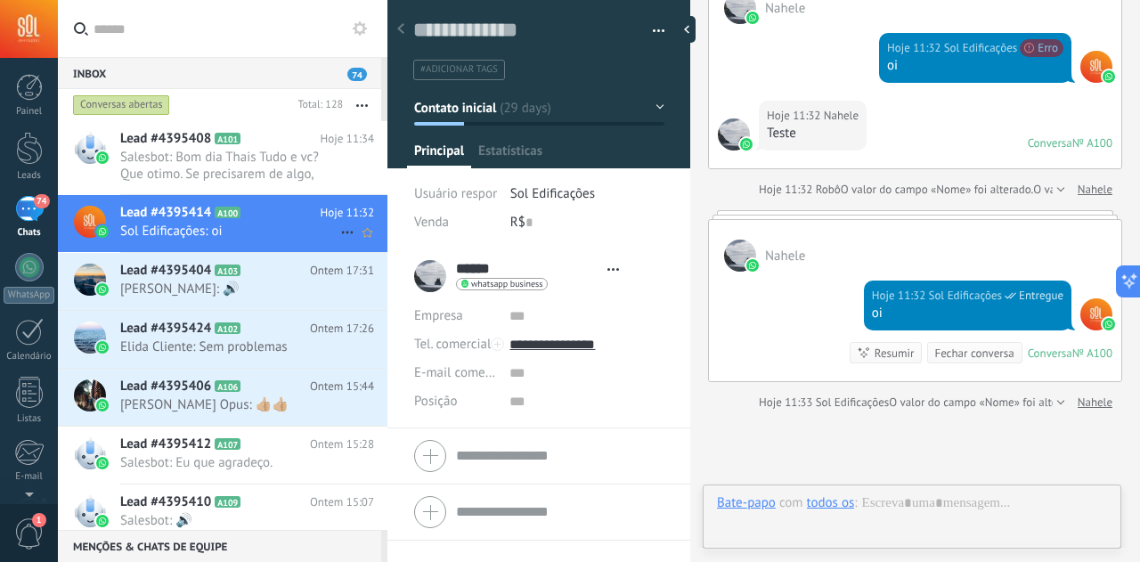
scroll to position [27, 0]
click at [433, 280] on div "****** Nahele ****** Nahele Sobrenome Abrir detalhes Copiar nome Desvincular Co…" at bounding box center [481, 276] width 134 height 45
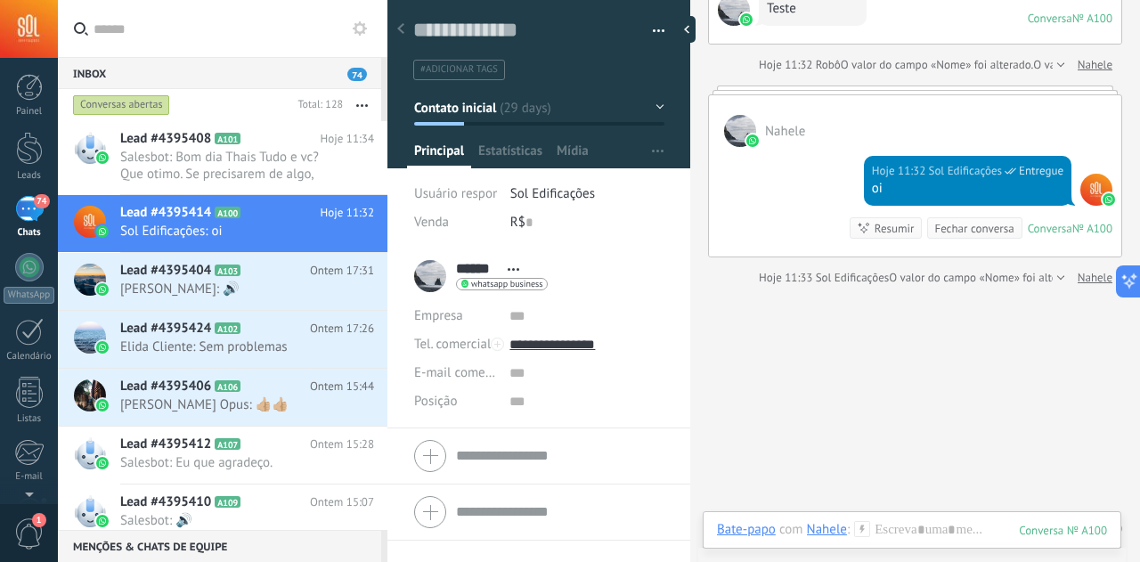
scroll to position [4868, 0]
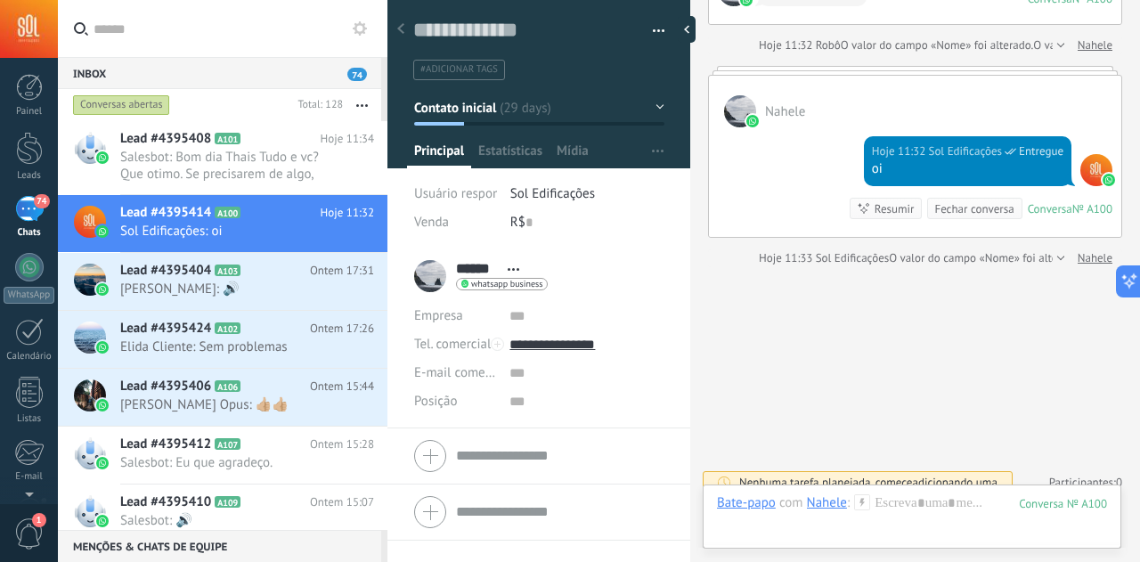
click at [930, 475] on span "adicionando uma" at bounding box center [954, 482] width 85 height 15
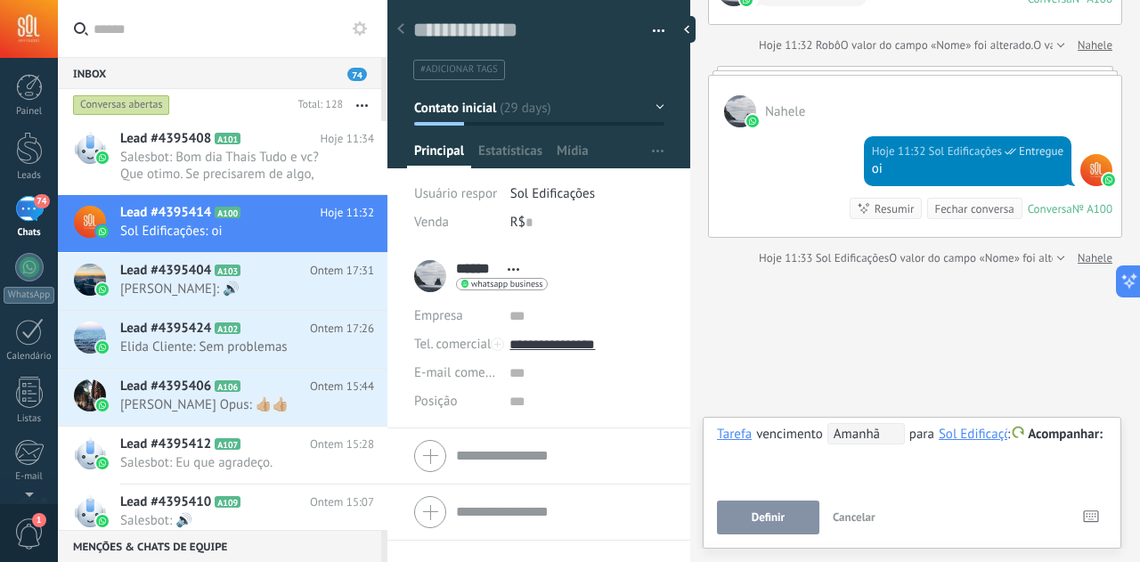
click at [875, 436] on span "Amanhã" at bounding box center [865, 433] width 77 height 21
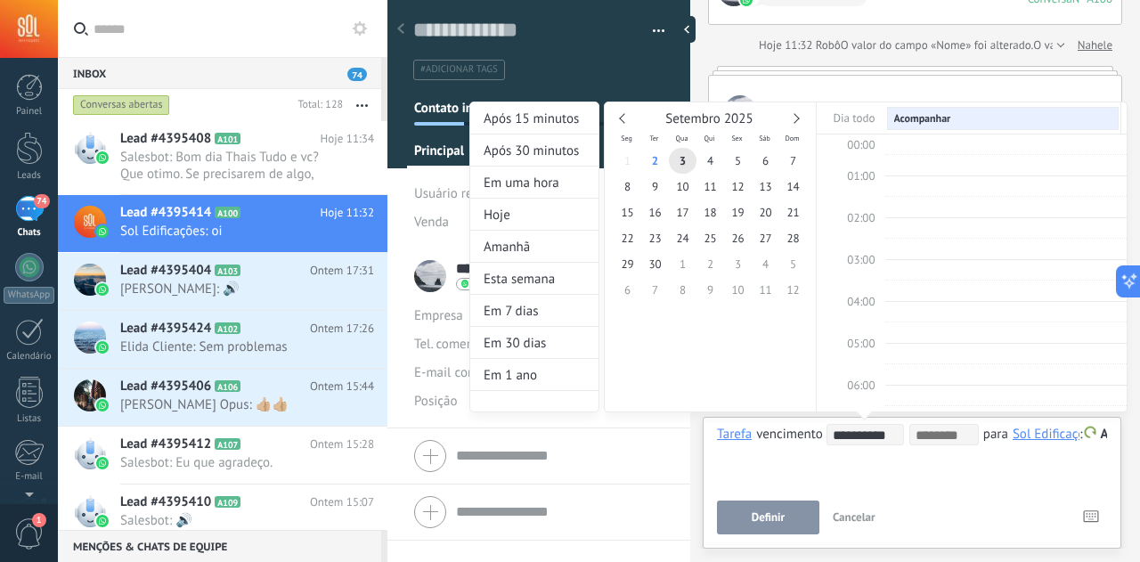
scroll to position [331, 0]
click at [656, 161] on span "2" at bounding box center [655, 161] width 28 height 26
type input "**********"
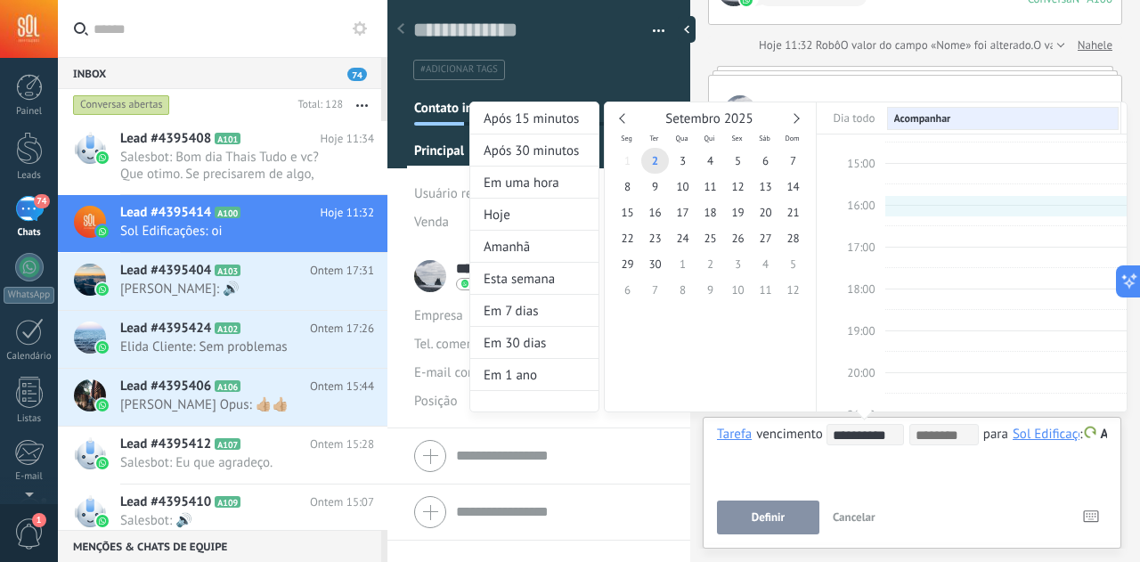
type input "**********"
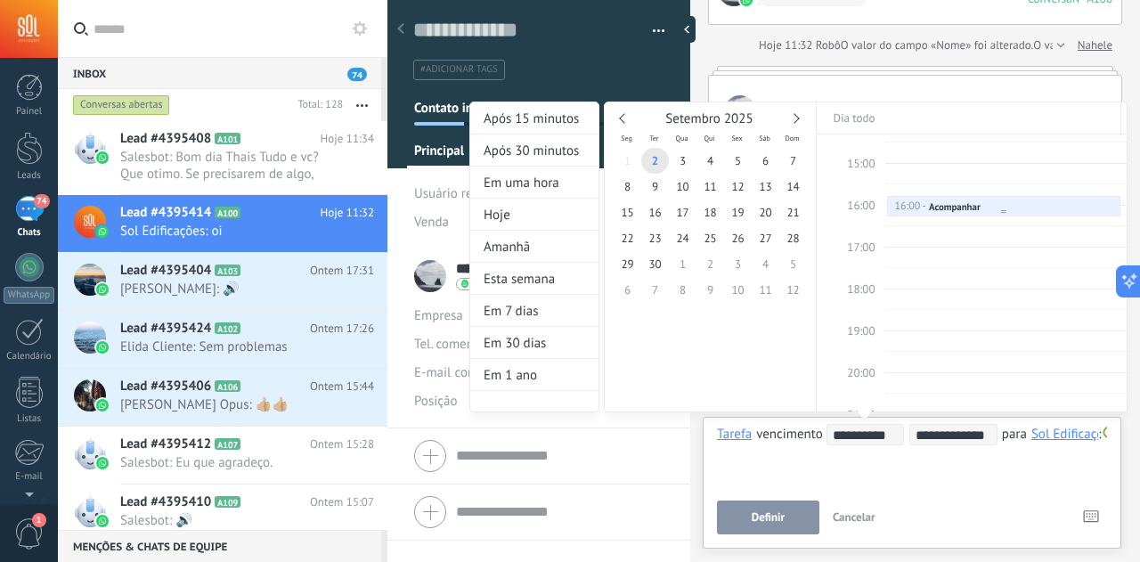
click at [971, 200] on div "Acompanhar" at bounding box center [955, 206] width 52 height 12
click at [974, 208] on div at bounding box center [1004, 211] width 232 height 7
drag, startPoint x: 802, startPoint y: 487, endPoint x: 1105, endPoint y: 483, distance: 302.9
click at [1105, 483] on div at bounding box center [570, 281] width 1140 height 562
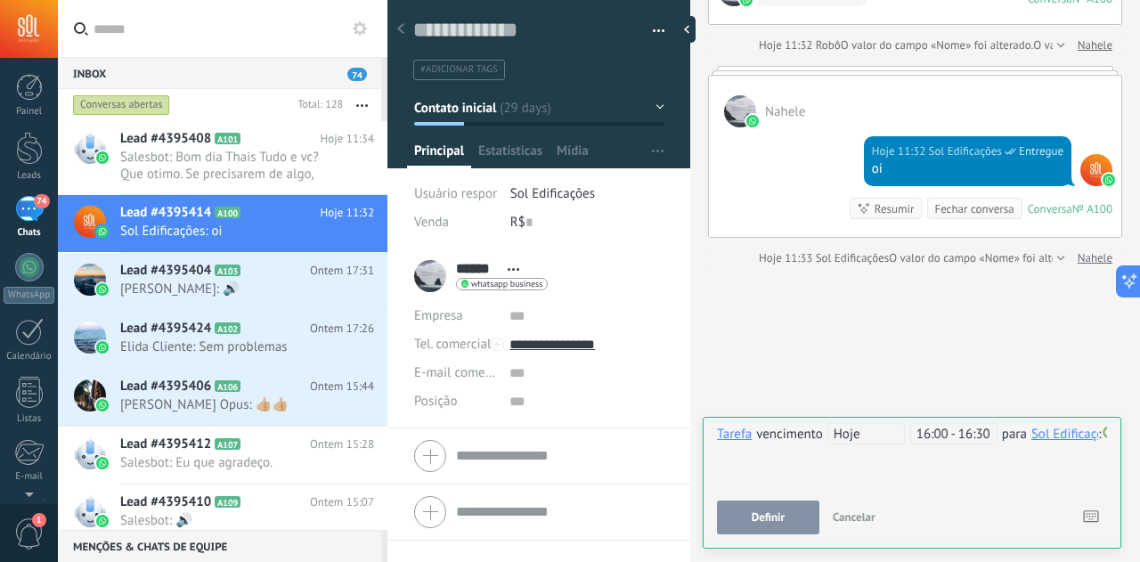
scroll to position [0, 94]
click at [1073, 446] on div "**********" at bounding box center [912, 455] width 390 height 64
click at [1069, 436] on span "Acompanhar" at bounding box center [1062, 434] width 75 height 17
click at [764, 524] on span "Definir" at bounding box center [768, 517] width 33 height 12
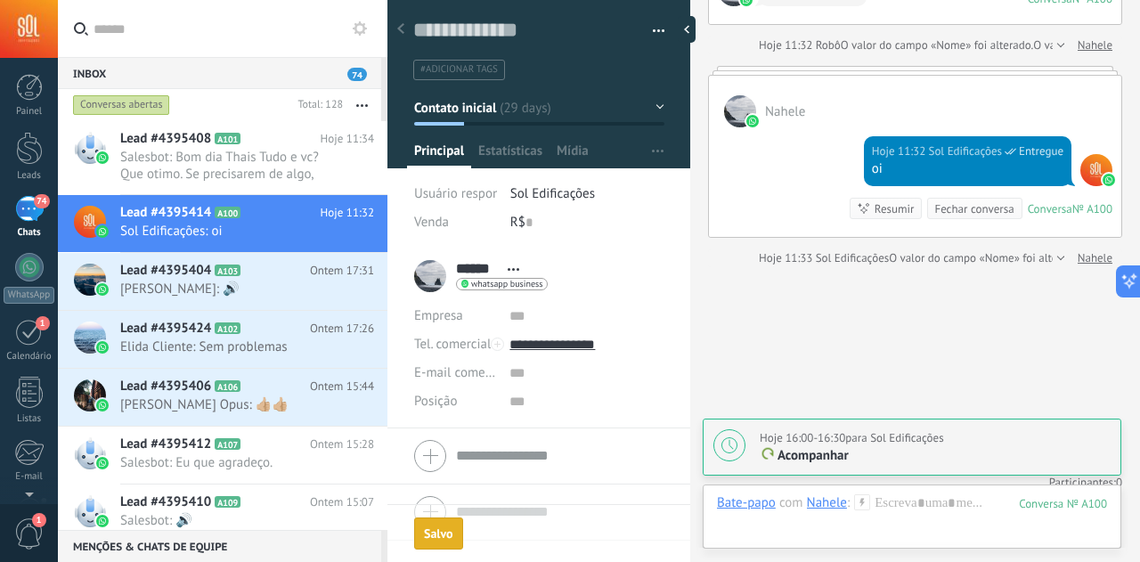
scroll to position [4929, 0]
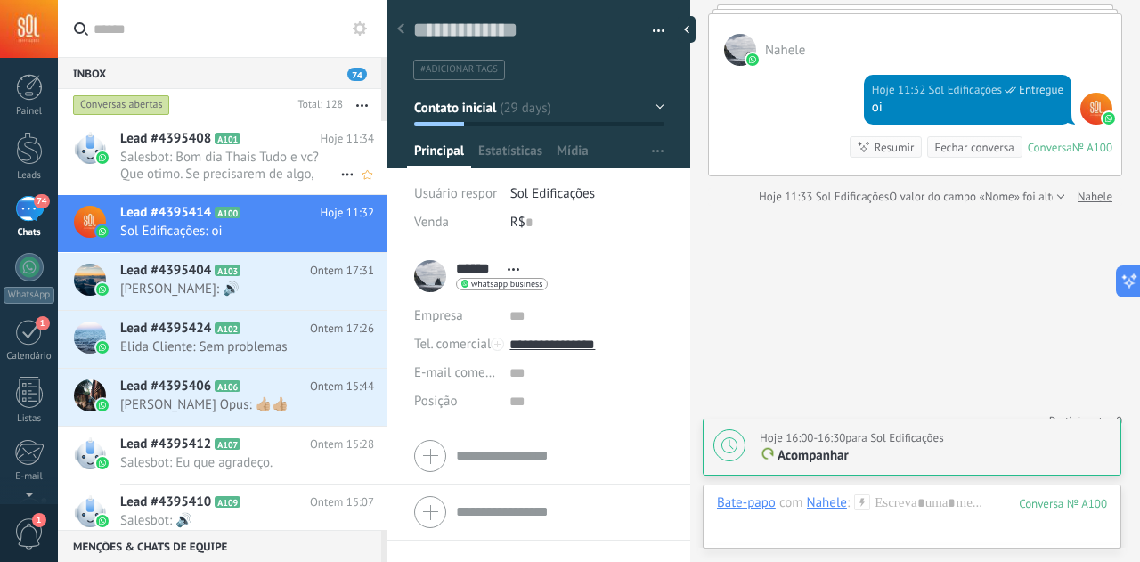
click at [245, 173] on span "Salesbot: Bom dia Thais Tudo e vc? Que otimo. Se precisarem de algo, estou à di…" at bounding box center [230, 166] width 220 height 34
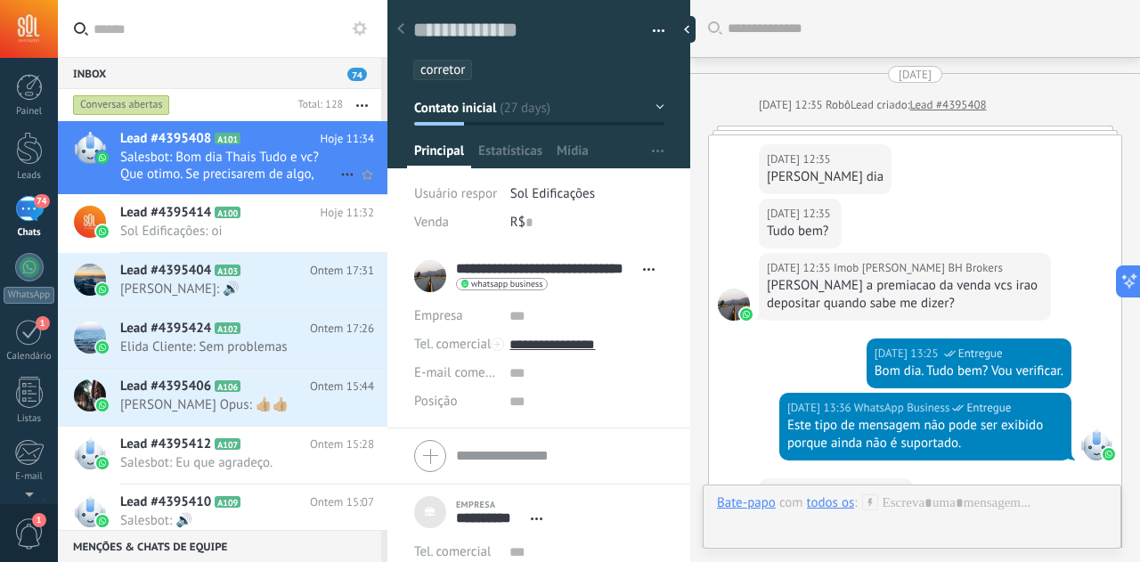
scroll to position [2717, 0]
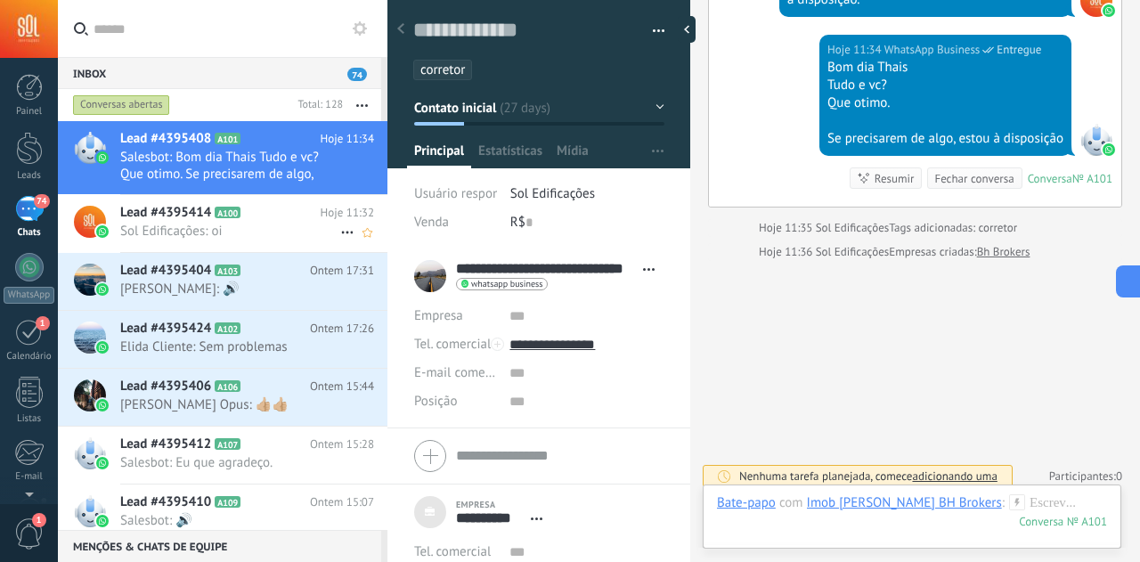
click at [243, 231] on span "Sol Edificações: oi" at bounding box center [230, 231] width 220 height 17
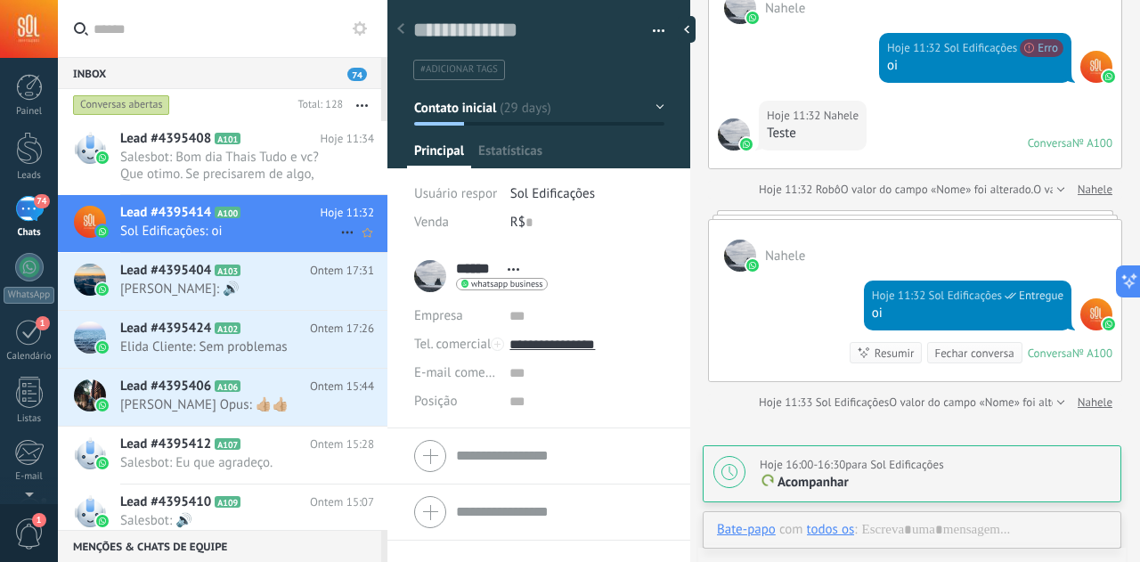
scroll to position [27, 0]
click at [225, 302] on div "Lead #4395404 A103 Ontem 17:31 [PERSON_NAME]: 🔊" at bounding box center [253, 281] width 267 height 56
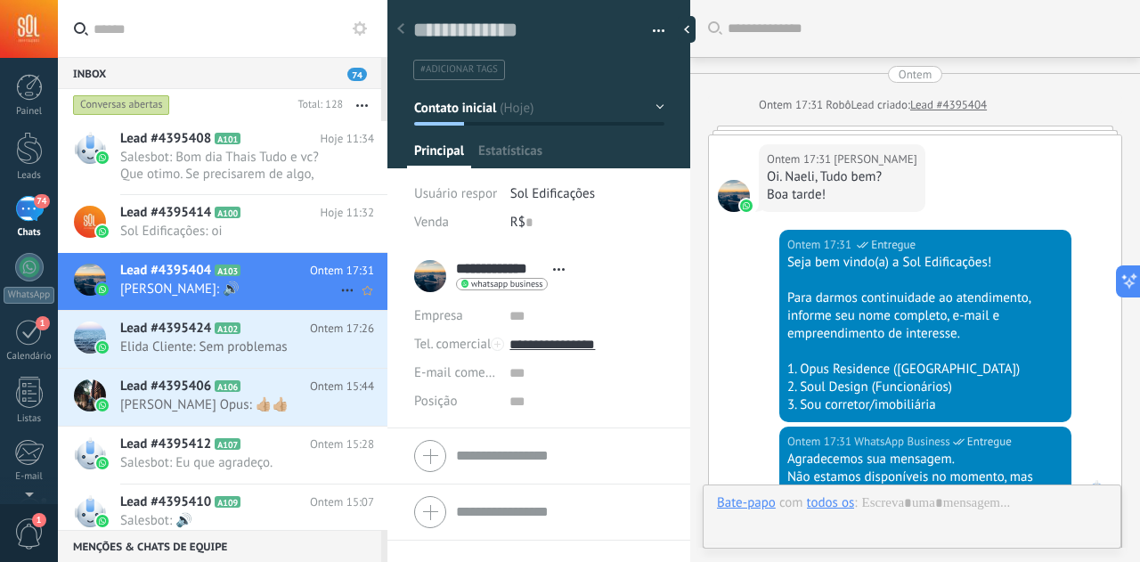
scroll to position [488, 0]
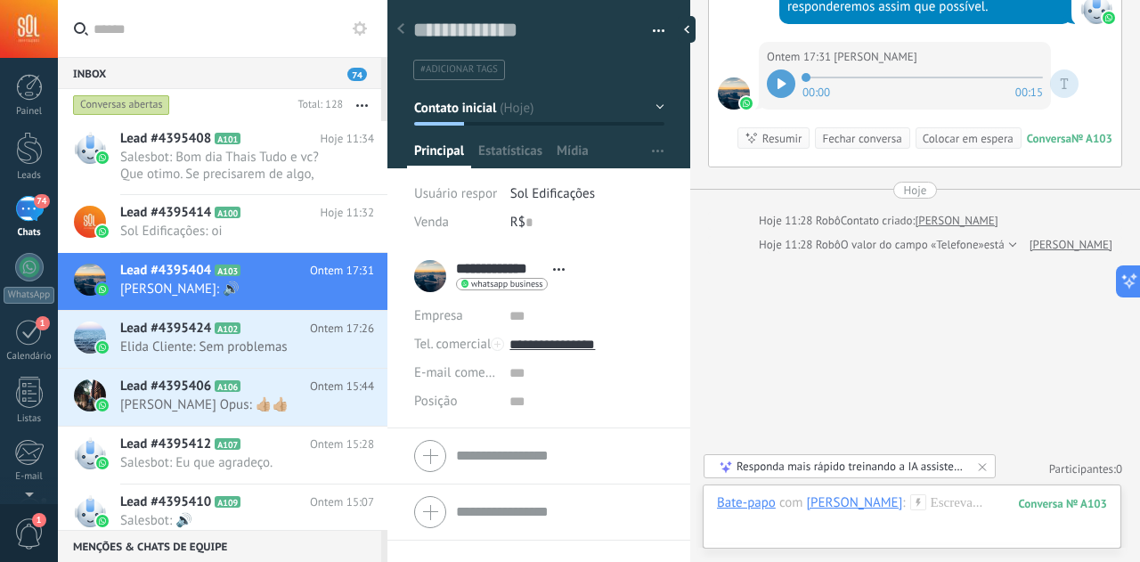
click at [786, 78] on icon at bounding box center [782, 83] width 9 height 11
click at [186, 234] on span "Sol Edificações: oi" at bounding box center [230, 231] width 220 height 17
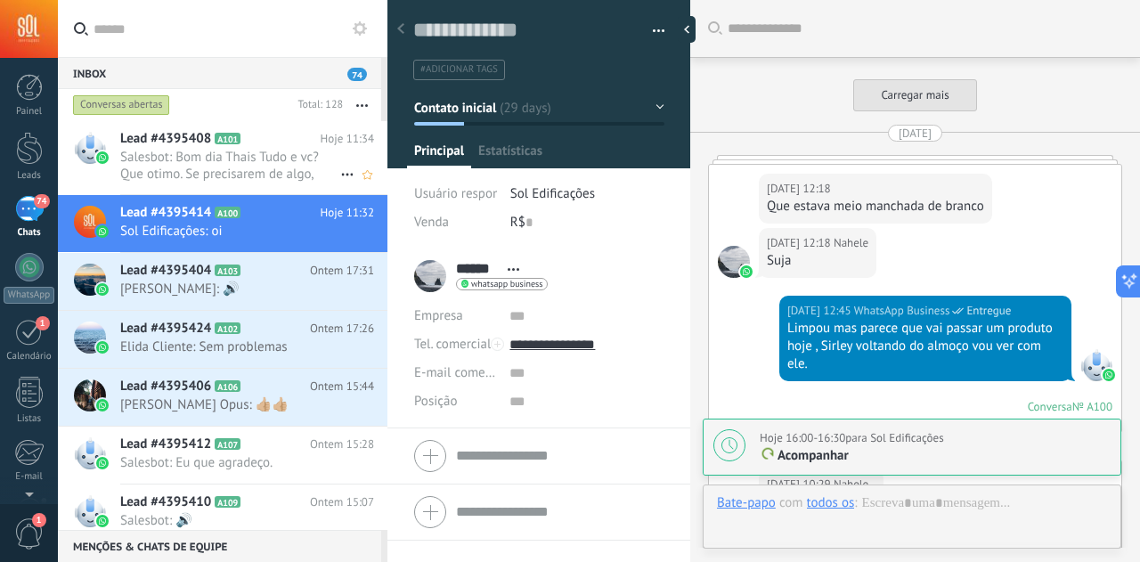
scroll to position [4724, 0]
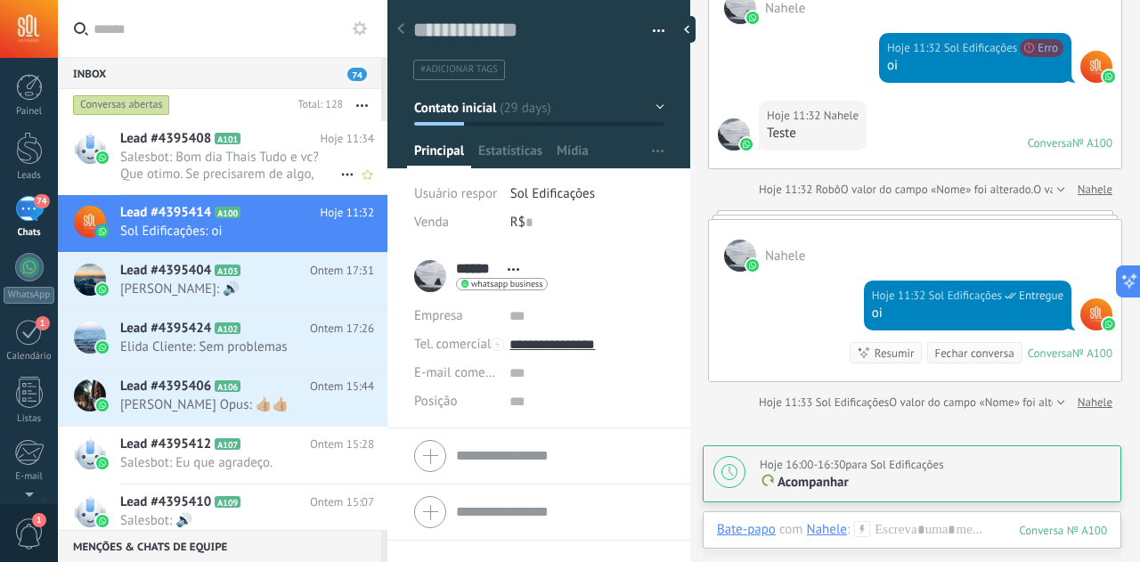
click at [200, 170] on span "Salesbot: Bom dia Thais Tudo e vc? Que otimo. Se precisarem de algo, estou à di…" at bounding box center [230, 166] width 220 height 34
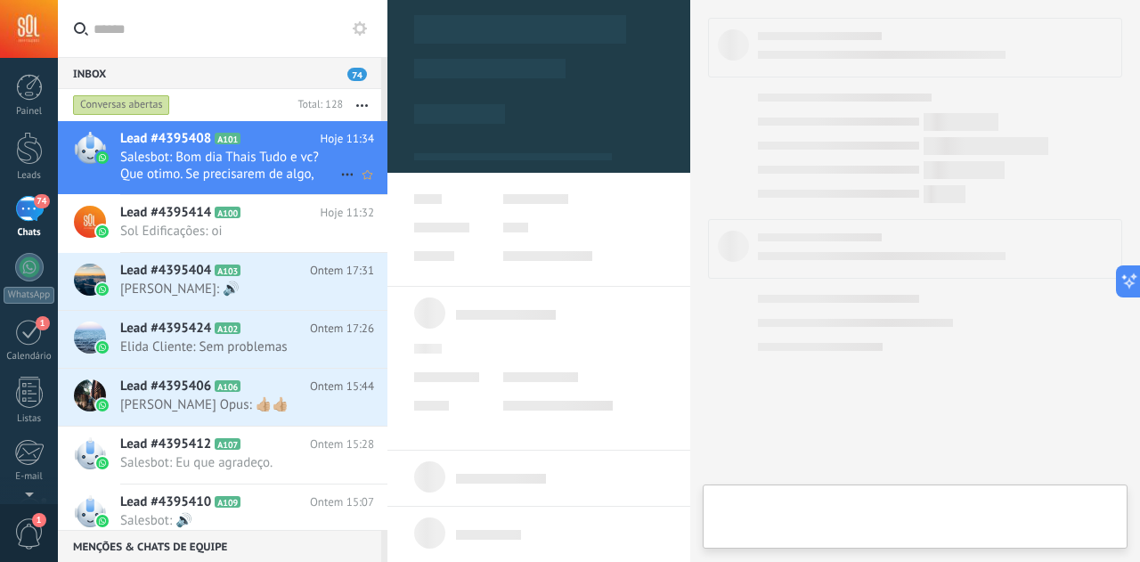
type textarea "***"
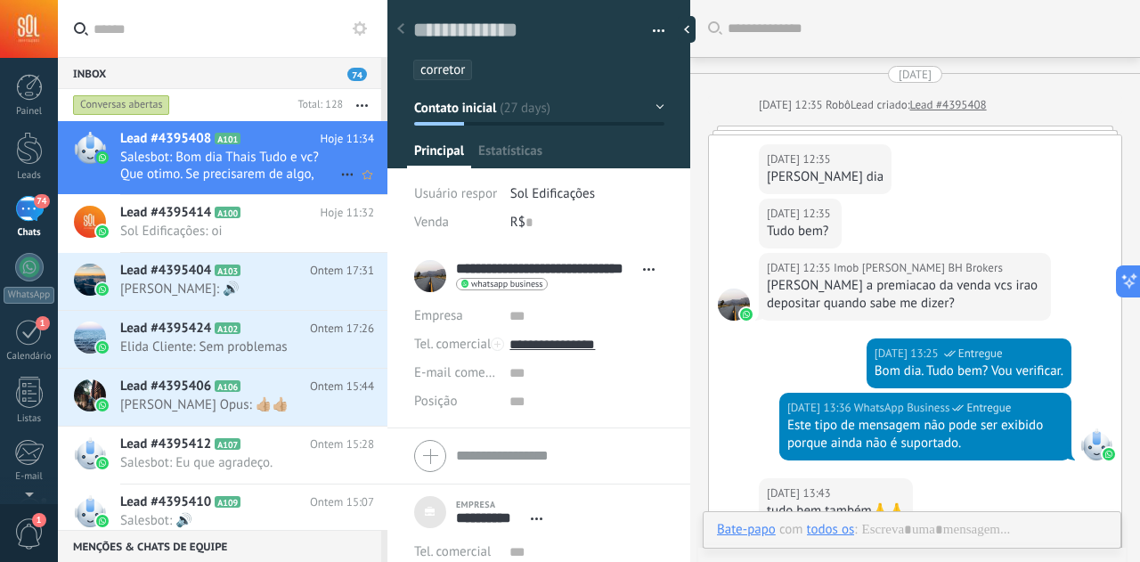
scroll to position [2547, 0]
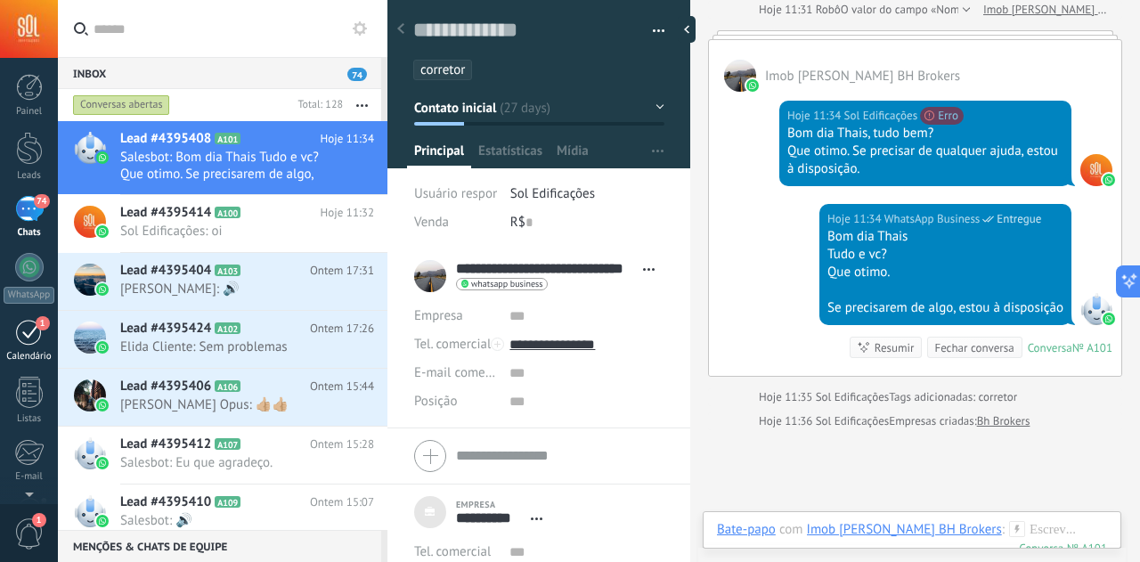
click at [29, 335] on div "1" at bounding box center [29, 332] width 29 height 28
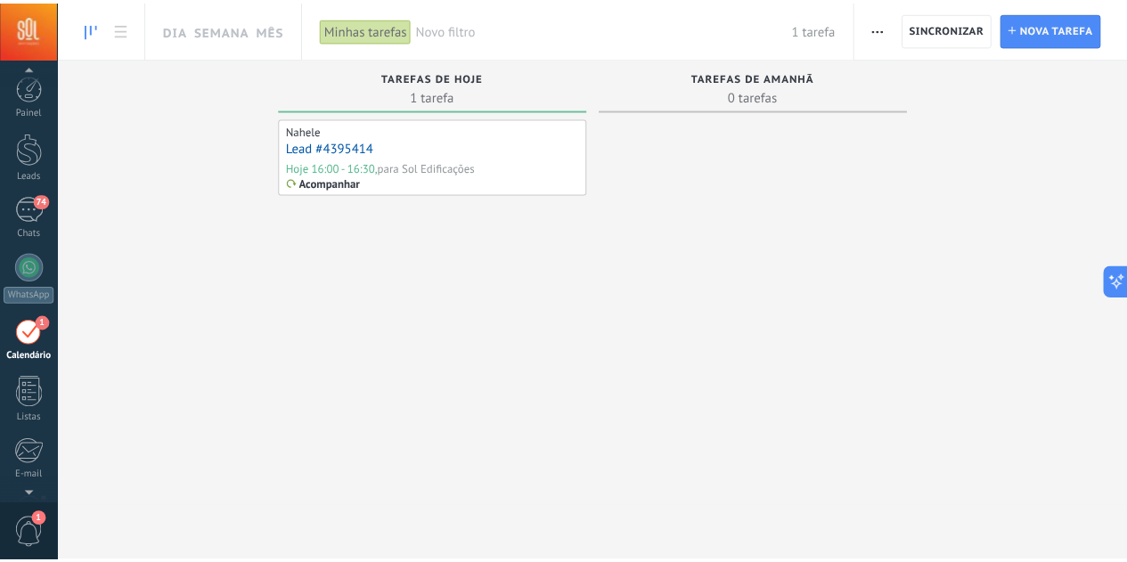
scroll to position [51, 0]
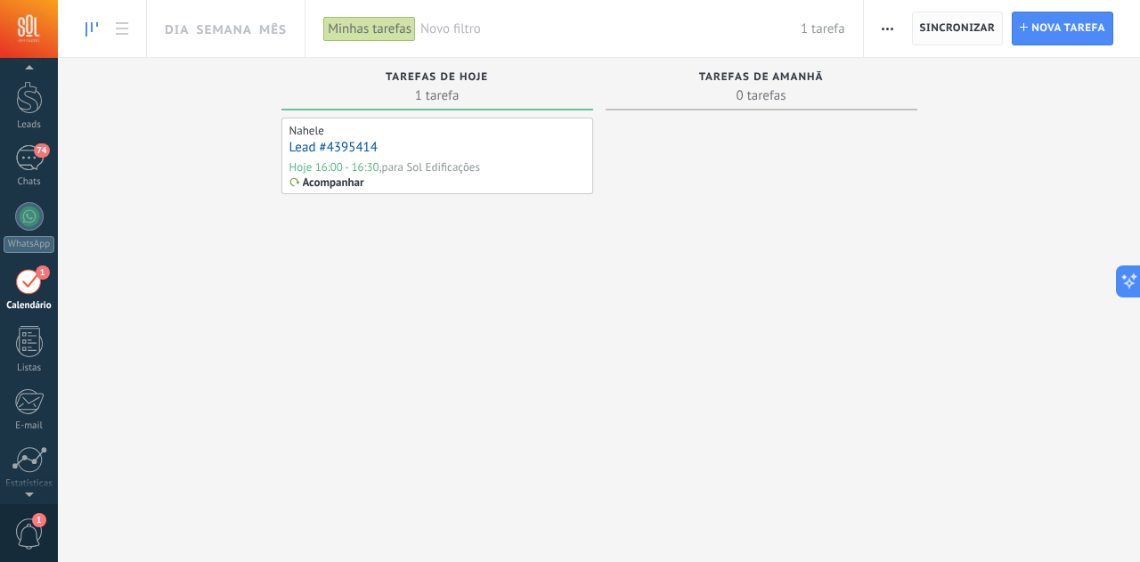
click at [965, 28] on span "Sincronizar" at bounding box center [958, 28] width 76 height 11
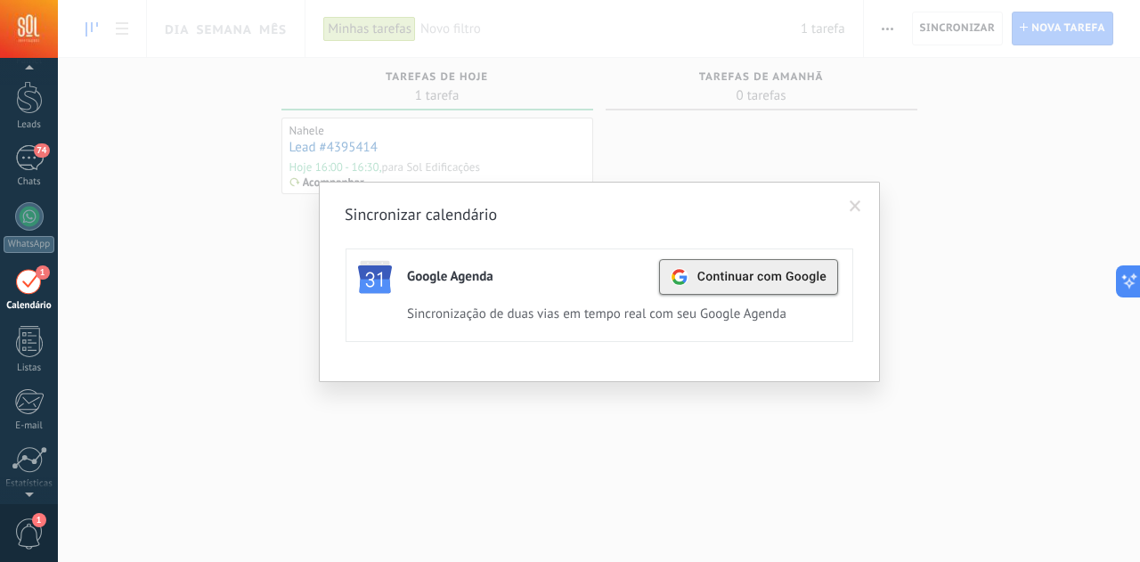
click at [731, 286] on div "Continuar com Google" at bounding box center [749, 277] width 156 height 34
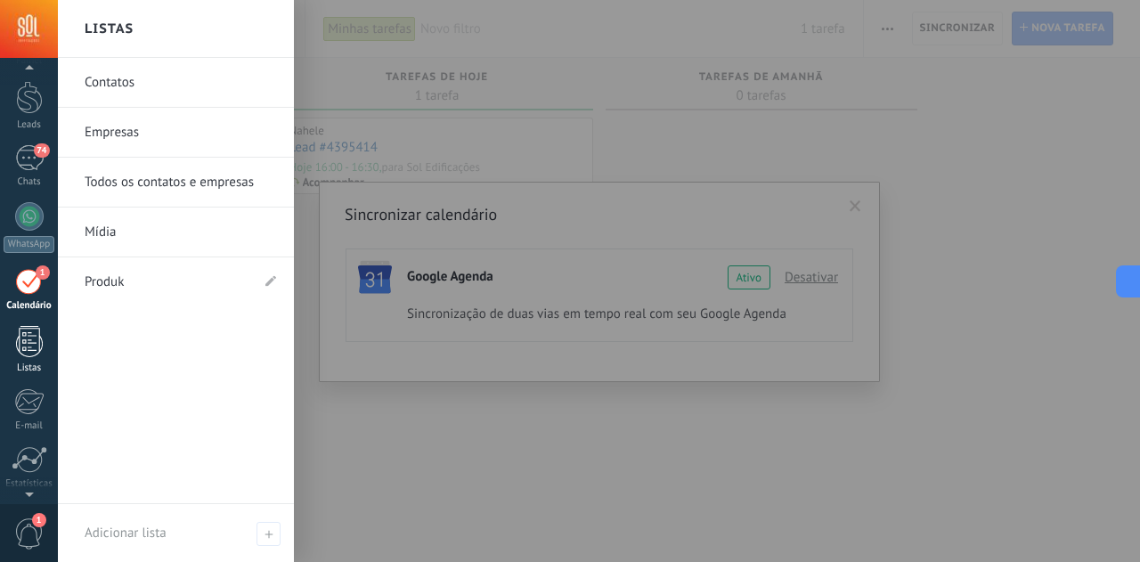
click at [32, 342] on div at bounding box center [29, 341] width 27 height 31
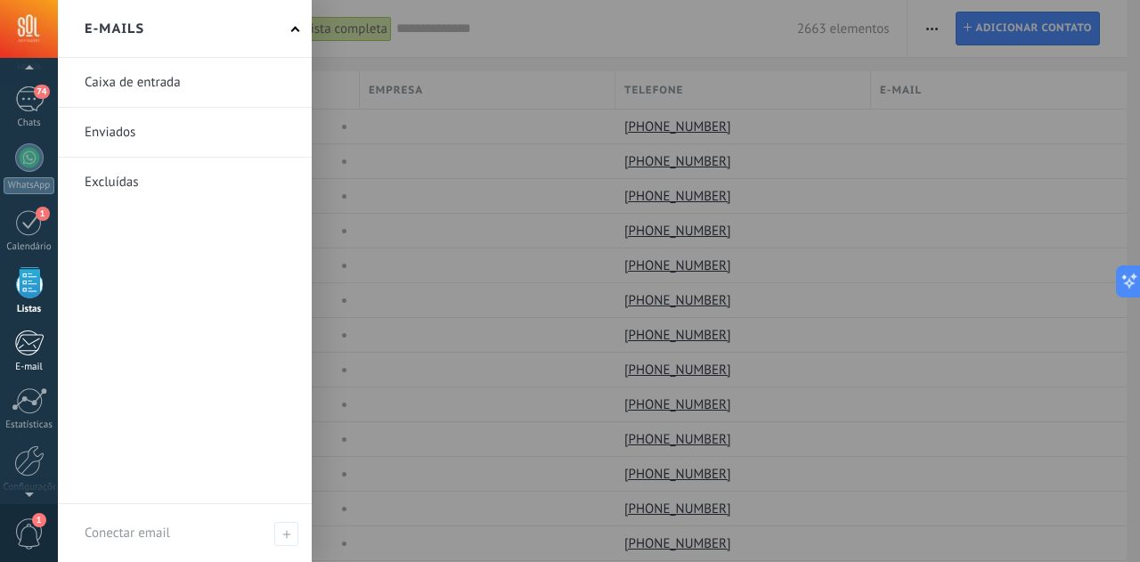
click at [23, 345] on div at bounding box center [28, 343] width 29 height 27
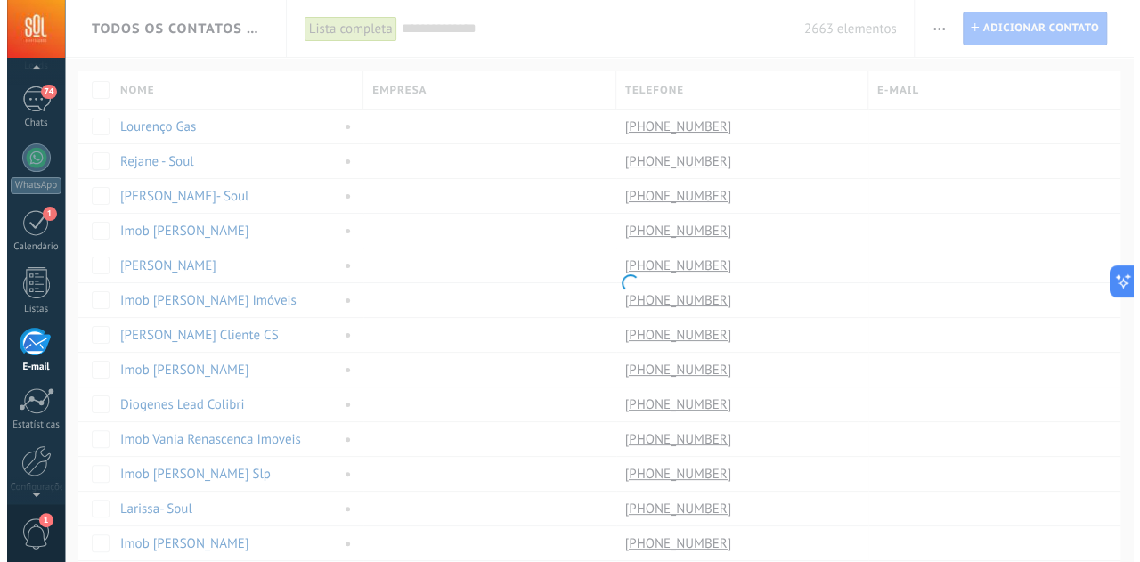
scroll to position [172, 0]
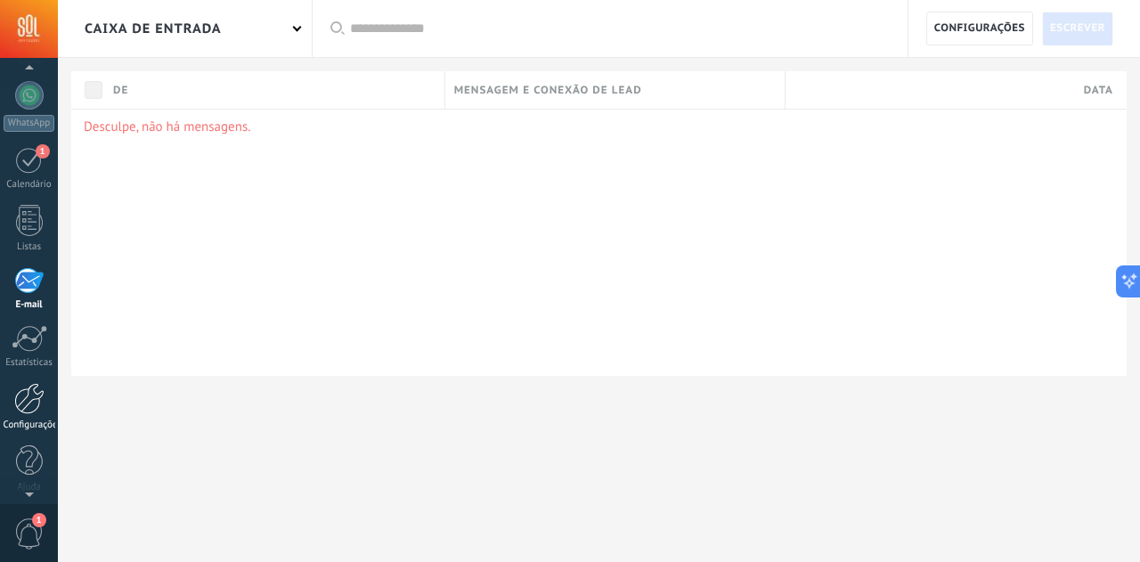
click at [29, 409] on div at bounding box center [29, 398] width 30 height 31
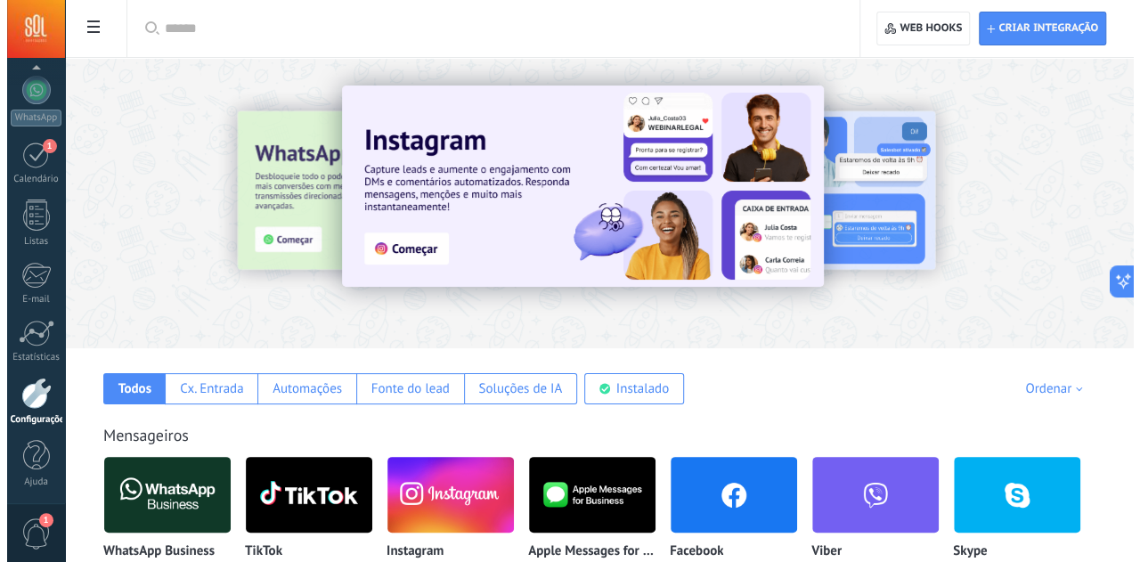
scroll to position [267, 0]
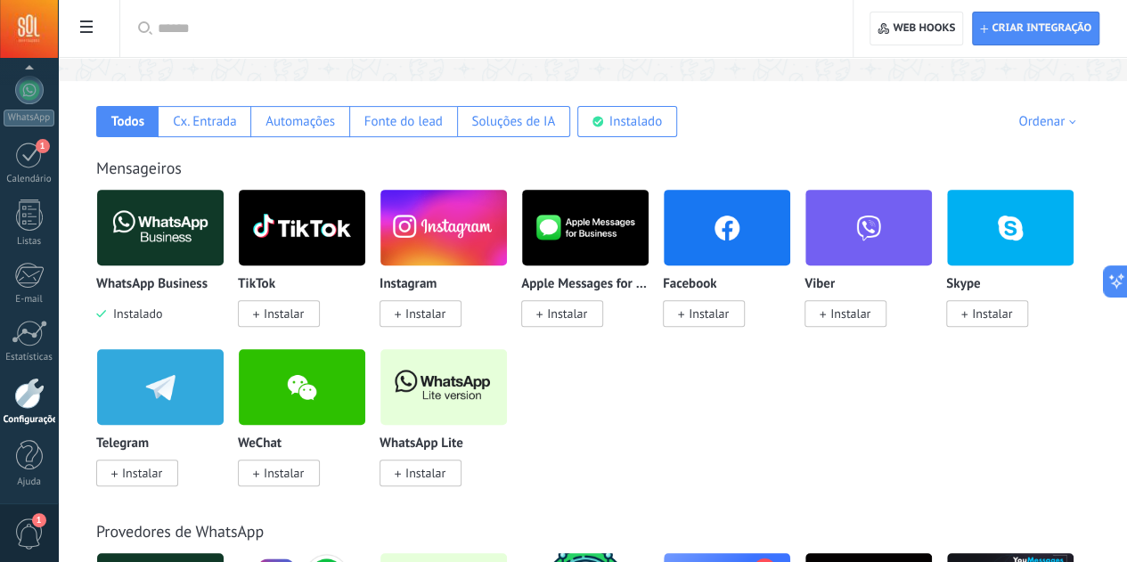
click at [32, 525] on span "1" at bounding box center [29, 533] width 30 height 31
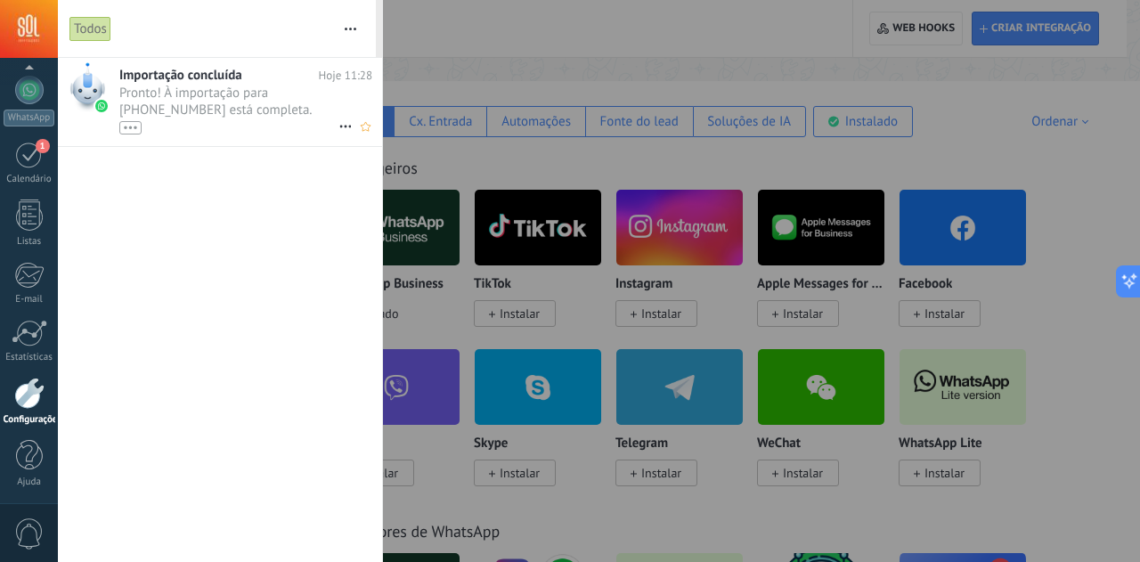
click at [232, 106] on span "Pronto! À importação para [PHONE_NUMBER] está completa. Seus dados agora estão …" at bounding box center [228, 110] width 219 height 50
click at [189, 111] on span "Pronto! À importação para [PHONE_NUMBER] está completa. Seus dados agora estão …" at bounding box center [228, 110] width 219 height 50
click at [132, 130] on div "•••" at bounding box center [130, 127] width 22 height 13
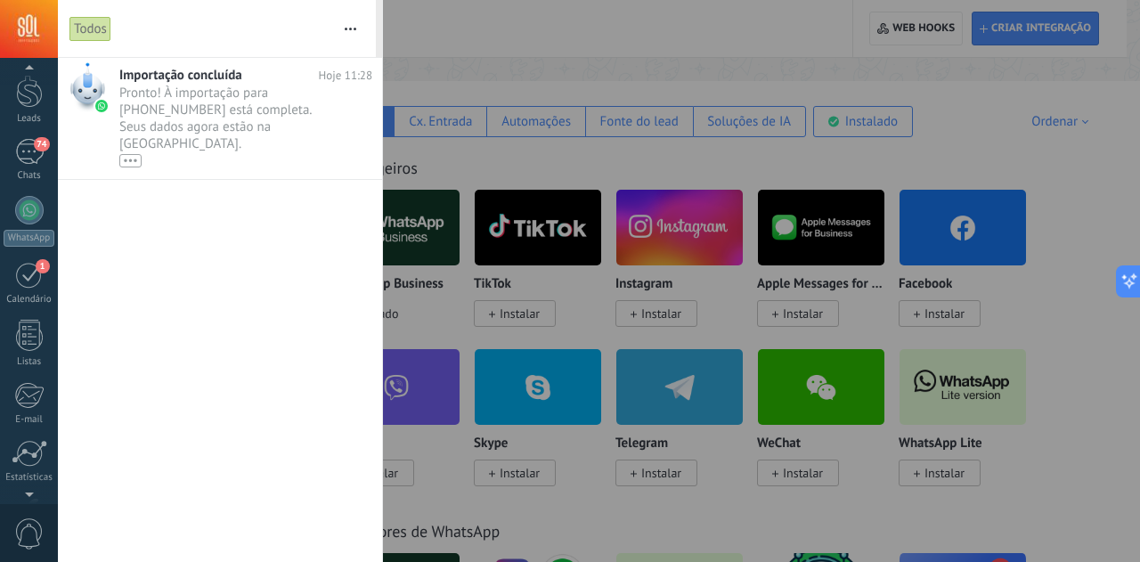
scroll to position [0, 0]
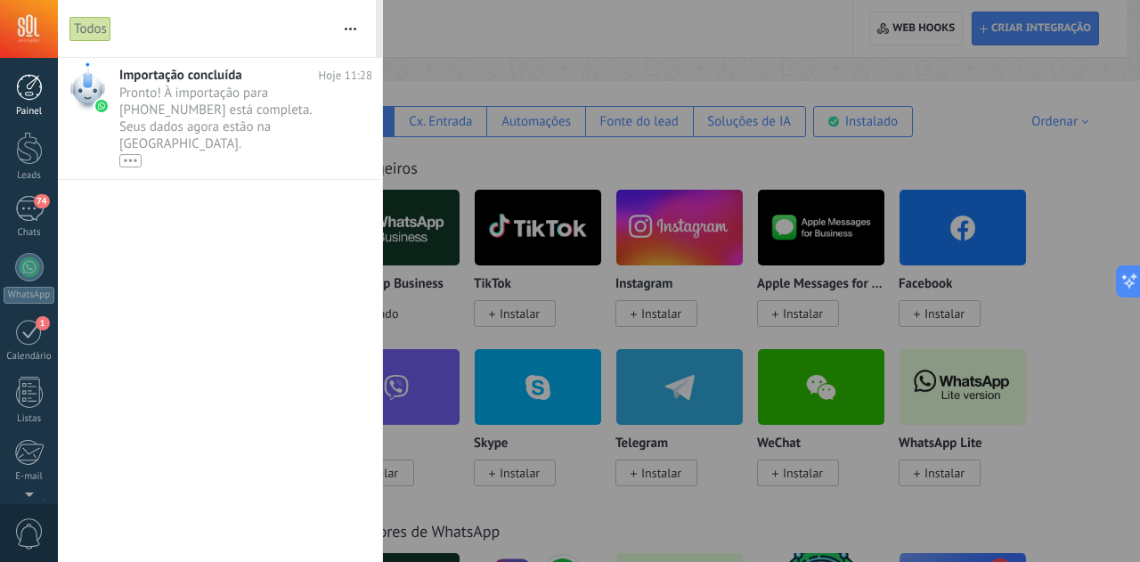
click at [30, 94] on div at bounding box center [29, 87] width 27 height 27
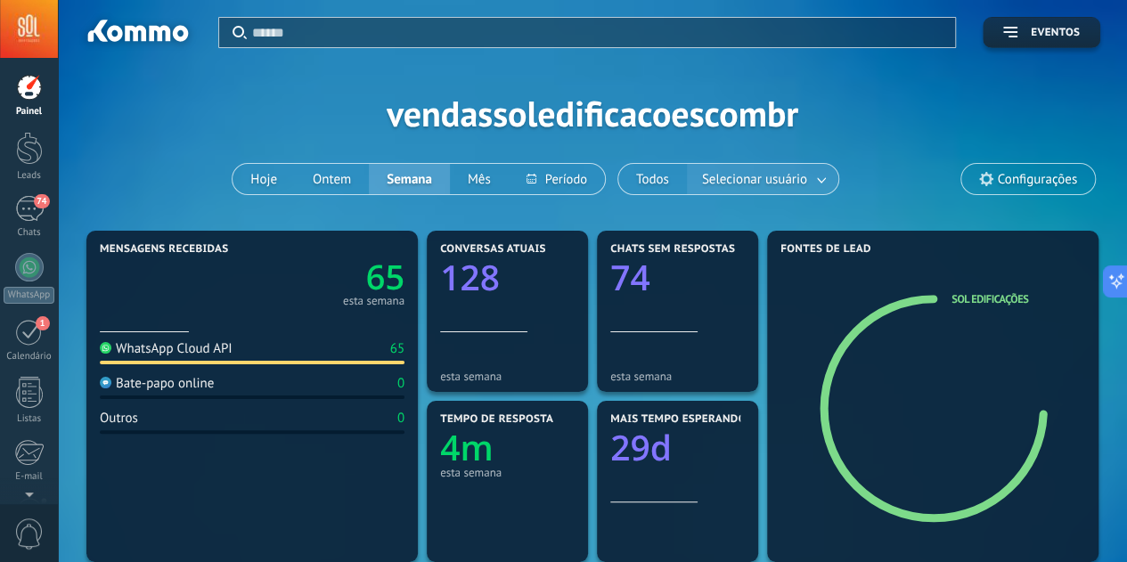
click at [735, 186] on span "Selecionar usuário" at bounding box center [754, 179] width 112 height 24
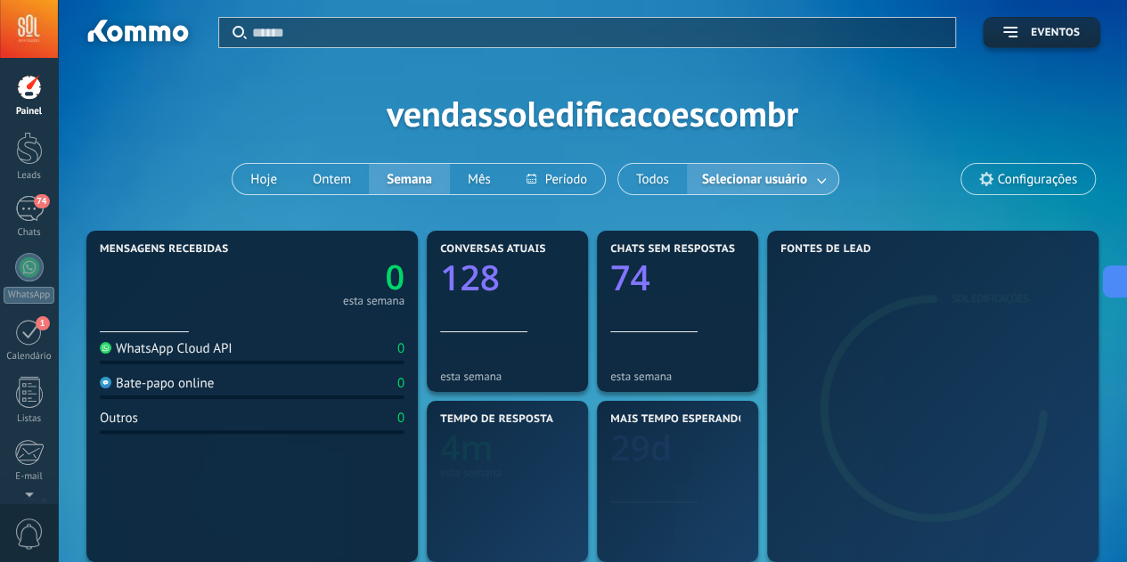
click at [823, 184] on link at bounding box center [822, 179] width 32 height 29
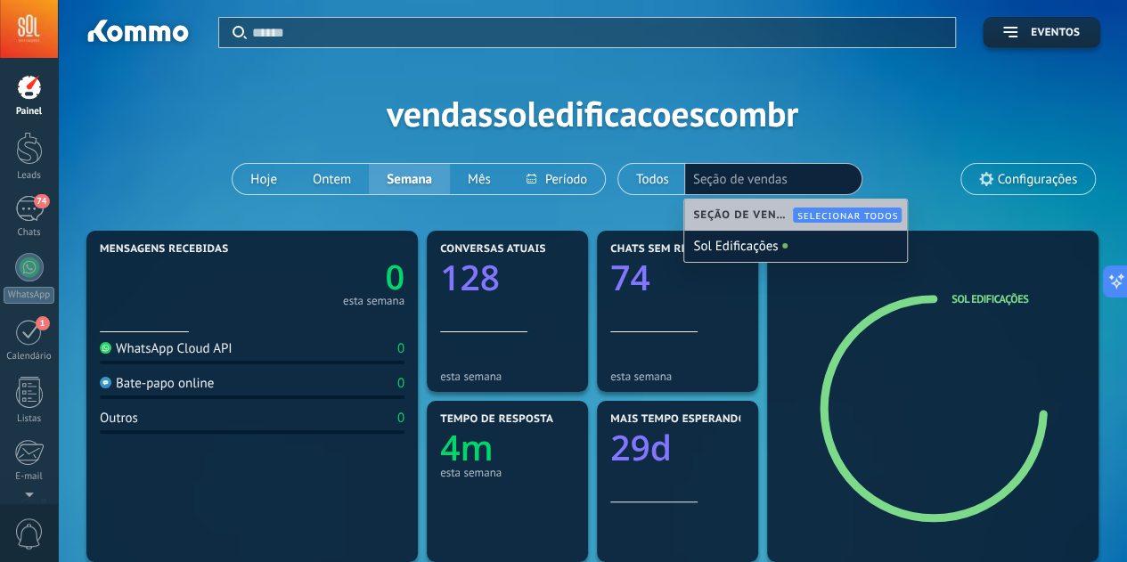
click at [827, 139] on div "Aplicar Eventos vendassoledificacoescombr Hoje Ontem Semana Mês Todos Seleciona…" at bounding box center [592, 113] width 1015 height 226
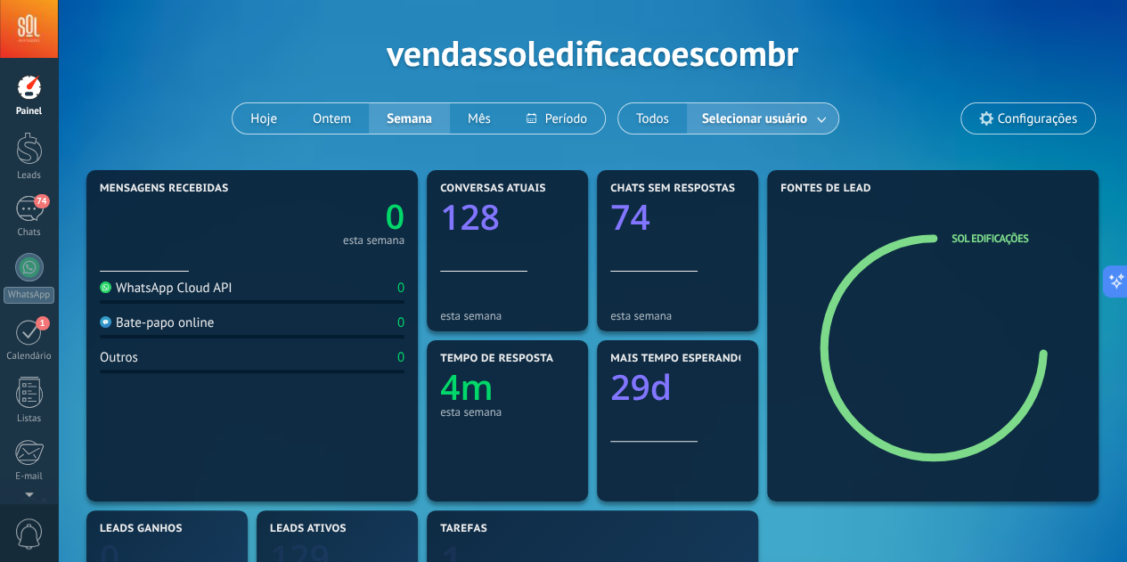
scroll to position [89, 0]
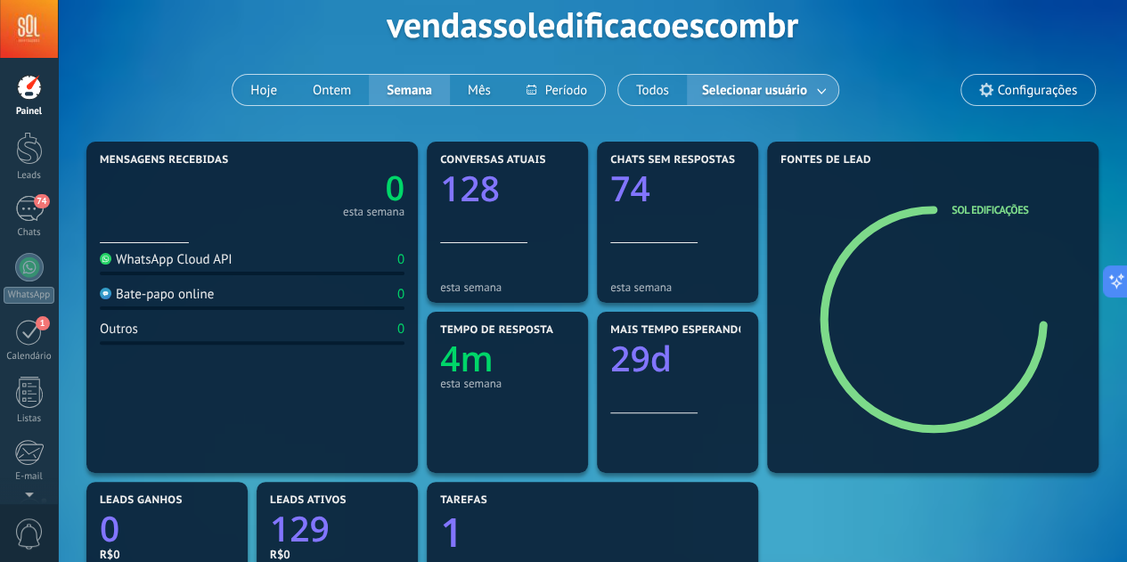
click at [1031, 79] on span "Configurações" at bounding box center [1028, 90] width 134 height 30
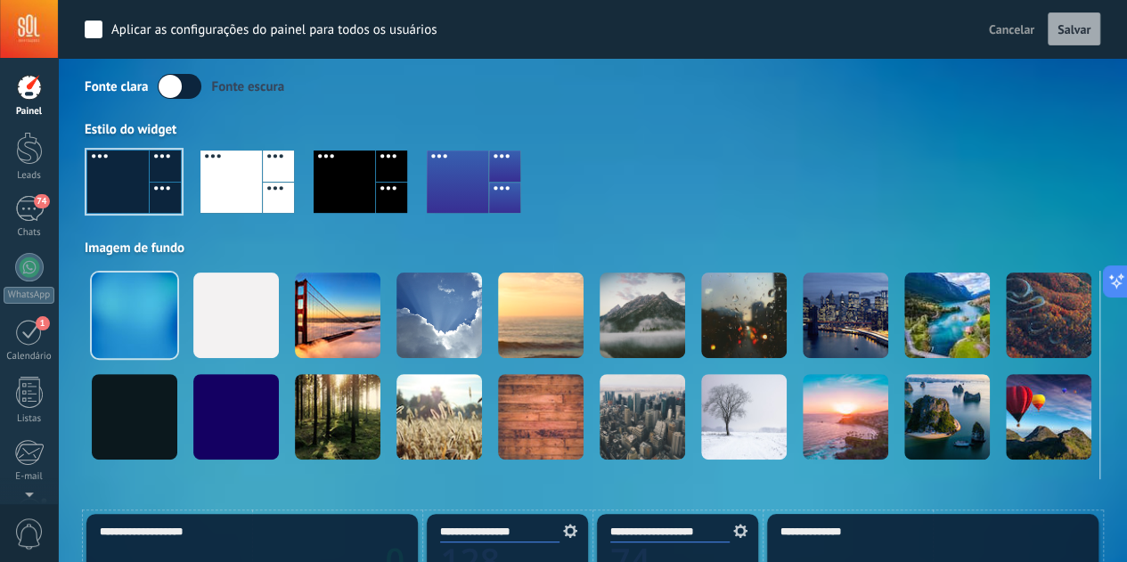
click at [272, 183] on div at bounding box center [278, 198] width 31 height 31
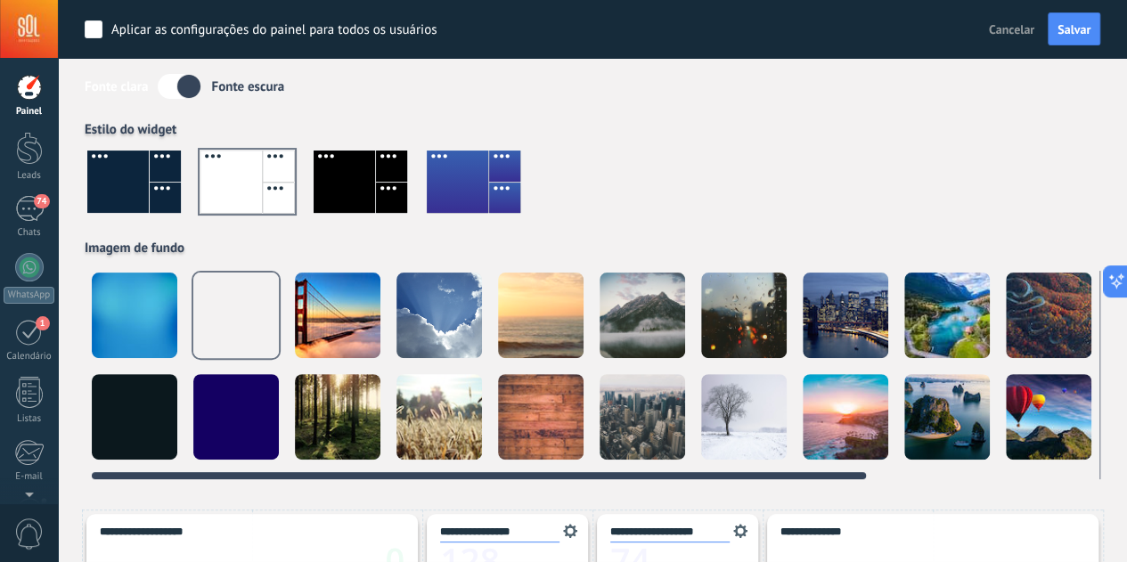
click at [159, 326] on div at bounding box center [135, 316] width 86 height 86
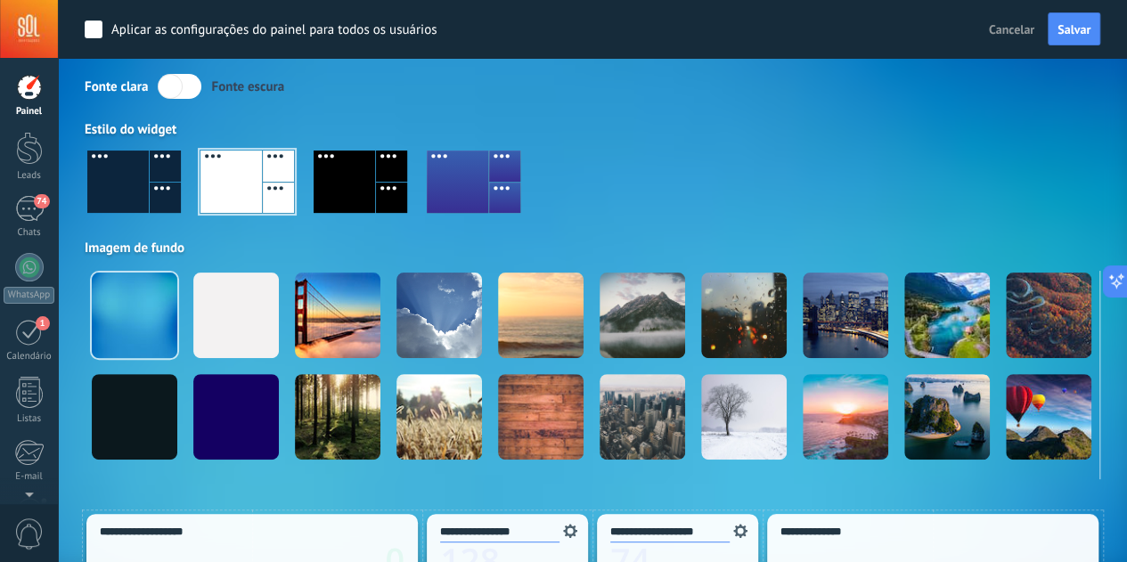
click at [249, 171] on div at bounding box center [247, 182] width 94 height 62
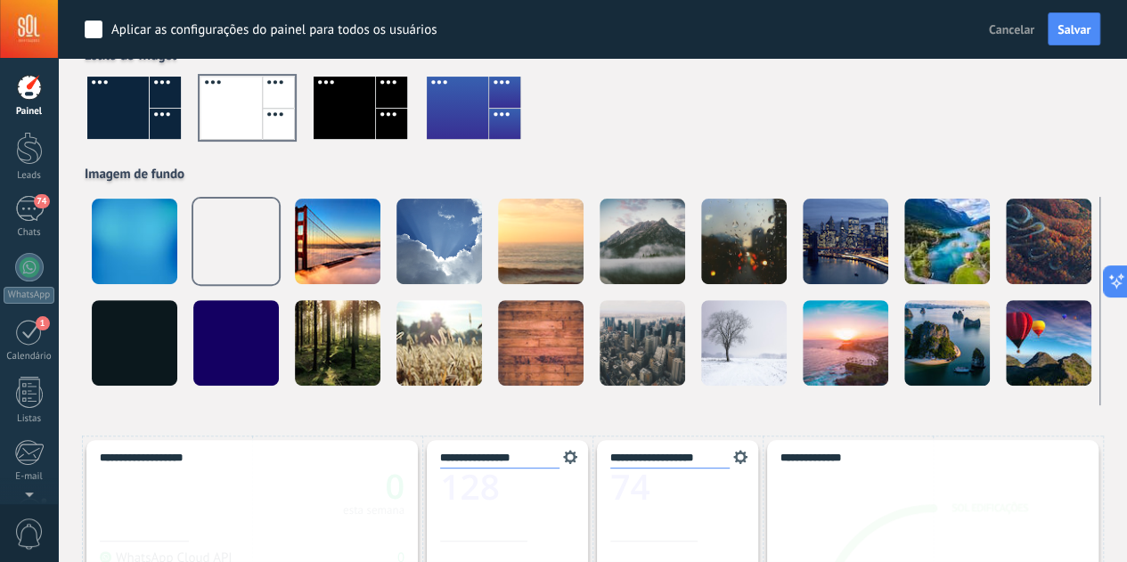
scroll to position [0, 0]
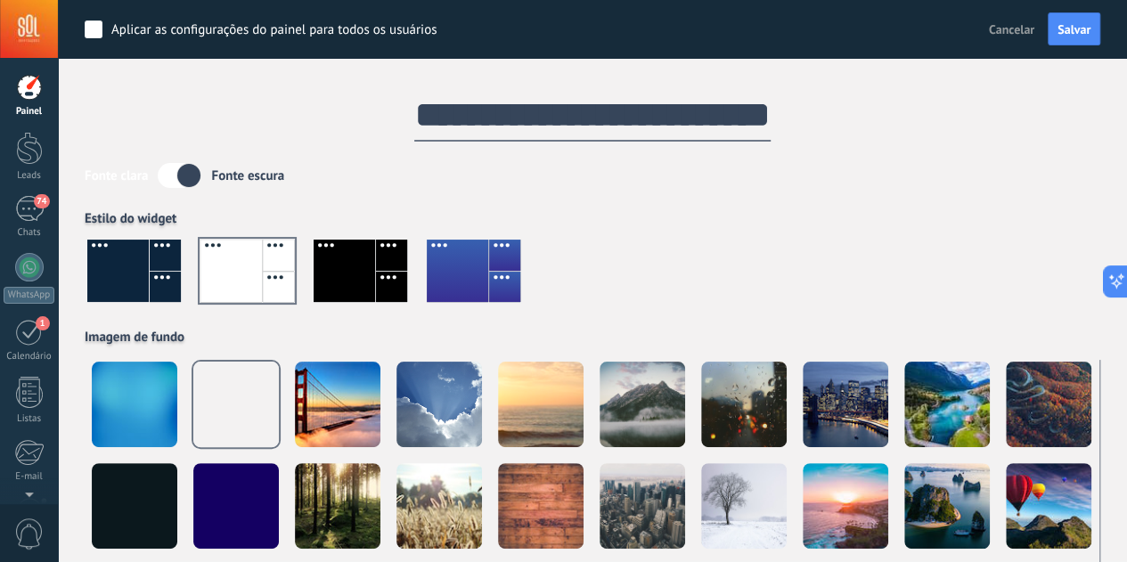
click at [178, 177] on label at bounding box center [180, 175] width 44 height 25
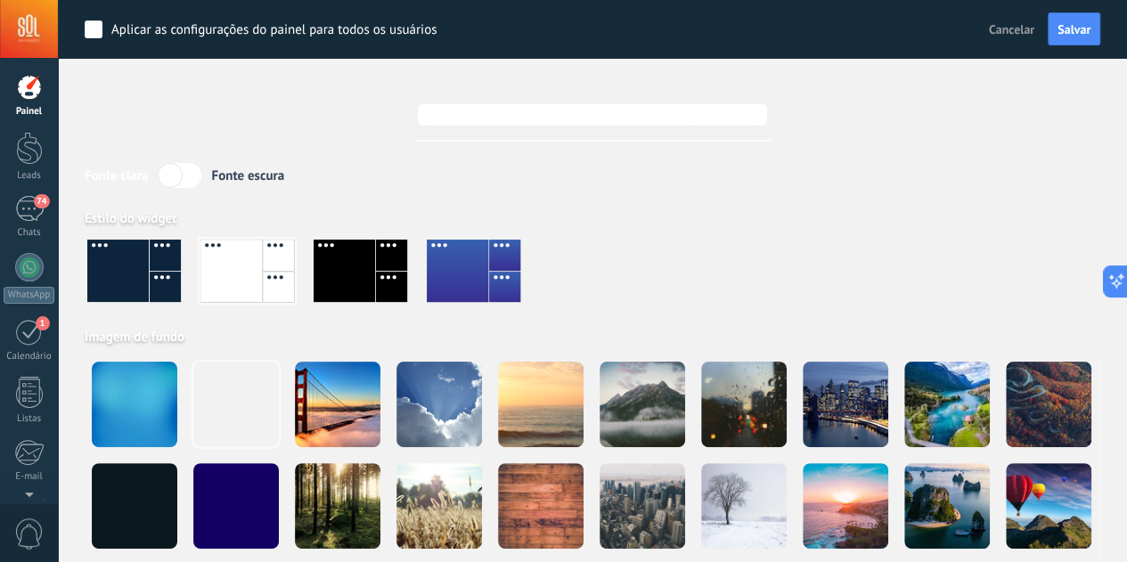
click at [183, 176] on label at bounding box center [180, 175] width 44 height 25
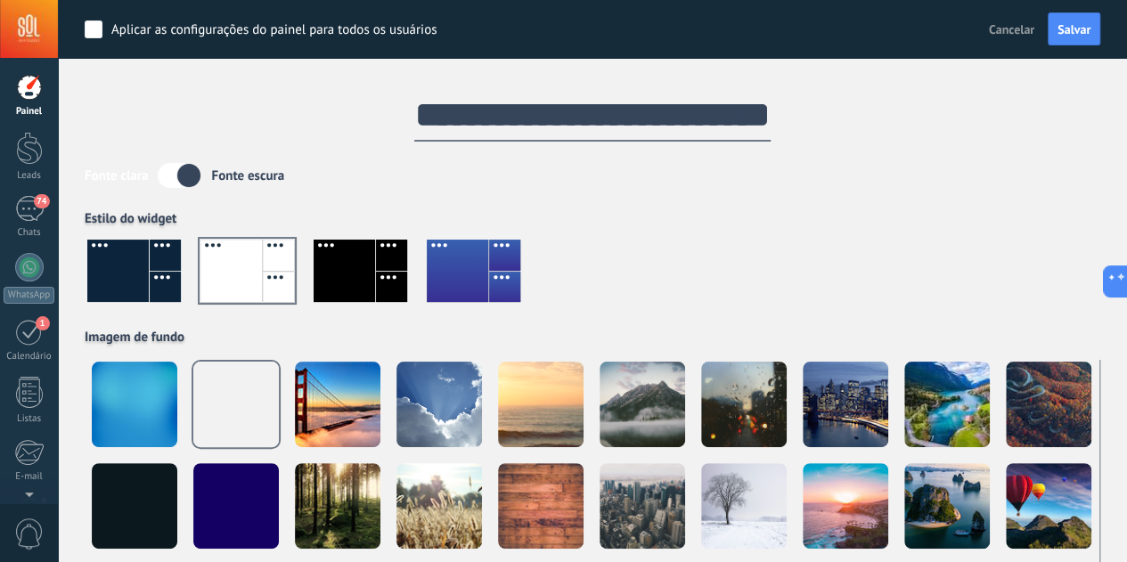
click at [187, 176] on label at bounding box center [180, 175] width 44 height 25
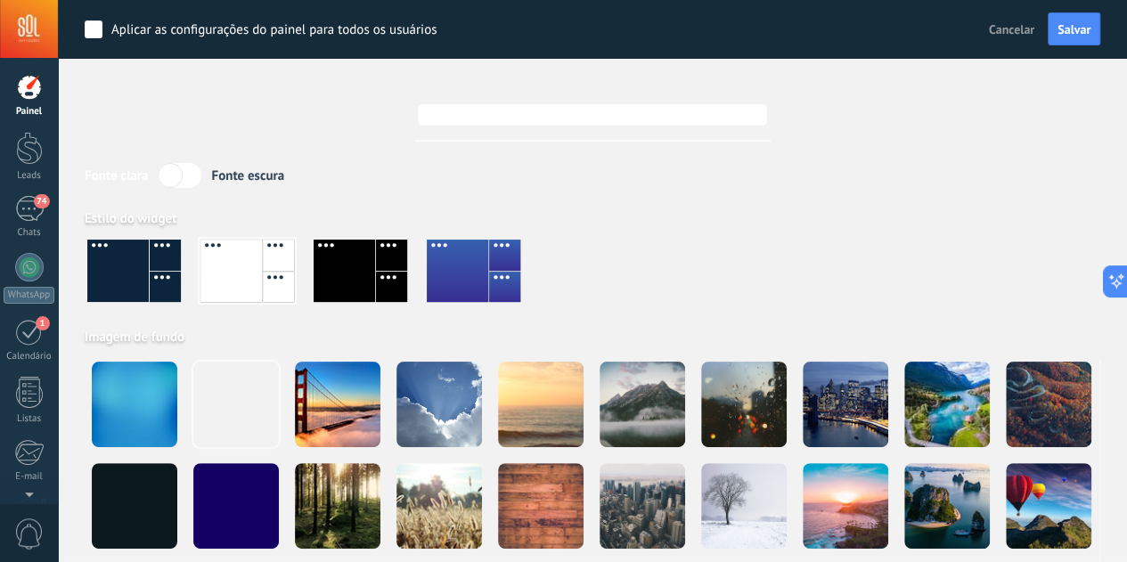
click at [187, 176] on label at bounding box center [180, 175] width 44 height 25
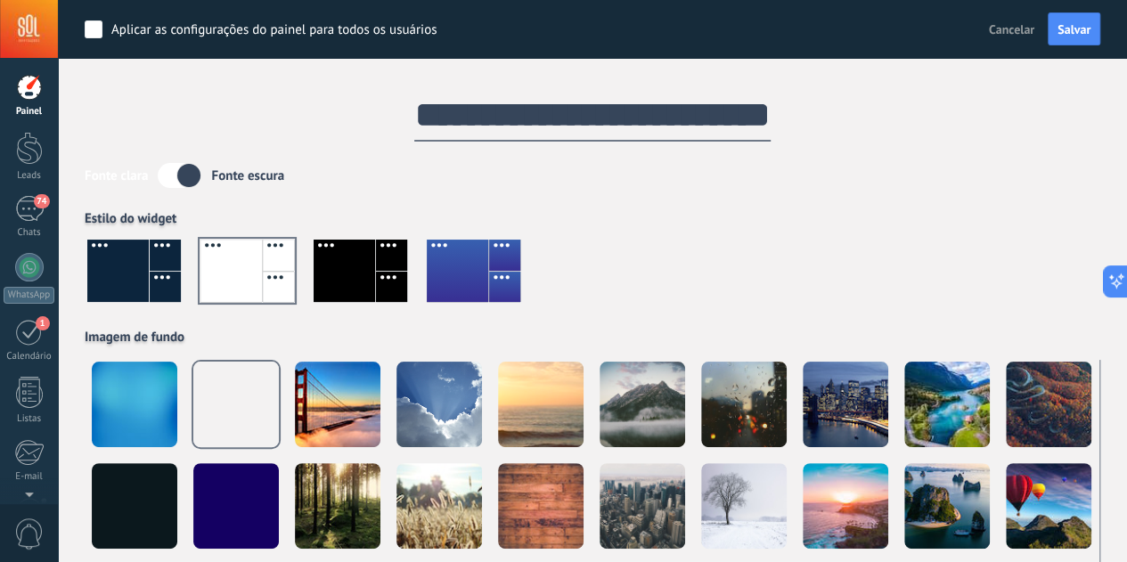
click at [723, 201] on div "Fonte clara Fonte escura Estilo do widget Imagem de fundo" at bounding box center [592, 365] width 1015 height 405
click at [1064, 29] on span "Salvar" at bounding box center [1073, 29] width 33 height 12
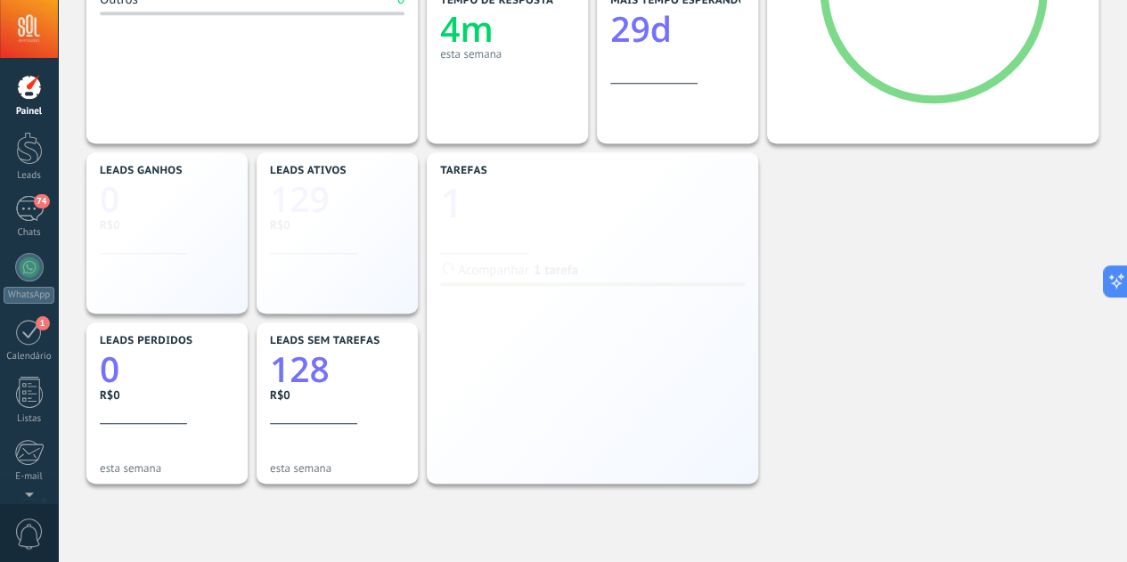
scroll to position [534, 0]
